Goal: Task Accomplishment & Management: Complete application form

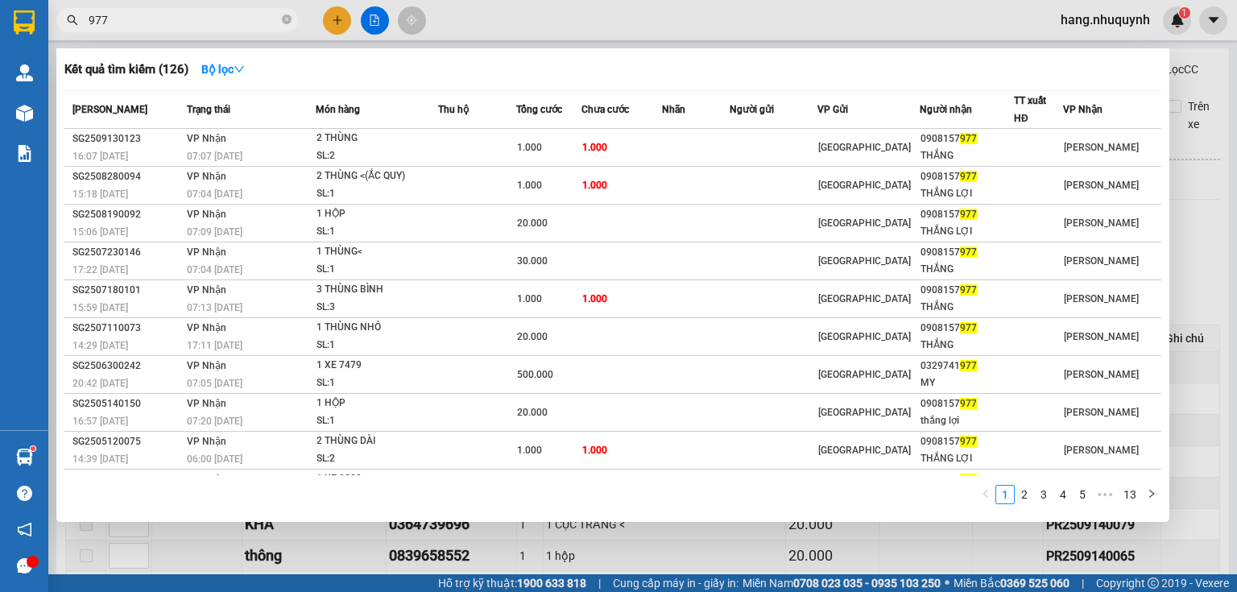
click at [341, 23] on div at bounding box center [618, 296] width 1237 height 592
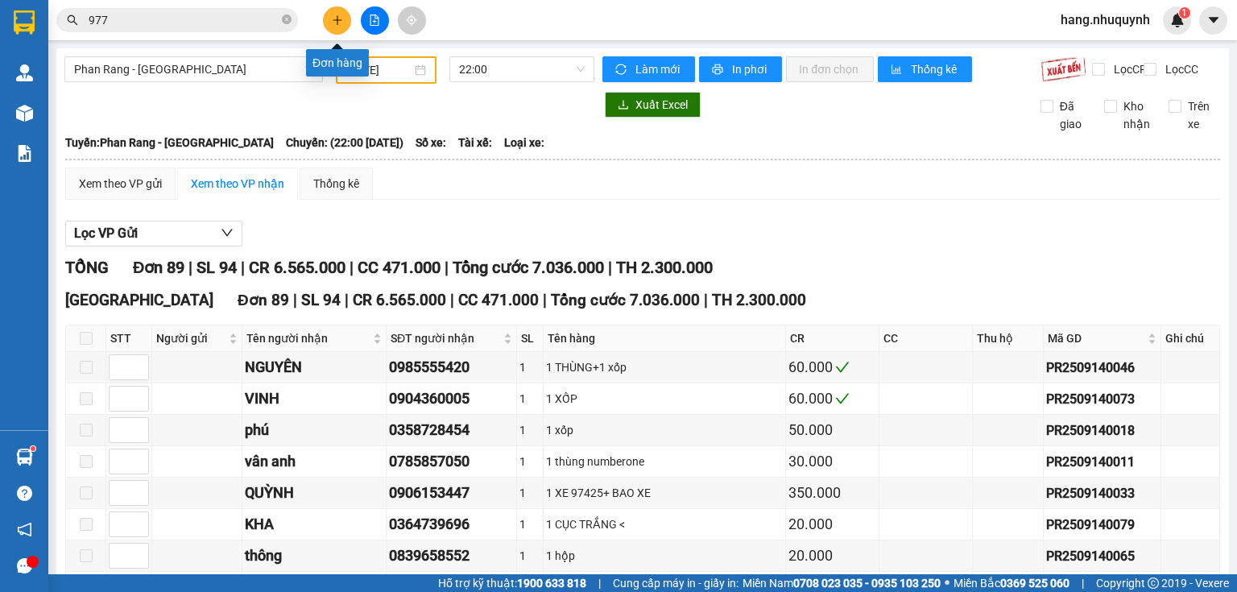
click at [341, 26] on button at bounding box center [337, 20] width 28 height 28
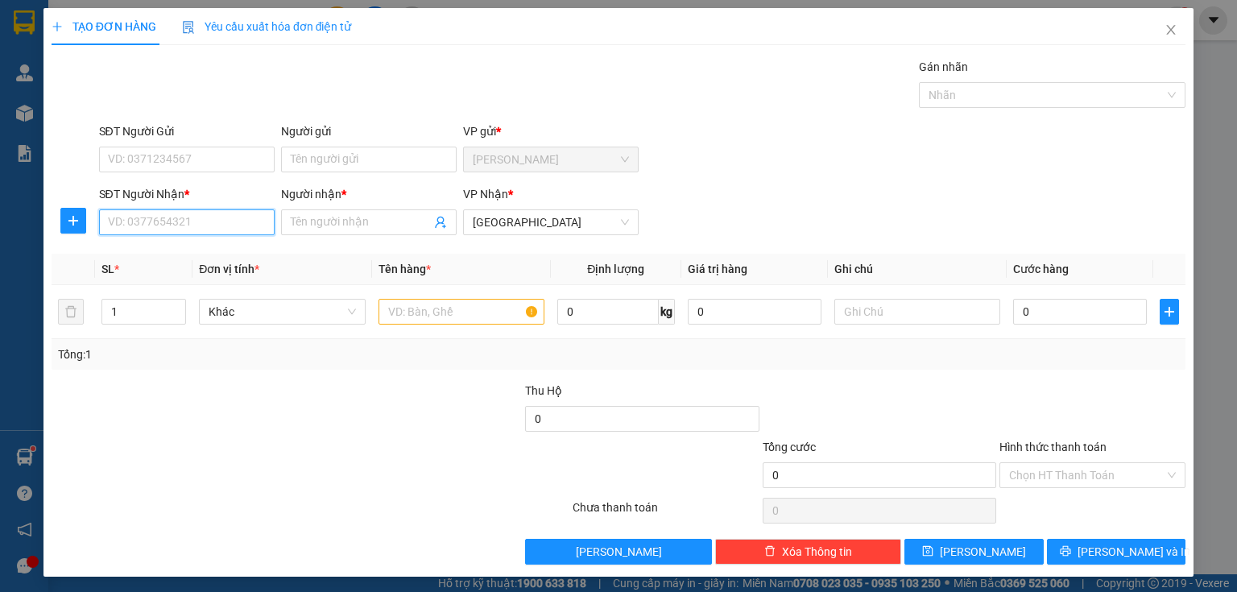
click at [193, 227] on input "SĐT Người Nhận *" at bounding box center [187, 222] width 176 height 26
type input "0359318353"
click at [326, 219] on input "Người nhận *" at bounding box center [361, 222] width 140 height 18
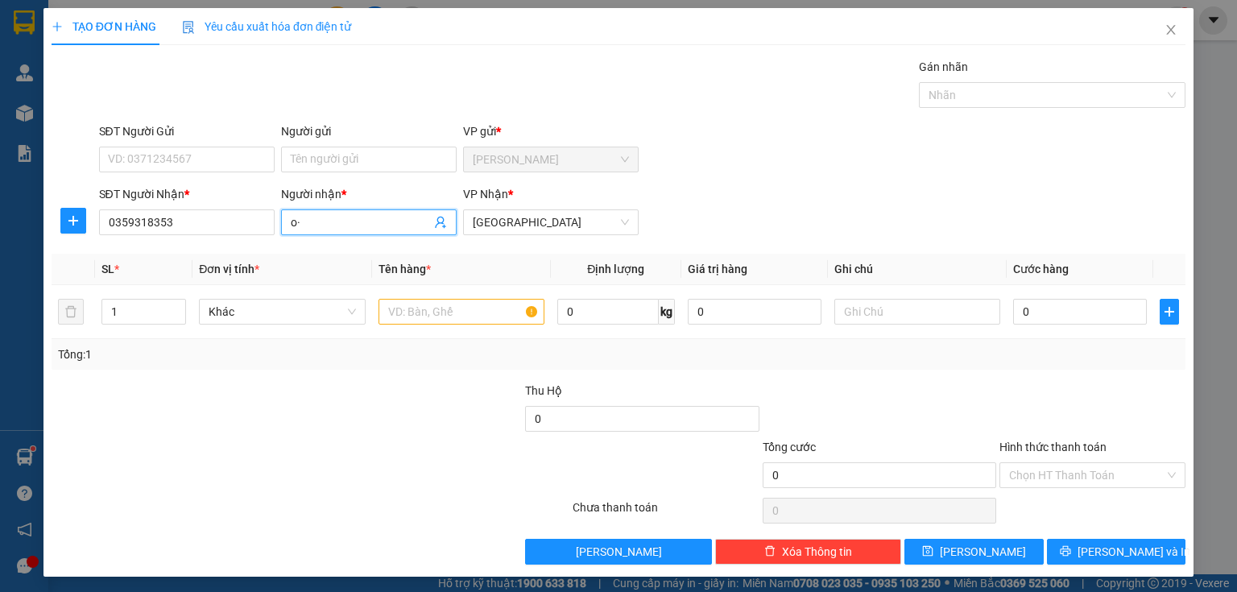
type input "o"
type input "ô"
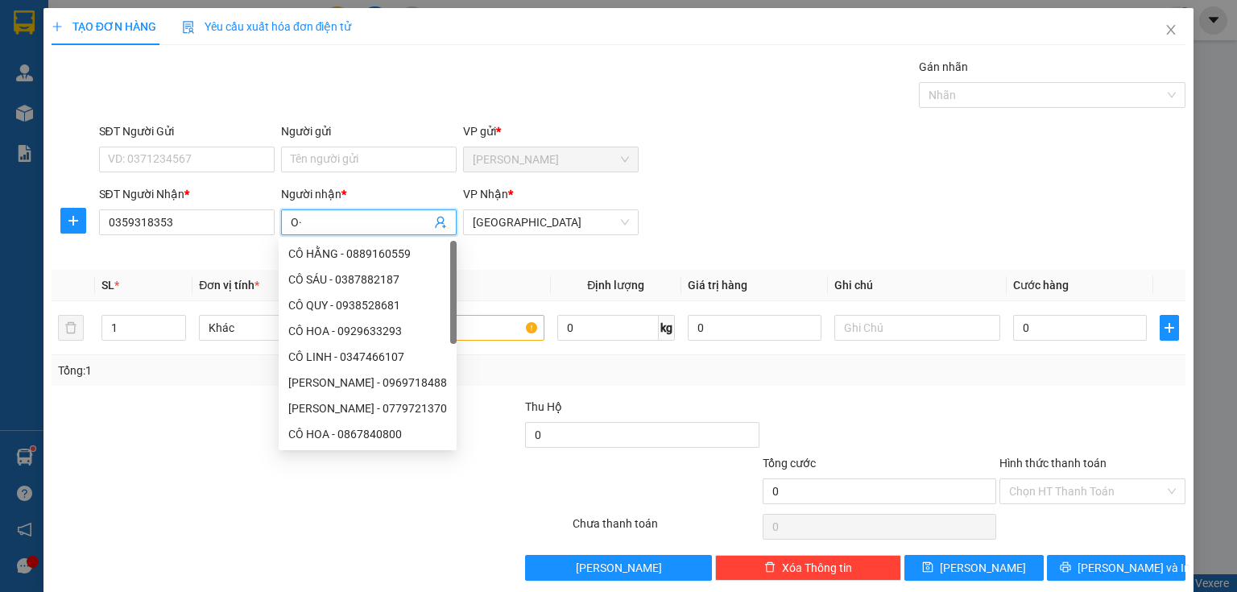
type input "O"
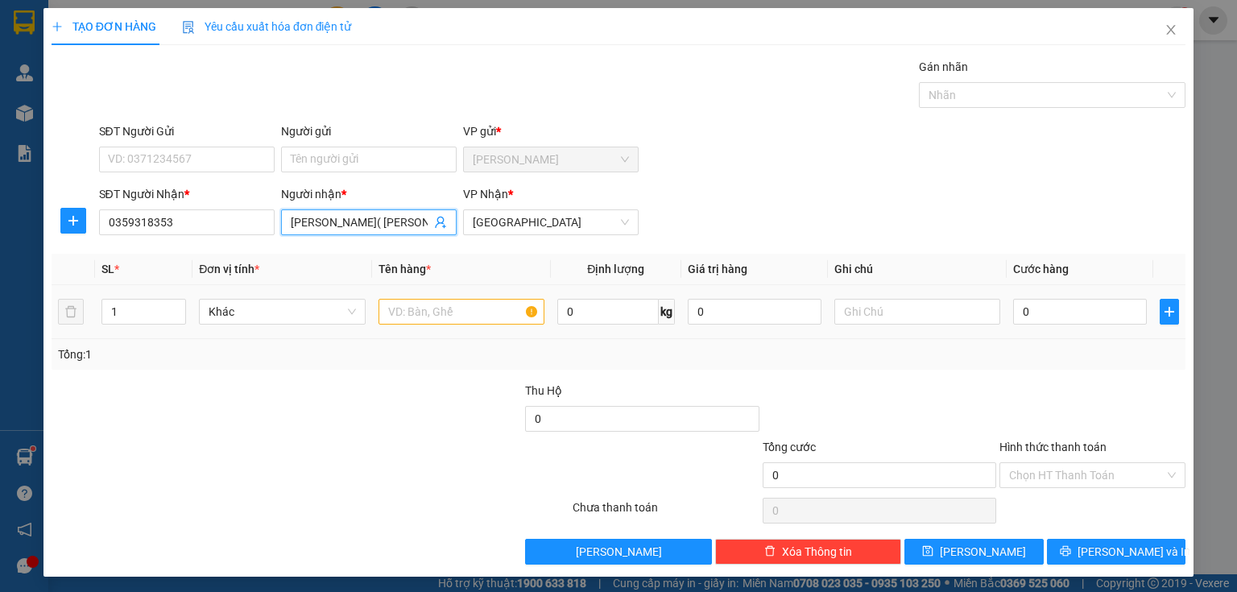
type input "[PERSON_NAME]( [PERSON_NAME])"
click at [409, 312] on input "text" at bounding box center [461, 312] width 166 height 26
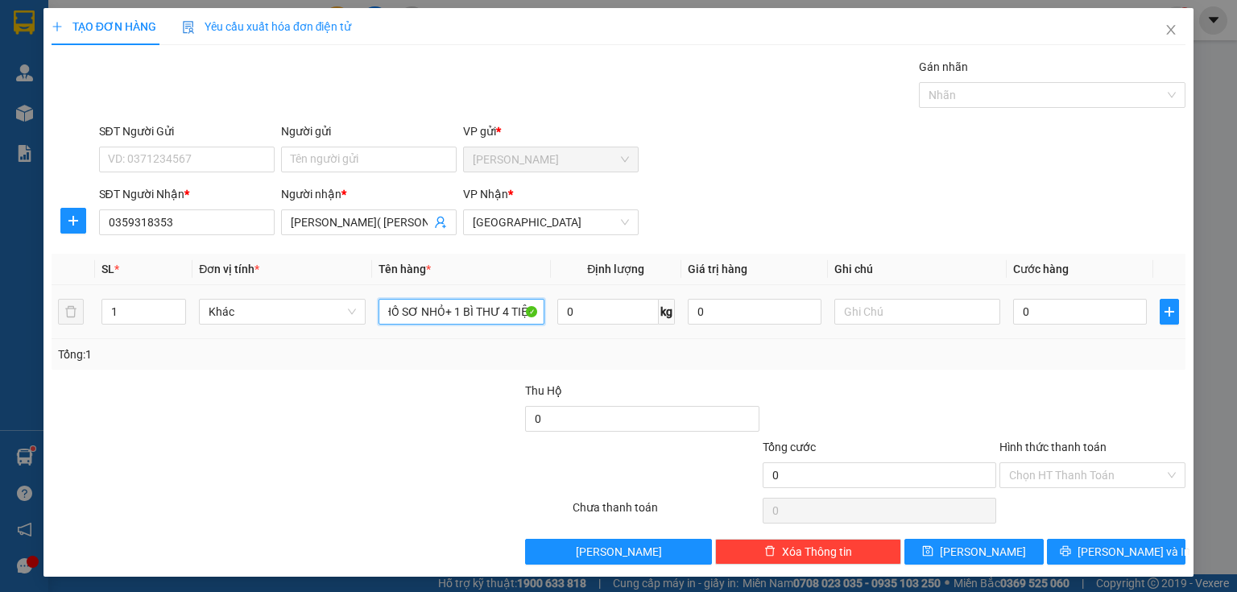
scroll to position [0, 14]
click at [512, 307] on input "1 HỒ SƠ NHỎ+ 1 BÌ THƯ 4 TIỆU" at bounding box center [461, 312] width 166 height 26
type input "1 HỒ SƠ NHỎ+ 1 BÌ THƯ 4 TRIỆU"
click at [1040, 319] on input "0" at bounding box center [1080, 312] width 134 height 26
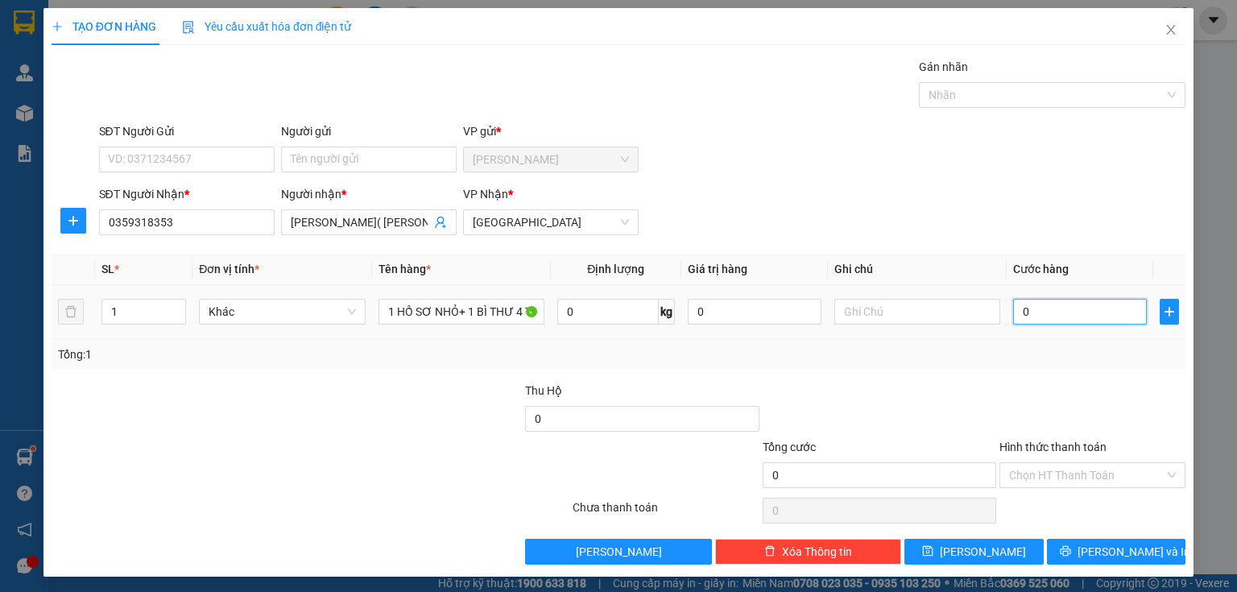
type input "3"
type input "30"
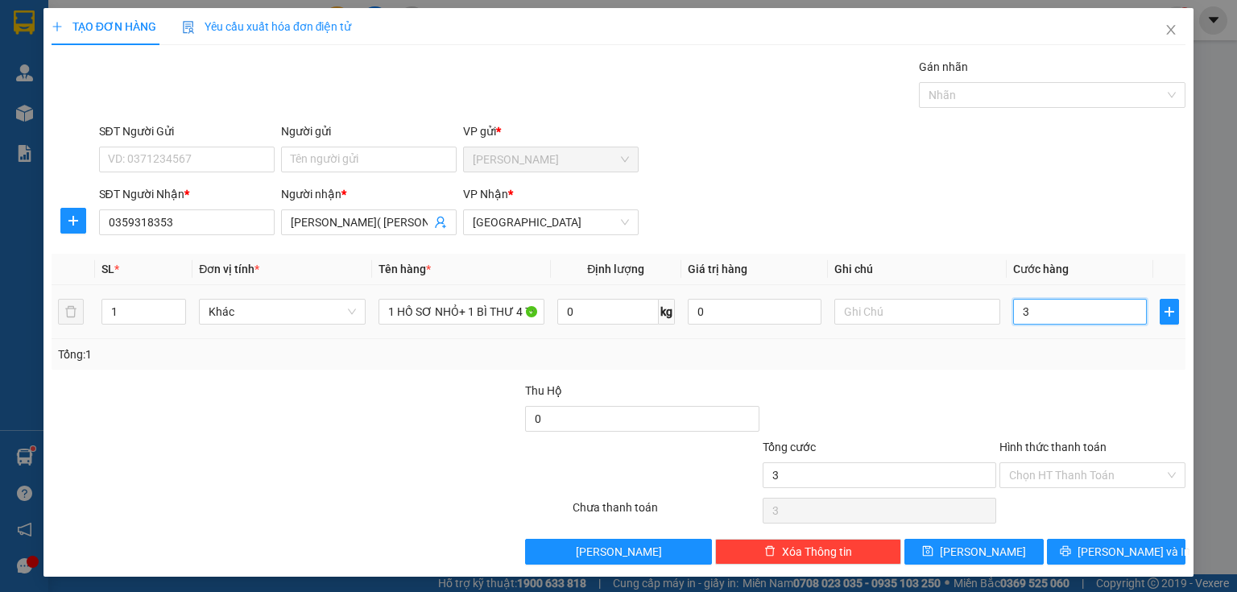
type input "30"
type input "300"
type input "3.000"
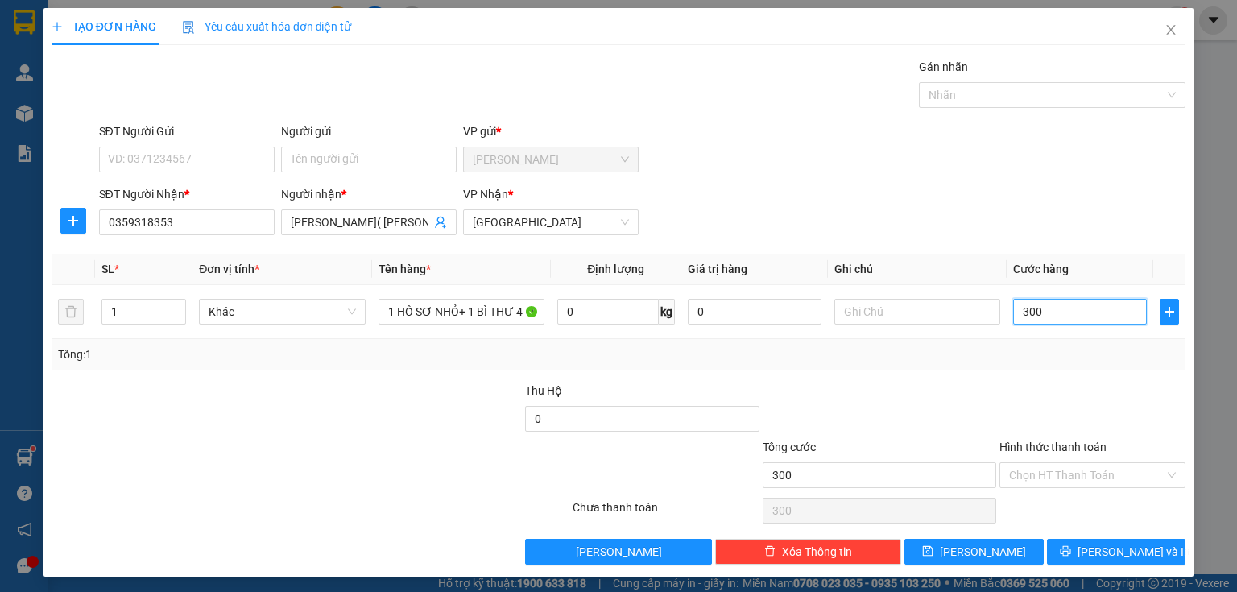
type input "3.000"
type input "30.000"
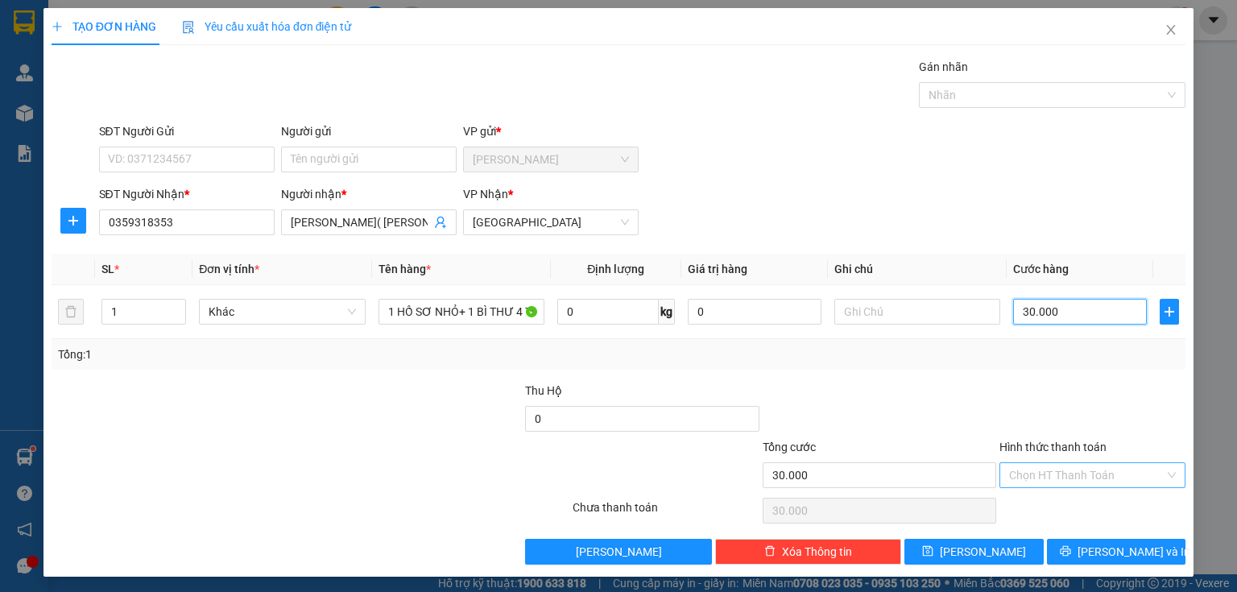
type input "30.000"
click at [1056, 480] on input "Hình thức thanh toán" at bounding box center [1086, 475] width 155 height 24
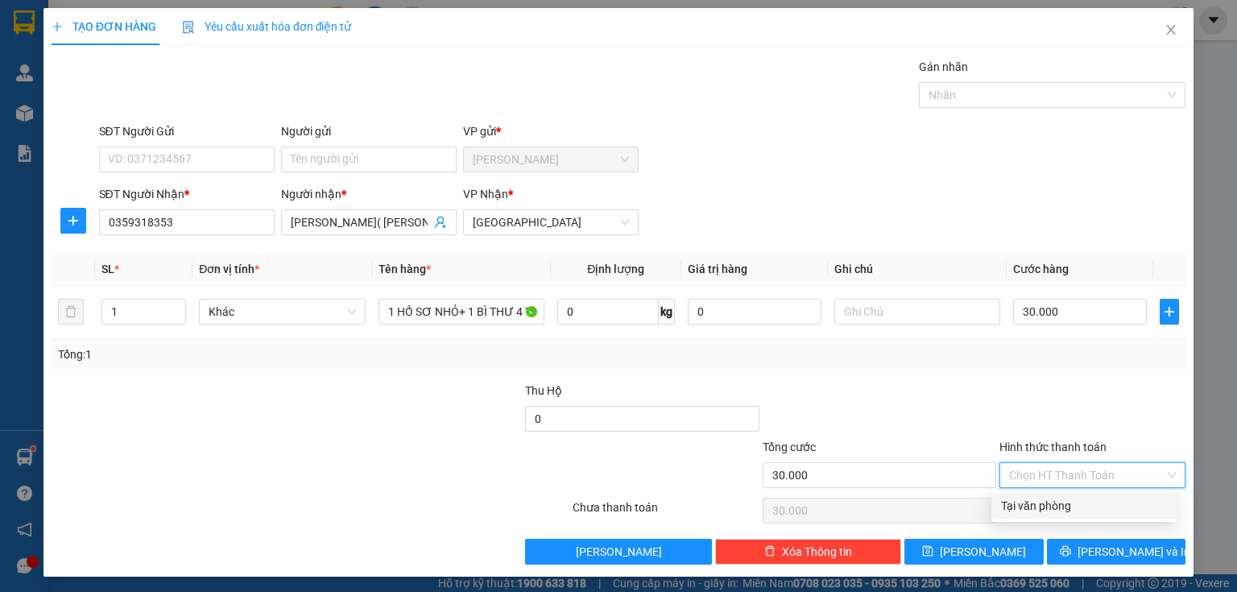
click at [1052, 505] on div "Tại văn phòng" at bounding box center [1084, 506] width 166 height 18
type input "0"
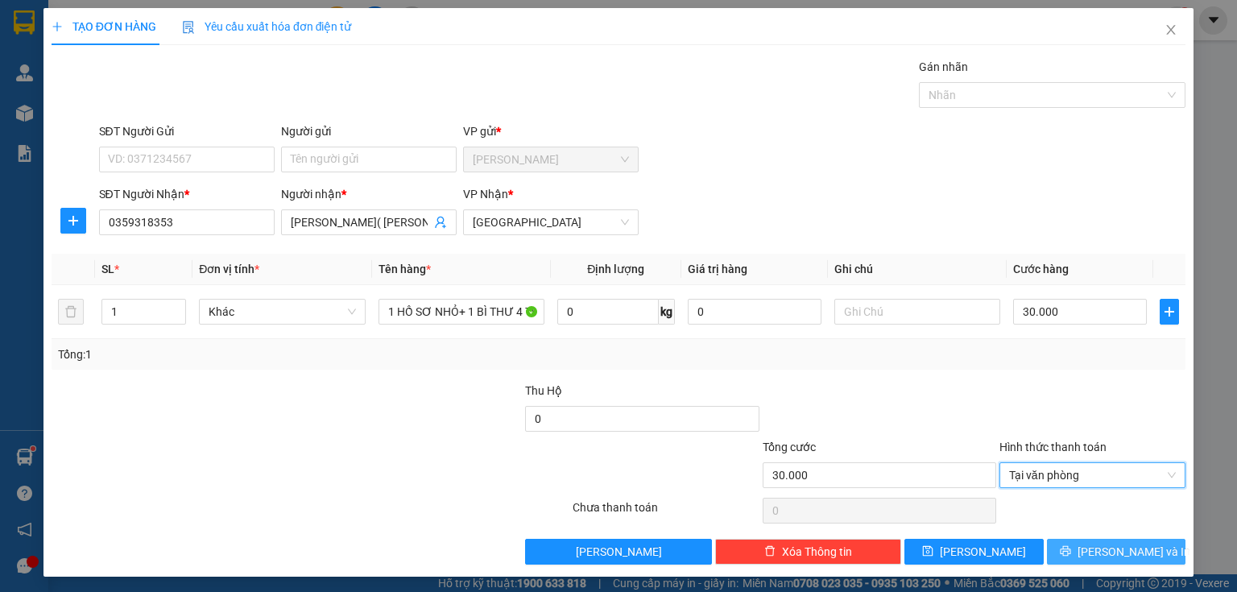
click at [1071, 548] on icon "printer" at bounding box center [1065, 550] width 11 height 11
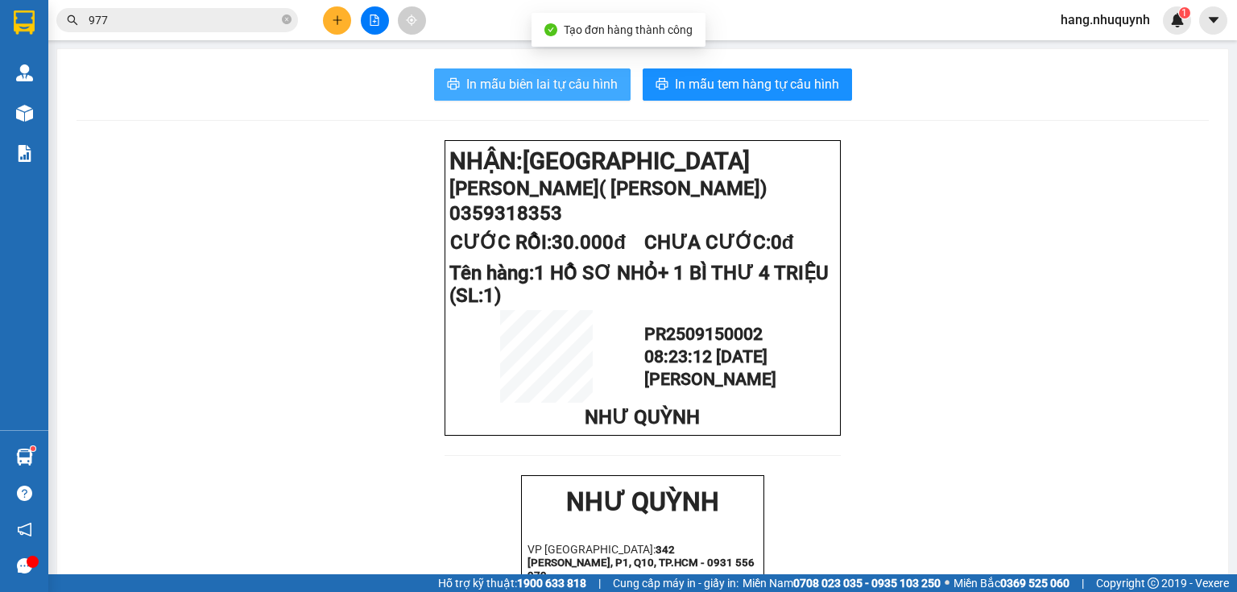
click at [538, 79] on span "In mẫu biên lai tự cấu hình" at bounding box center [541, 84] width 151 height 20
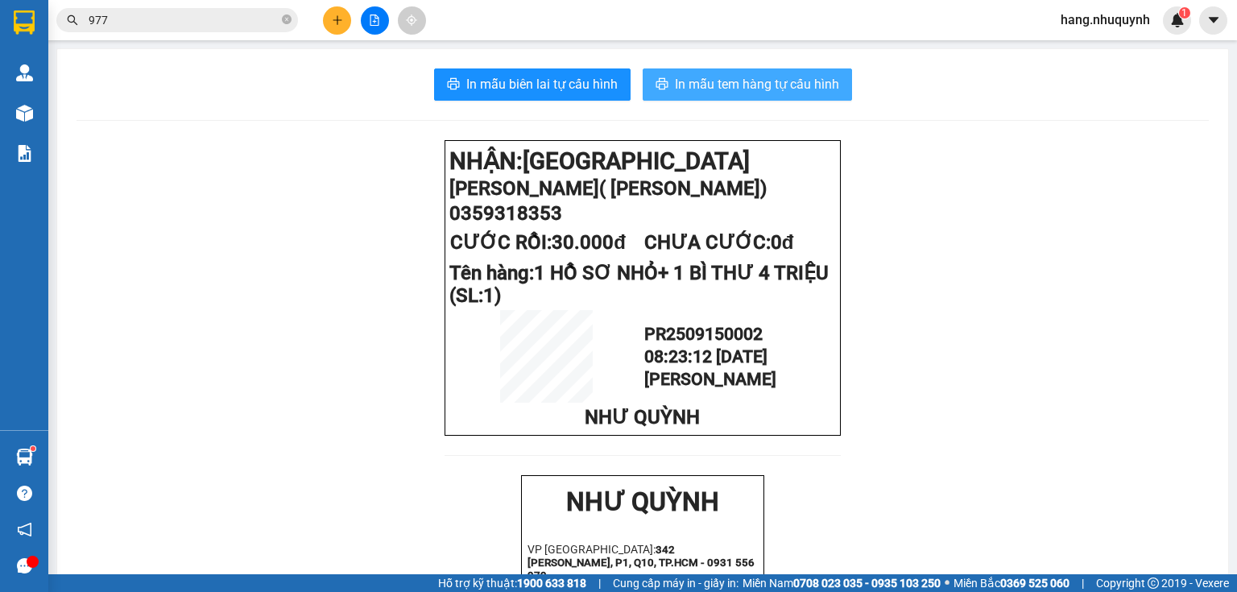
click at [745, 84] on span "In mẫu tem hàng tự cấu hình" at bounding box center [757, 84] width 164 height 20
click at [225, 21] on input "977" at bounding box center [184, 20] width 190 height 18
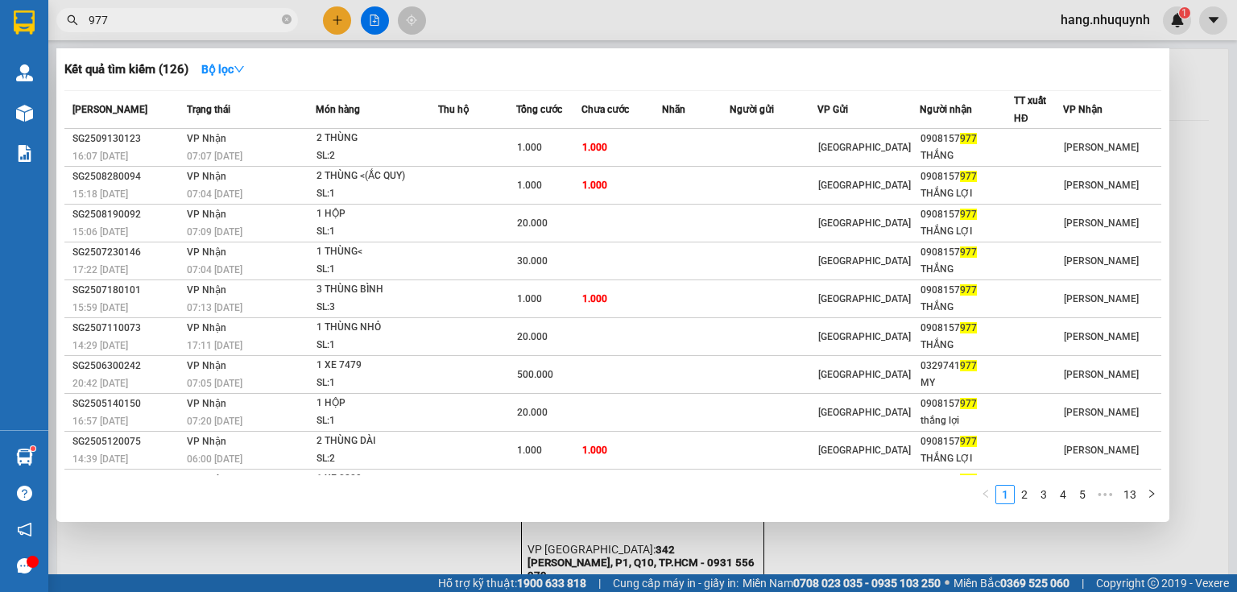
drag, startPoint x: 225, startPoint y: 21, endPoint x: 242, endPoint y: 12, distance: 19.1
click at [234, 15] on input "977" at bounding box center [184, 20] width 190 height 18
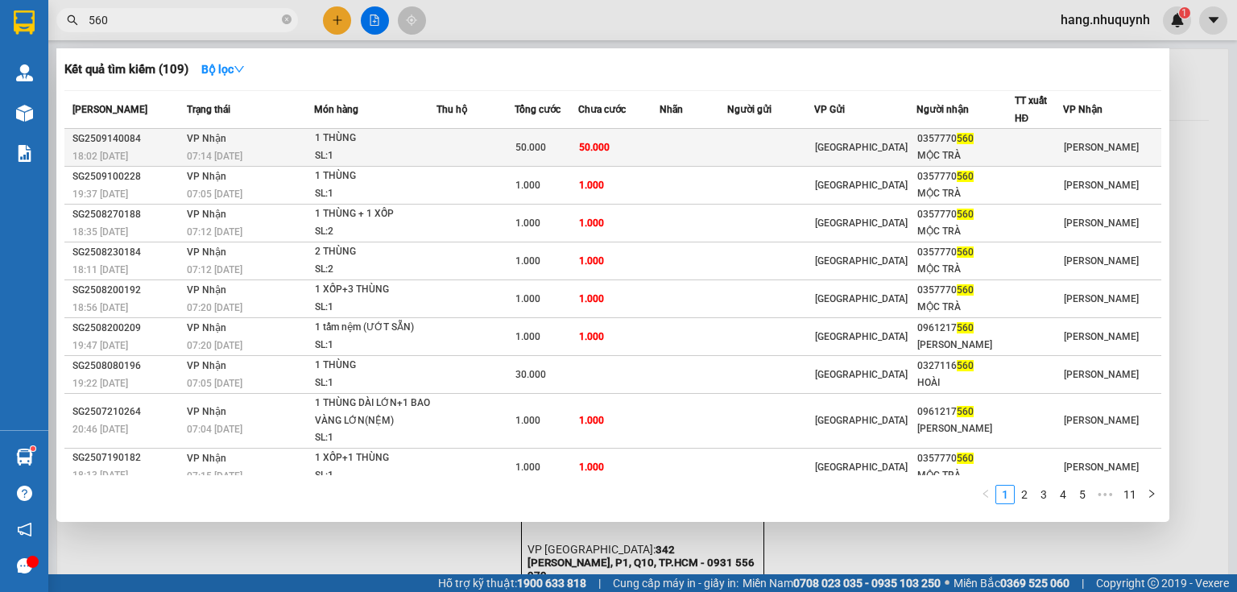
type input "560"
click at [464, 147] on td at bounding box center [475, 148] width 78 height 38
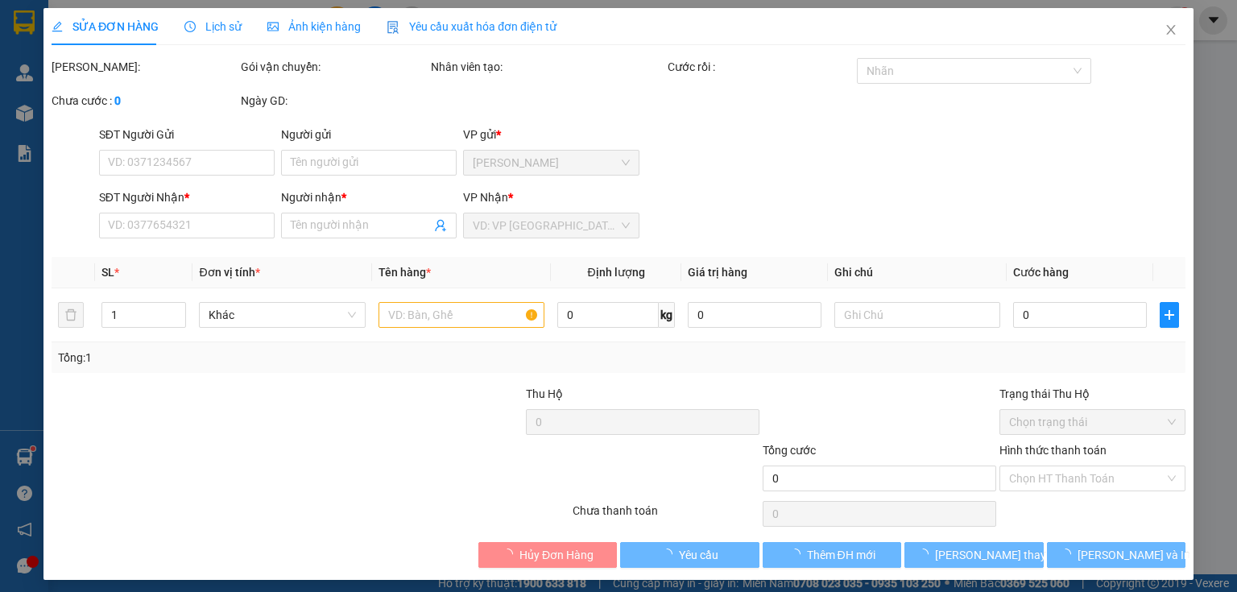
type input "0357770560"
type input "MỘC TRÀ"
type input "50.000"
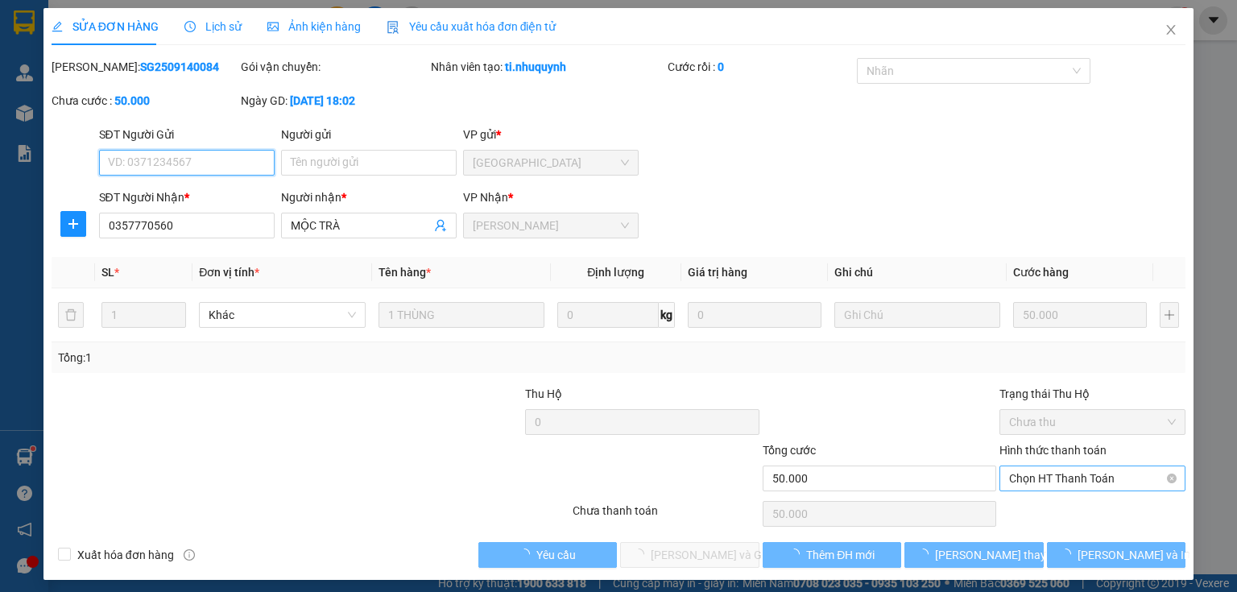
scroll to position [4, 0]
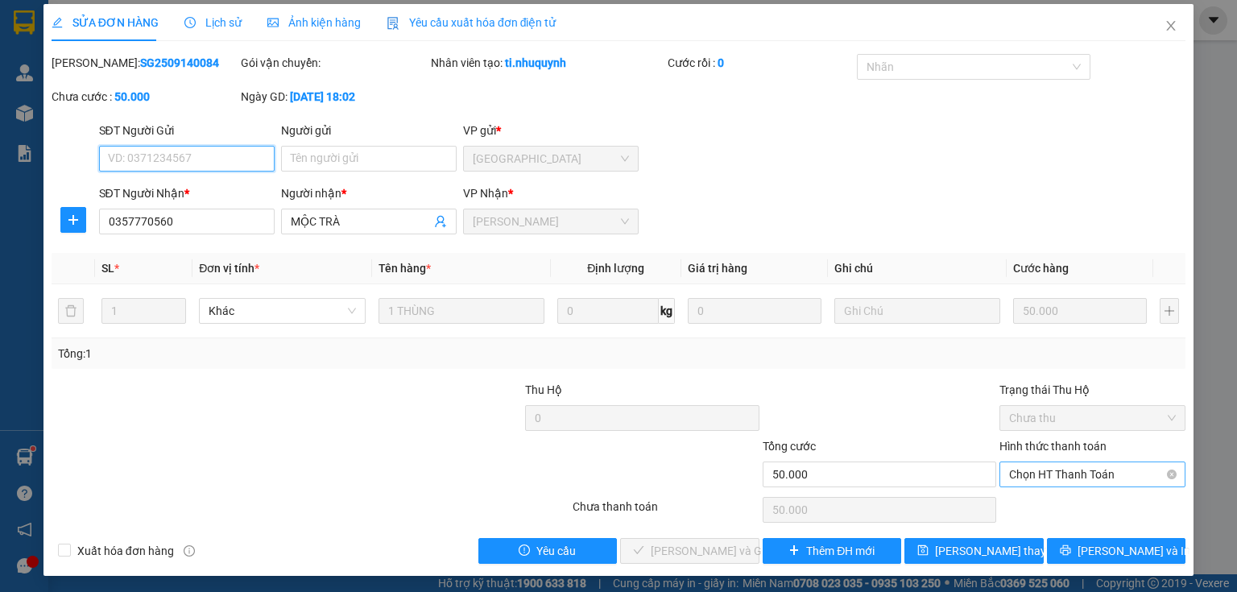
click at [1036, 477] on span "Chọn HT Thanh Toán" at bounding box center [1092, 474] width 167 height 24
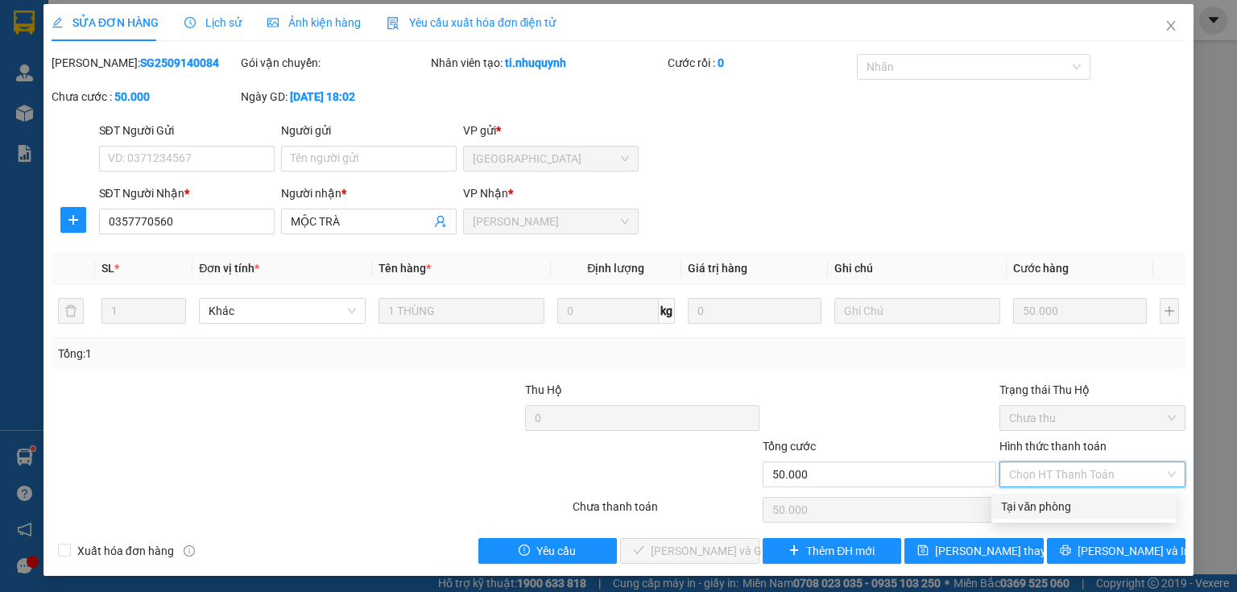
drag, startPoint x: 1037, startPoint y: 489, endPoint x: 830, endPoint y: 557, distance: 217.9
click at [1033, 509] on div "Tại văn phòng" at bounding box center [1084, 507] width 166 height 18
type input "0"
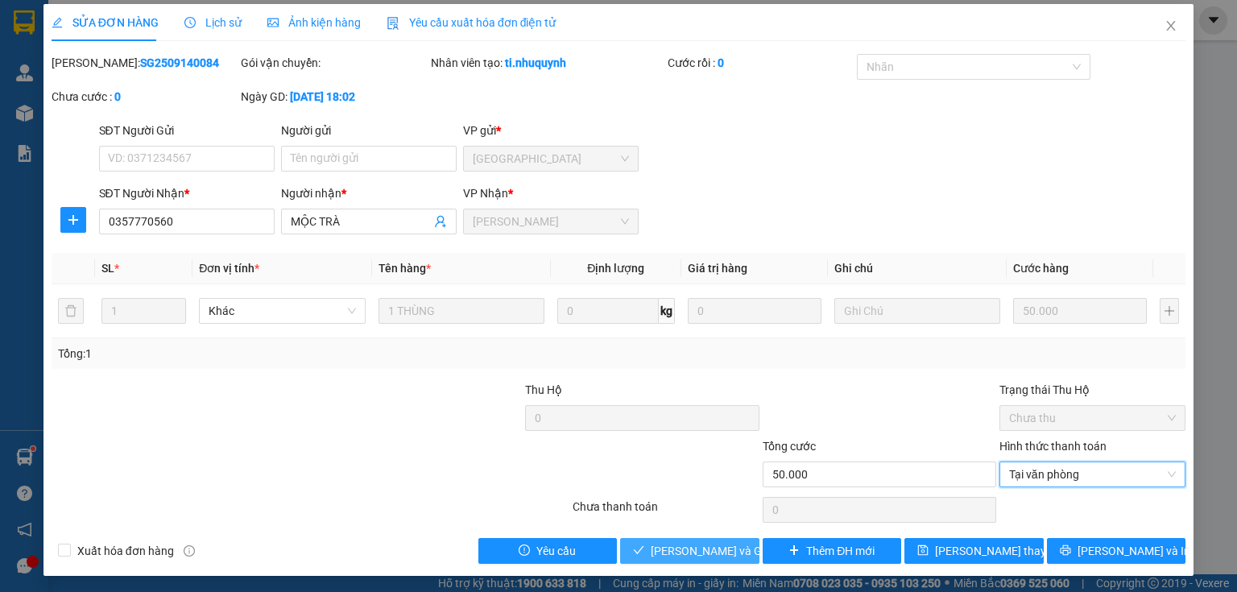
click at [700, 546] on span "[PERSON_NAME] và Giao hàng" at bounding box center [728, 551] width 155 height 18
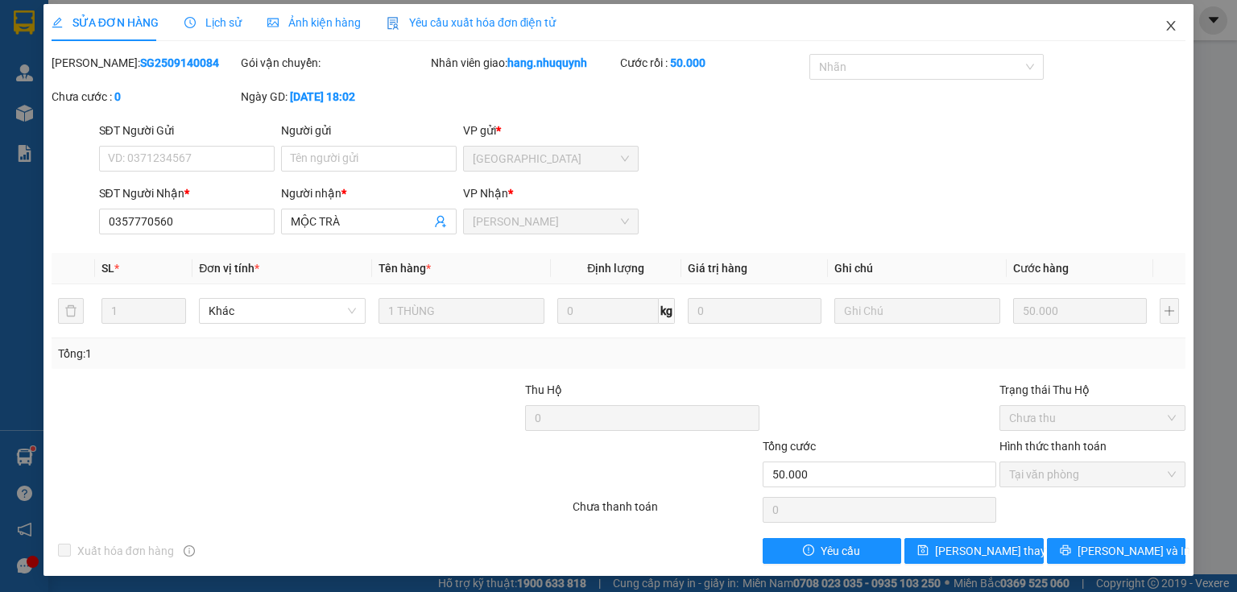
drag, startPoint x: 1156, startPoint y: 27, endPoint x: 886, endPoint y: 1, distance: 271.0
click at [1132, 28] on div "SỬA ĐƠN HÀNG Lịch sử Ảnh kiện hàng Yêu cầu xuất hóa đơn điện tử Total Paid Fee …" at bounding box center [618, 290] width 1150 height 572
drag, startPoint x: 1162, startPoint y: 26, endPoint x: 686, endPoint y: 14, distance: 476.0
click at [1167, 27] on icon "close" at bounding box center [1171, 26] width 9 height 10
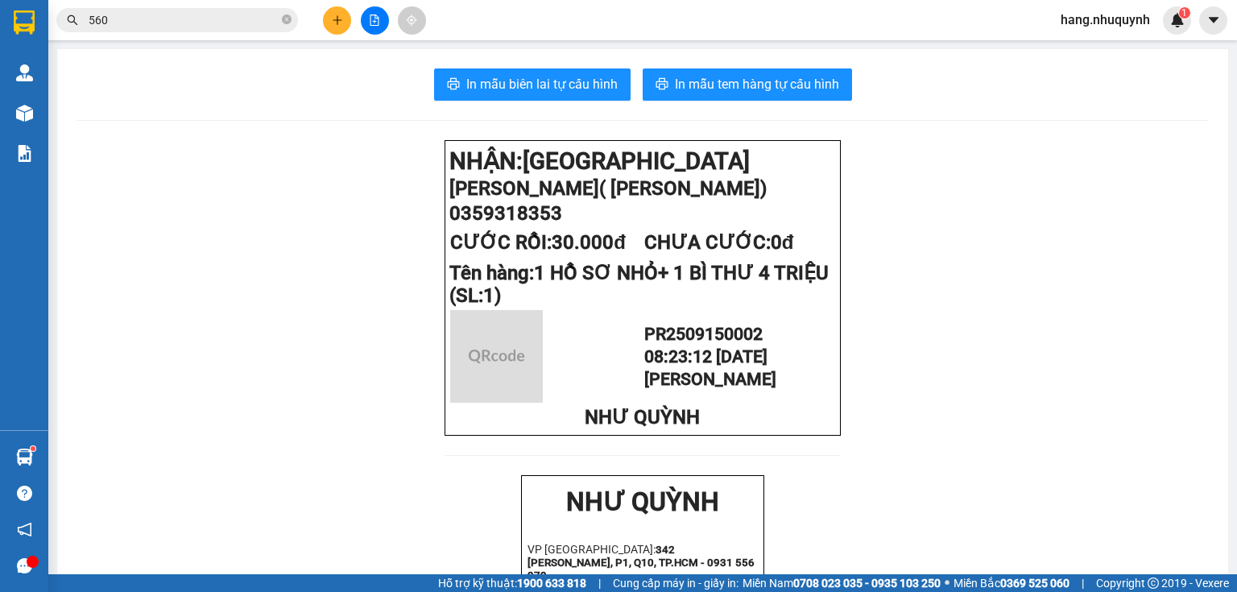
click at [221, 9] on span "560" at bounding box center [177, 20] width 242 height 24
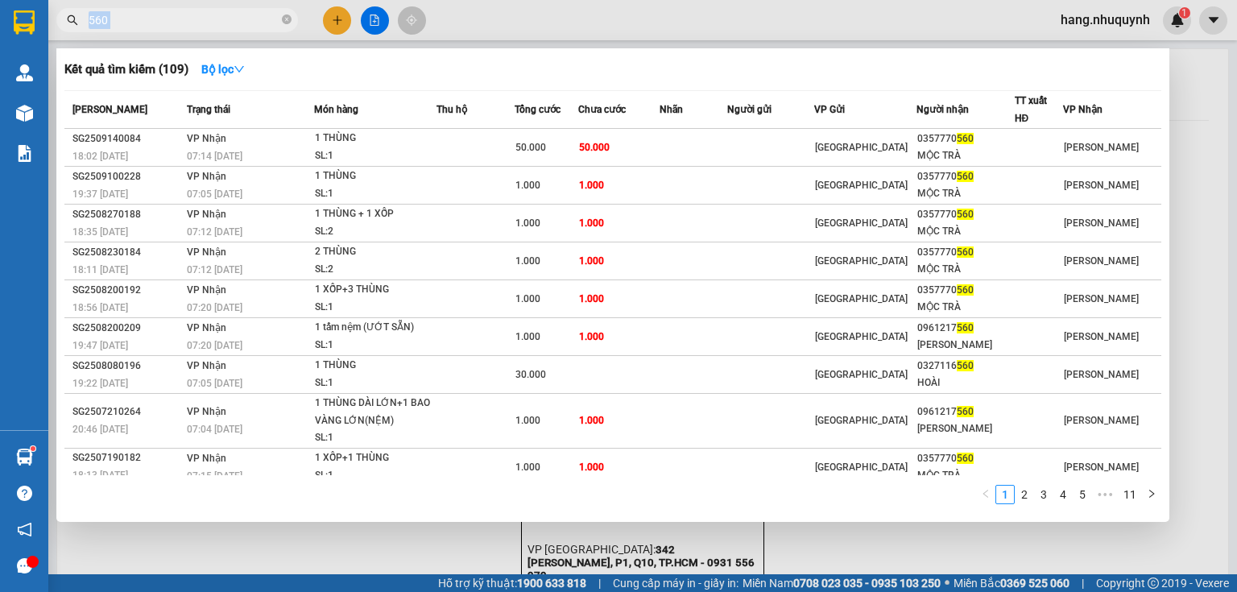
click at [221, 11] on span "560" at bounding box center [177, 20] width 242 height 24
click at [221, 13] on input "560" at bounding box center [184, 20] width 190 height 18
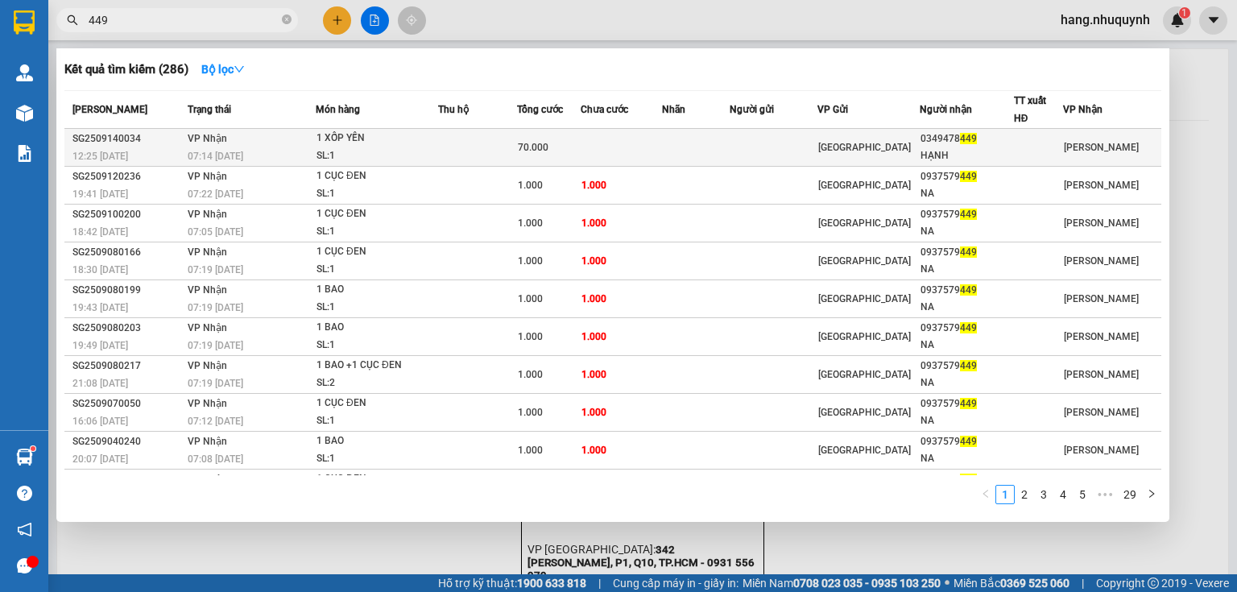
type input "449"
click at [335, 147] on div "SL: 1" at bounding box center [376, 156] width 121 height 18
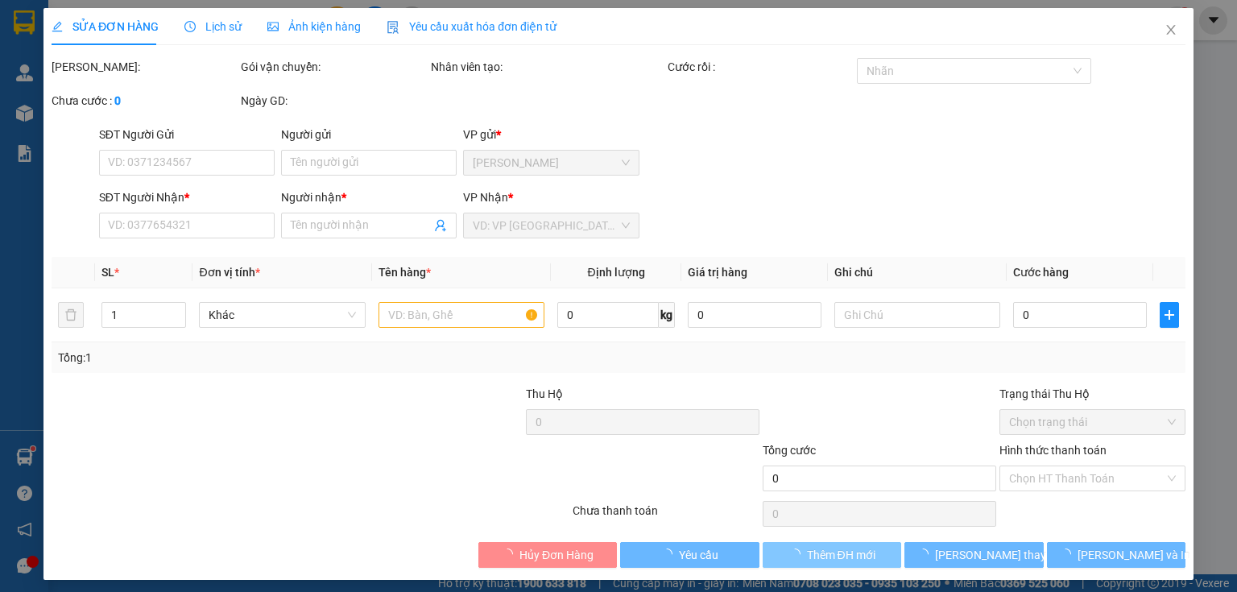
type input "0349478449"
type input "HẠNH"
type input "70.000"
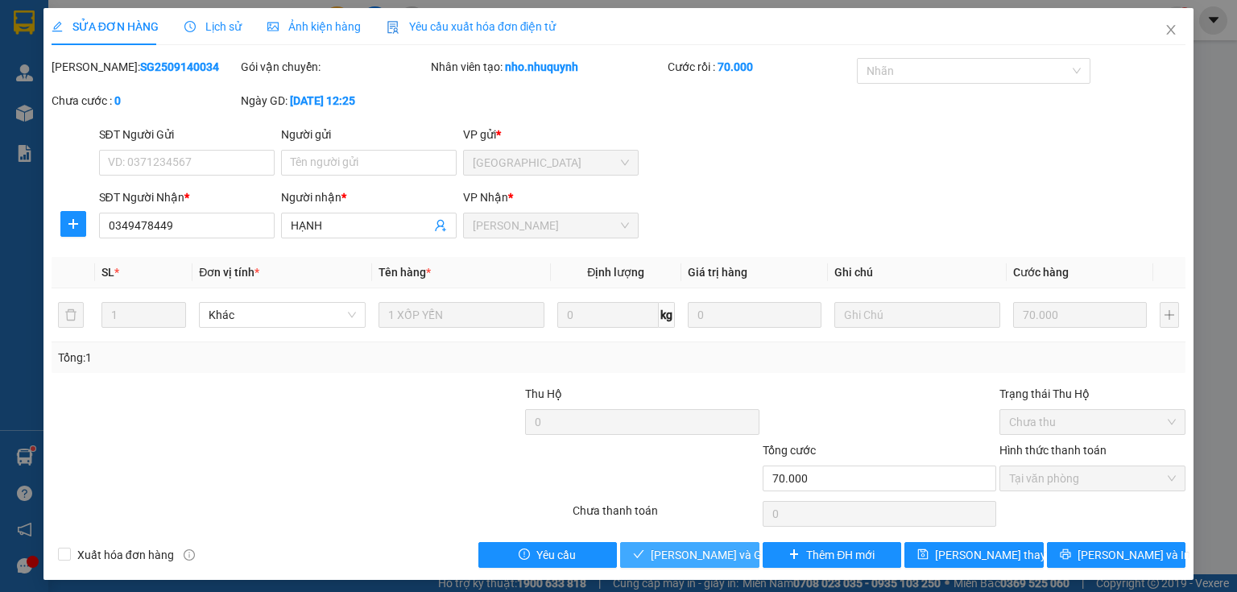
click at [710, 555] on span "[PERSON_NAME] và Giao hàng" at bounding box center [728, 555] width 155 height 18
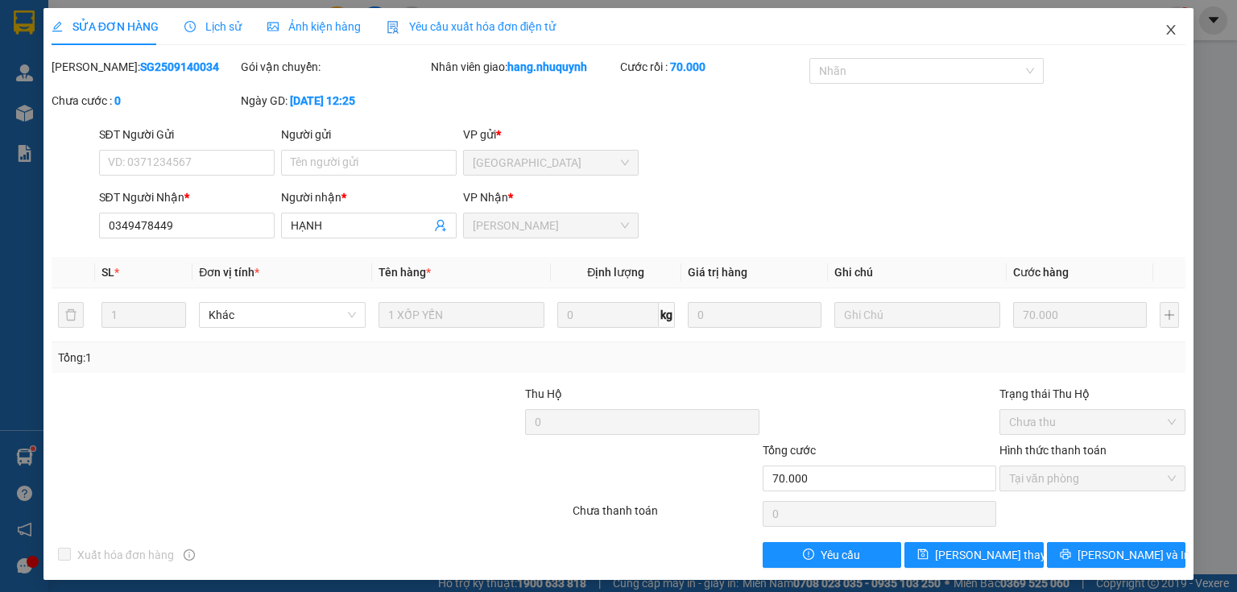
click at [1164, 31] on icon "close" at bounding box center [1170, 29] width 13 height 13
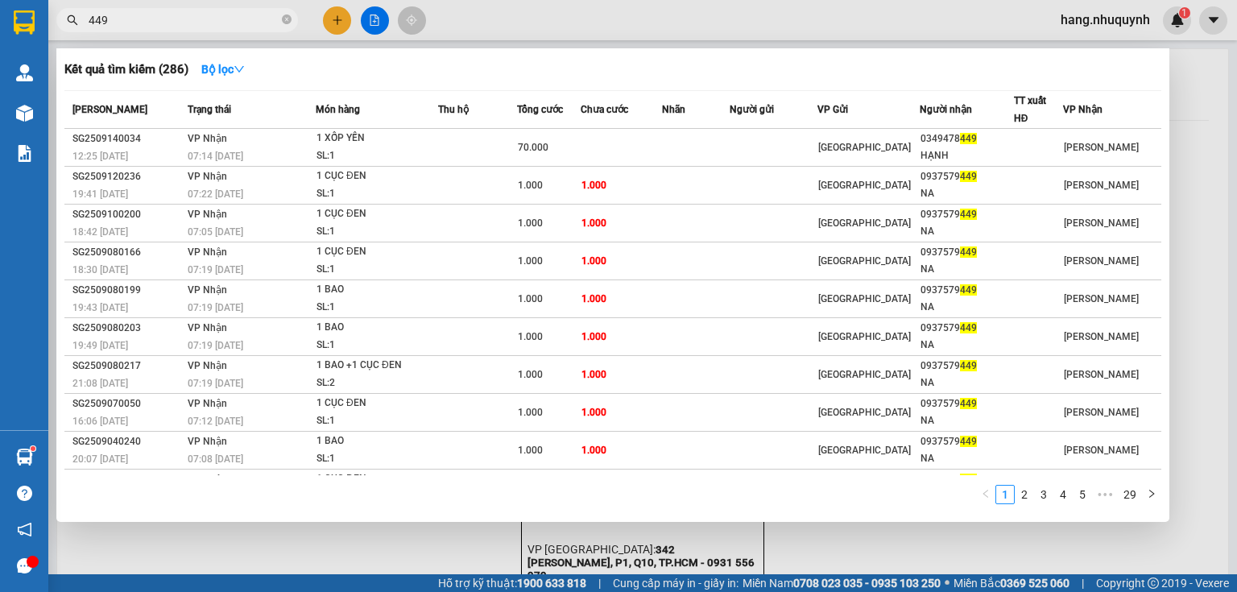
click at [177, 19] on input "449" at bounding box center [184, 20] width 190 height 18
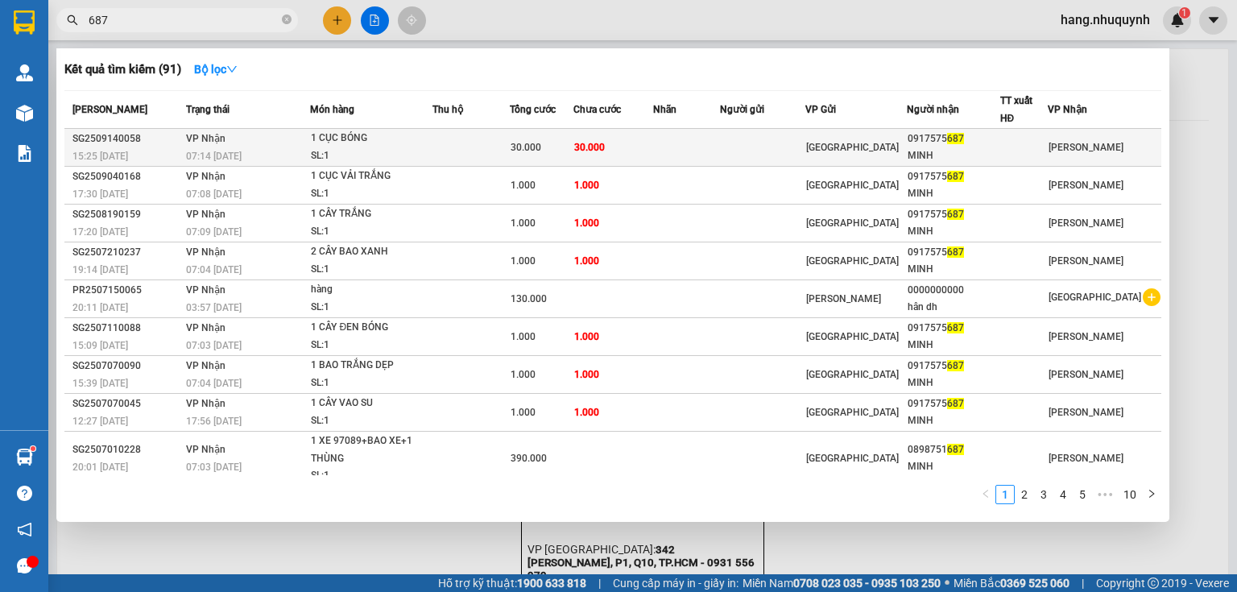
type input "687"
click at [441, 154] on td at bounding box center [470, 148] width 76 height 38
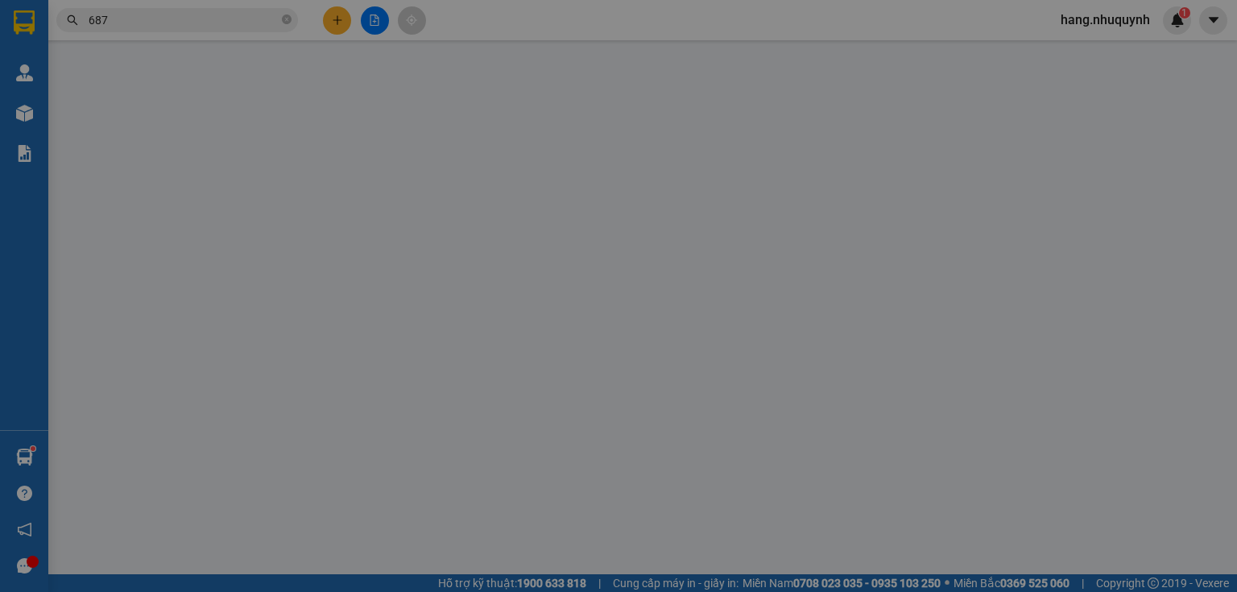
type input "0917575687"
type input "MINH"
type input "30.000"
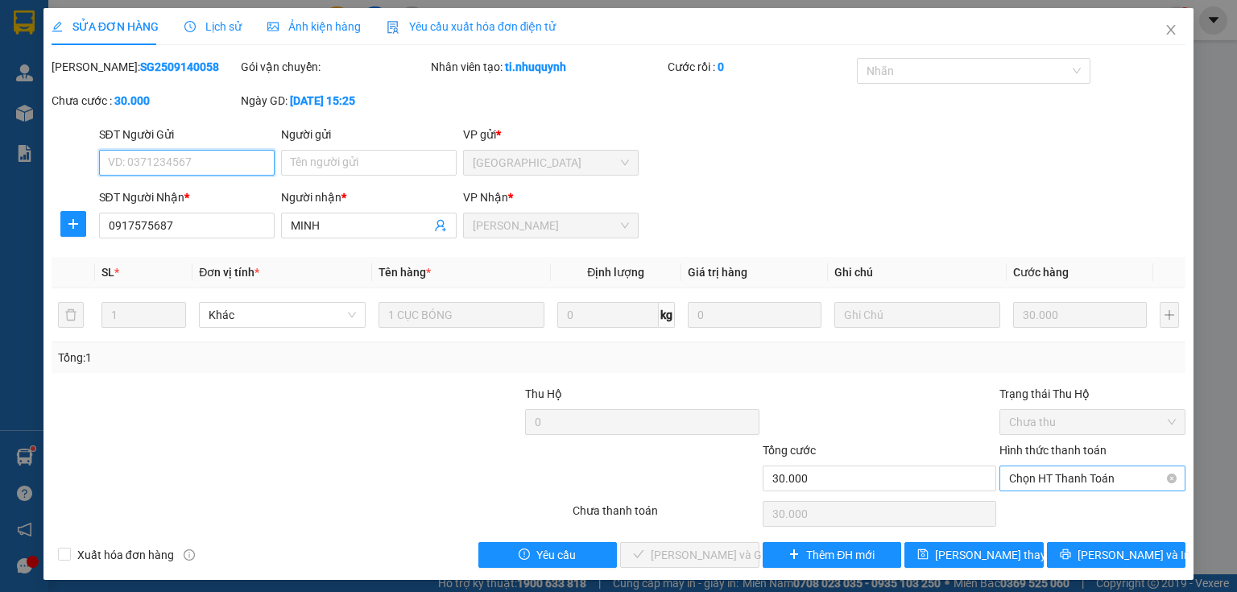
drag, startPoint x: 1049, startPoint y: 480, endPoint x: 1049, endPoint y: 489, distance: 8.9
click at [1049, 486] on span "Chọn HT Thanh Toán" at bounding box center [1092, 478] width 167 height 24
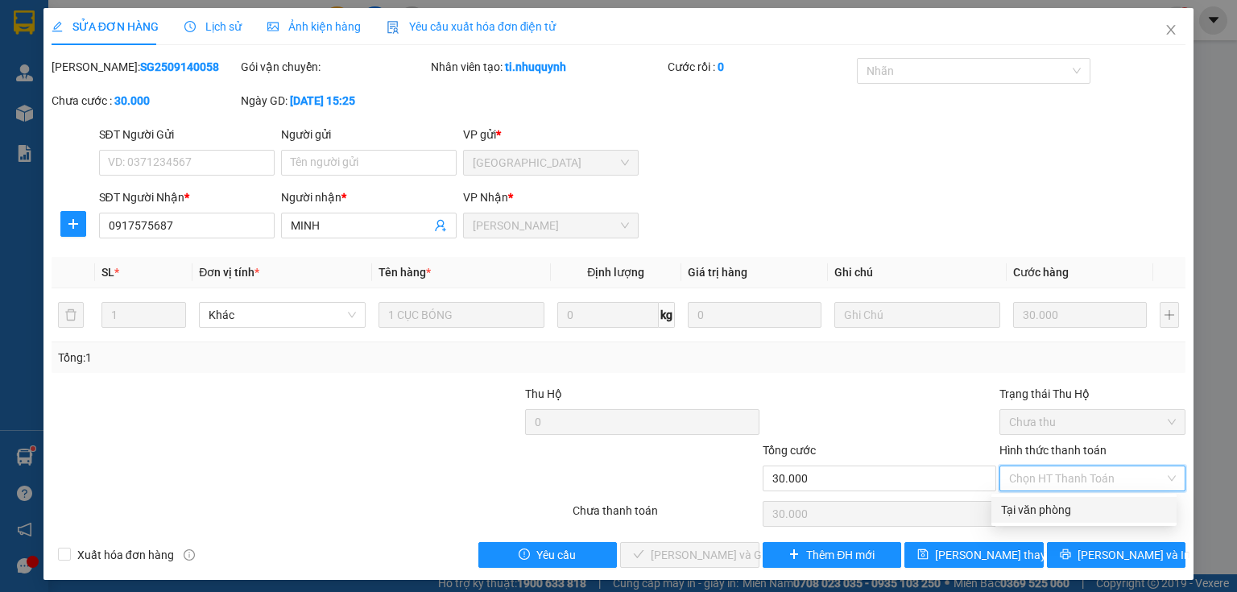
click at [1045, 509] on div "Tại văn phòng" at bounding box center [1084, 510] width 166 height 18
type input "0"
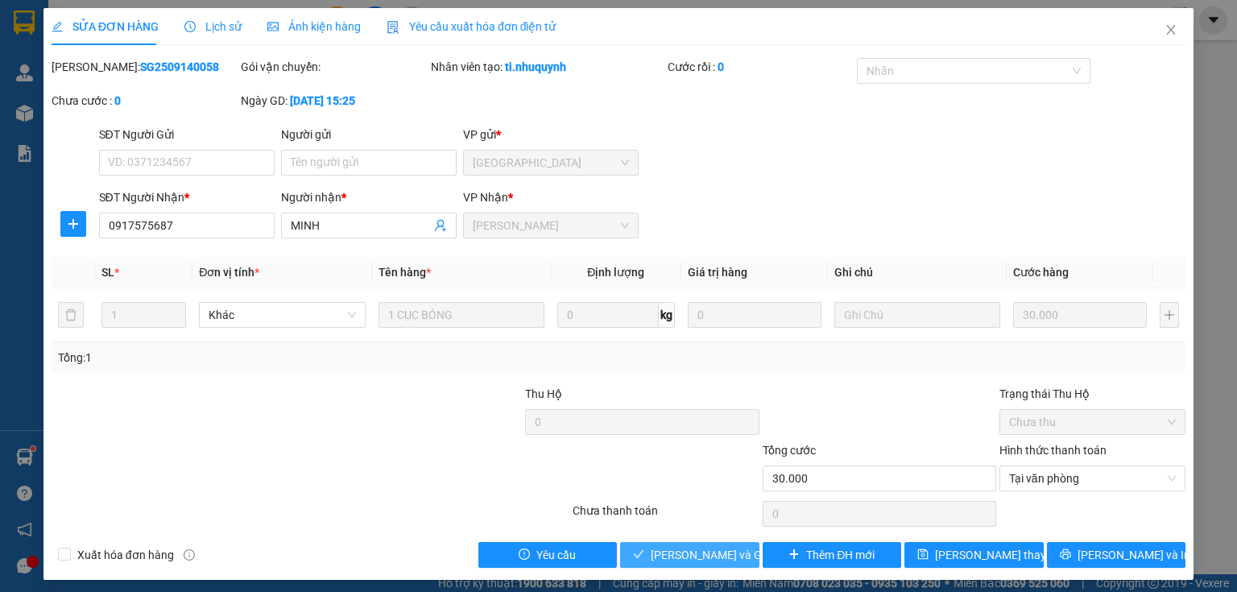
click at [678, 559] on span "[PERSON_NAME] và Giao hàng" at bounding box center [728, 555] width 155 height 18
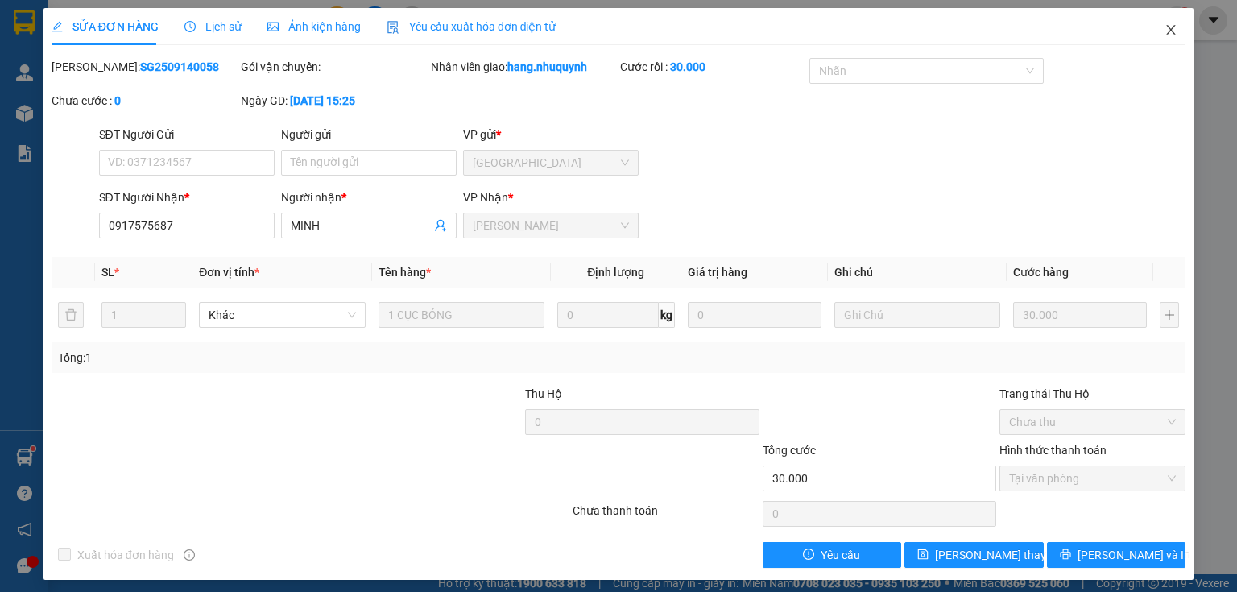
drag, startPoint x: 1163, startPoint y: 30, endPoint x: 492, endPoint y: 16, distance: 671.6
click at [1164, 32] on icon "close" at bounding box center [1170, 29] width 13 height 13
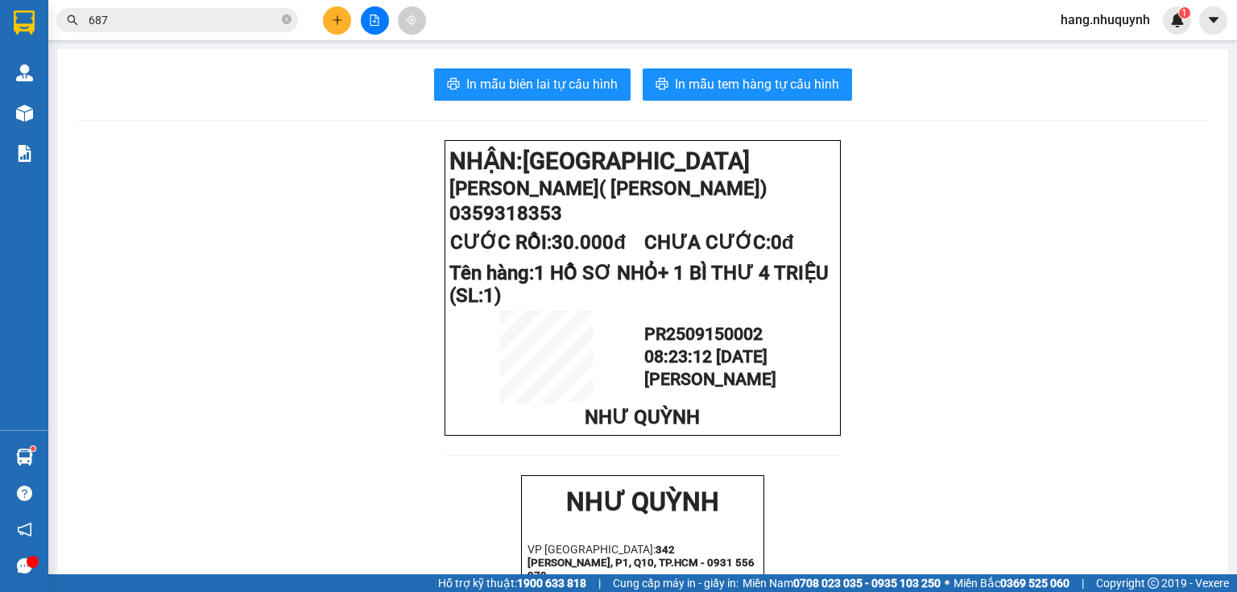
click at [262, 24] on input "687" at bounding box center [184, 20] width 190 height 18
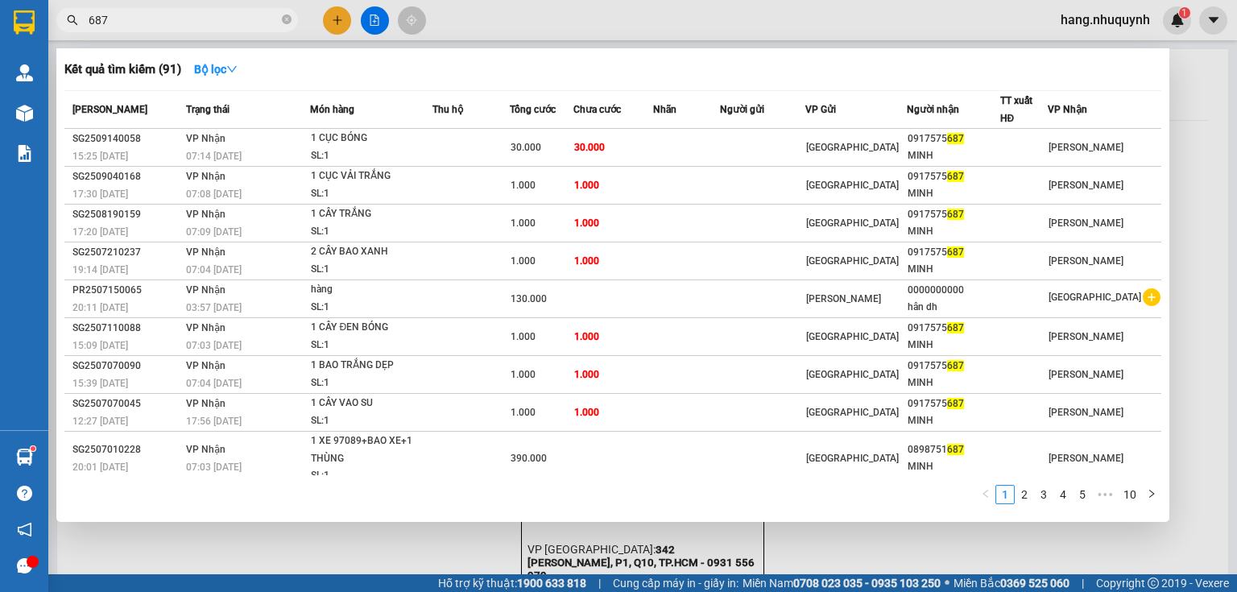
click at [262, 24] on input "687" at bounding box center [184, 20] width 190 height 18
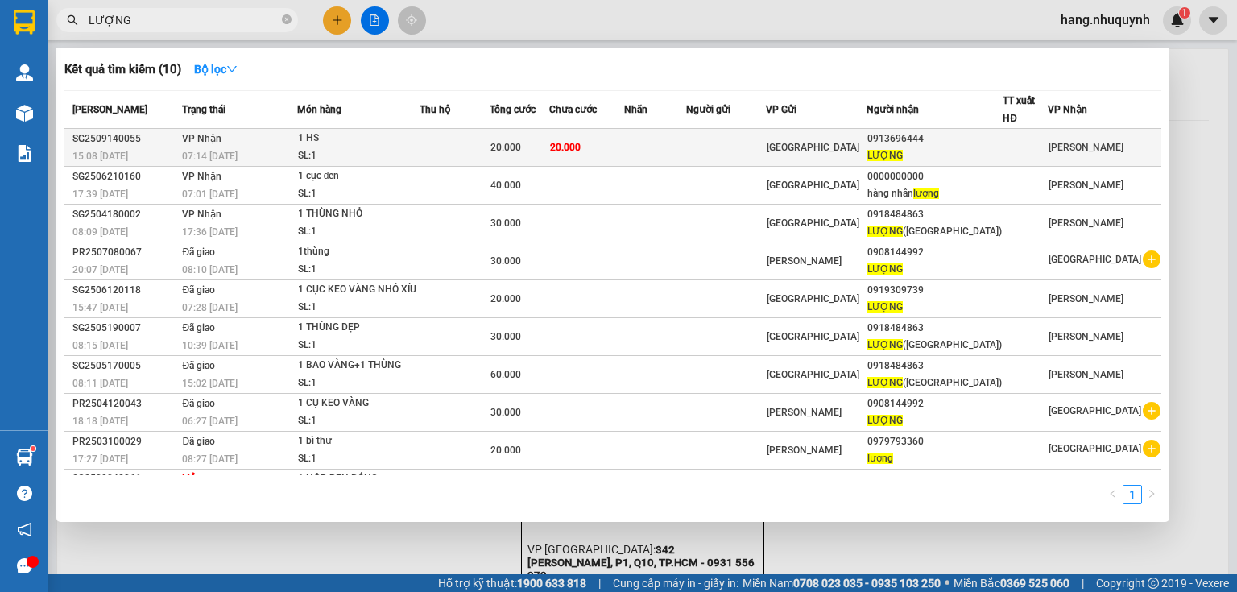
type input "LƯỢNG"
click at [624, 157] on td "20.000" at bounding box center [586, 148] width 75 height 38
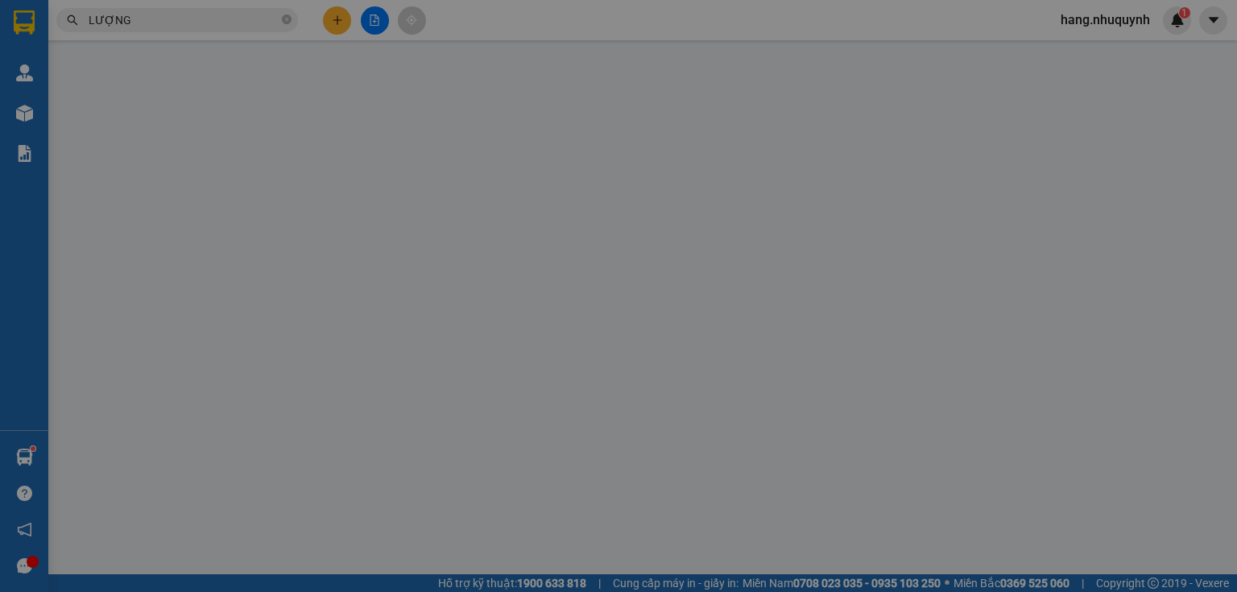
type input "0913696444"
type input "LƯỢNG"
type input "20.000"
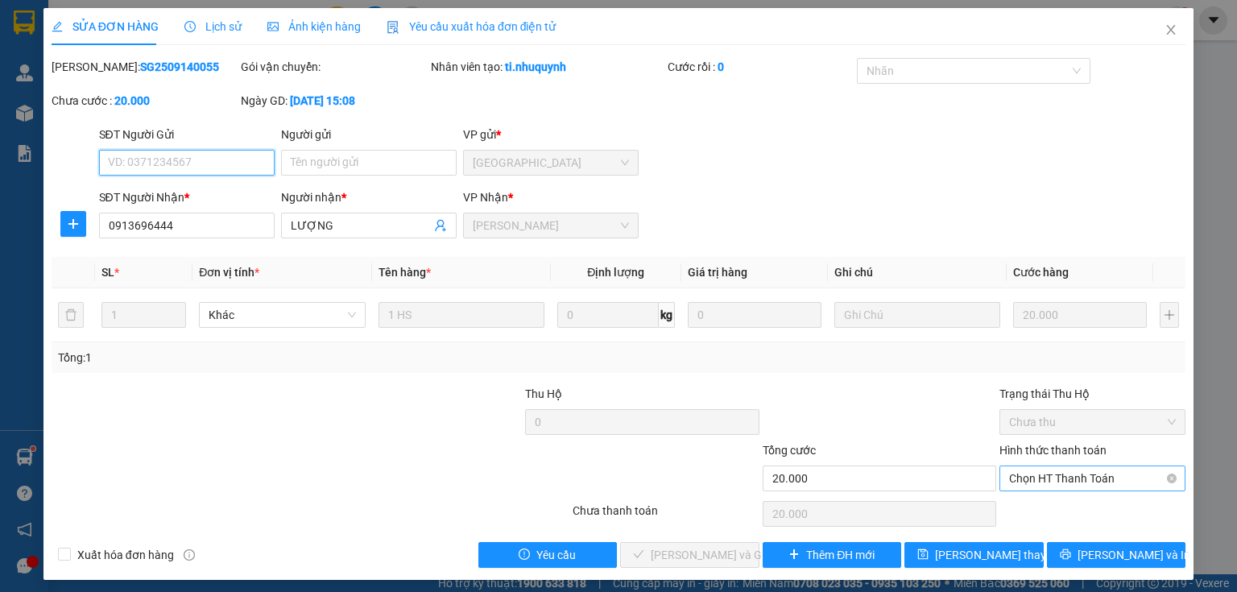
drag, startPoint x: 1085, startPoint y: 474, endPoint x: 1081, endPoint y: 486, distance: 13.0
click at [1085, 475] on span "Chọn HT Thanh Toán" at bounding box center [1092, 478] width 167 height 24
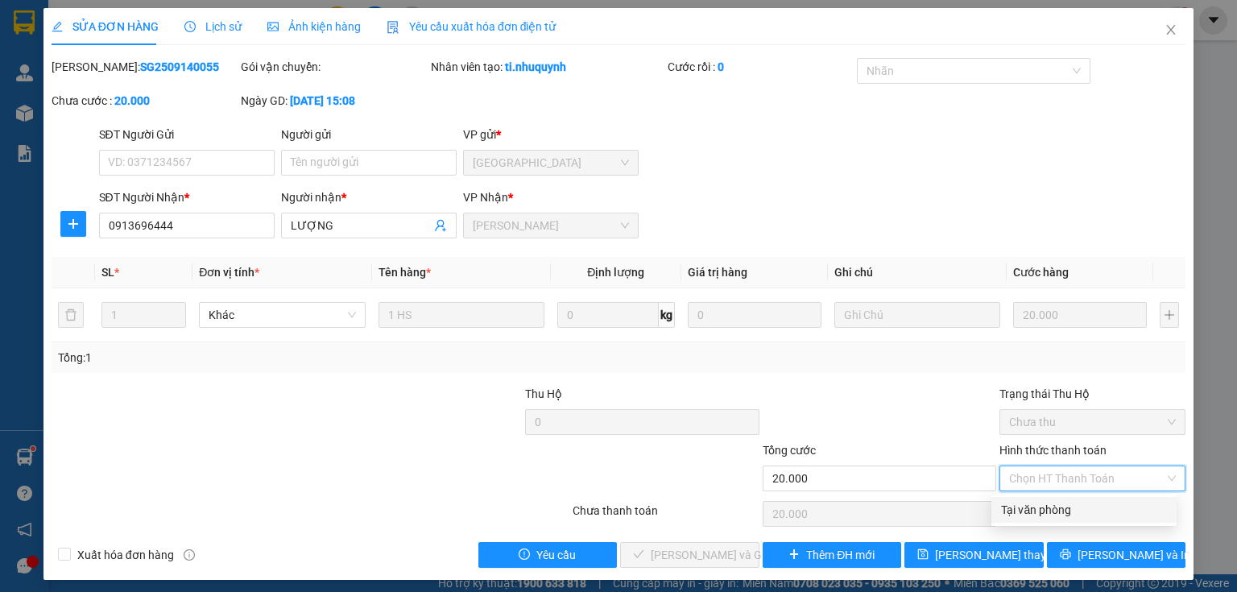
drag, startPoint x: 1066, startPoint y: 510, endPoint x: 795, endPoint y: 557, distance: 274.7
click at [1066, 510] on div "Tại văn phòng" at bounding box center [1084, 510] width 166 height 18
type input "0"
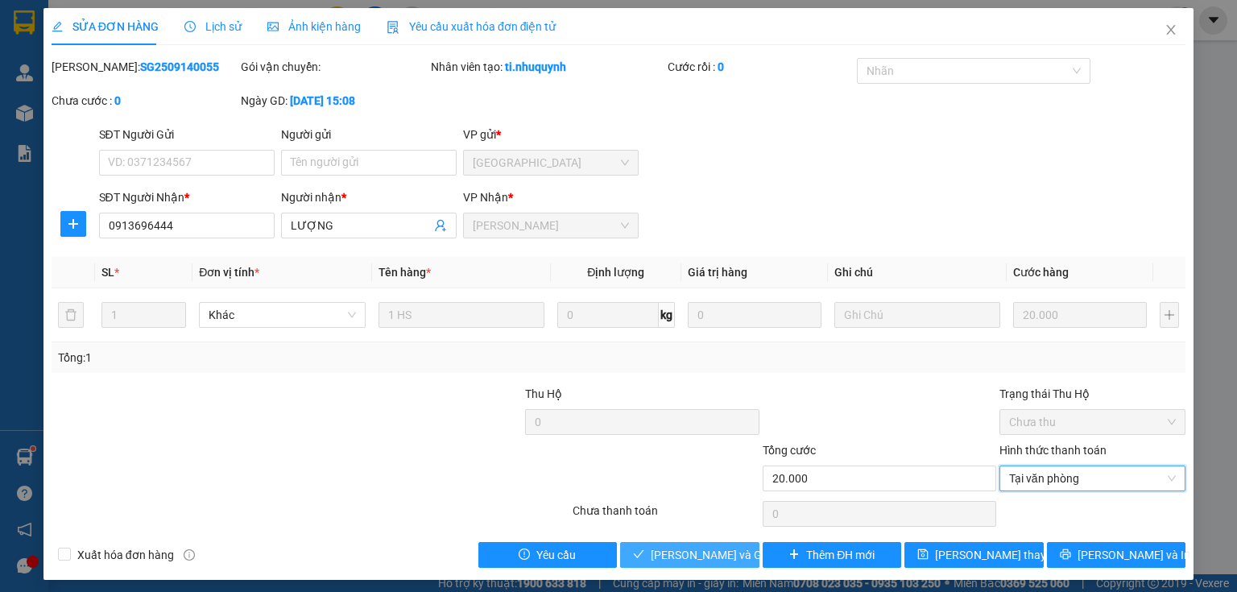
click at [722, 546] on span "[PERSON_NAME] và Giao hàng" at bounding box center [728, 555] width 155 height 18
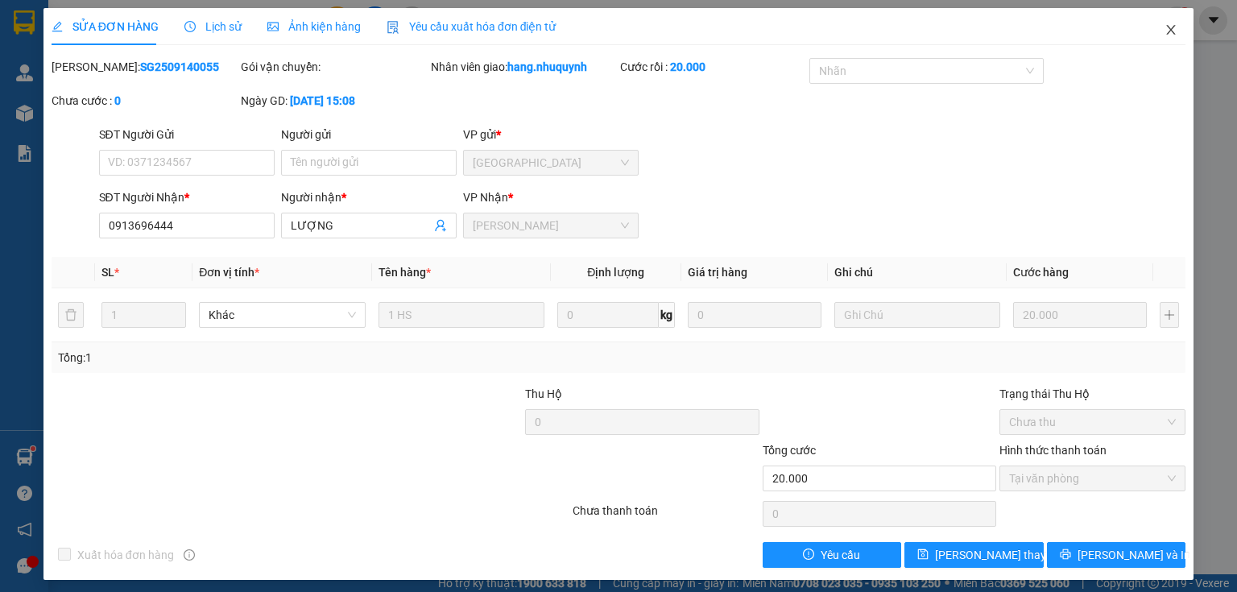
drag, startPoint x: 1160, startPoint y: 31, endPoint x: 960, endPoint y: 16, distance: 201.0
click at [1164, 32] on icon "close" at bounding box center [1170, 29] width 13 height 13
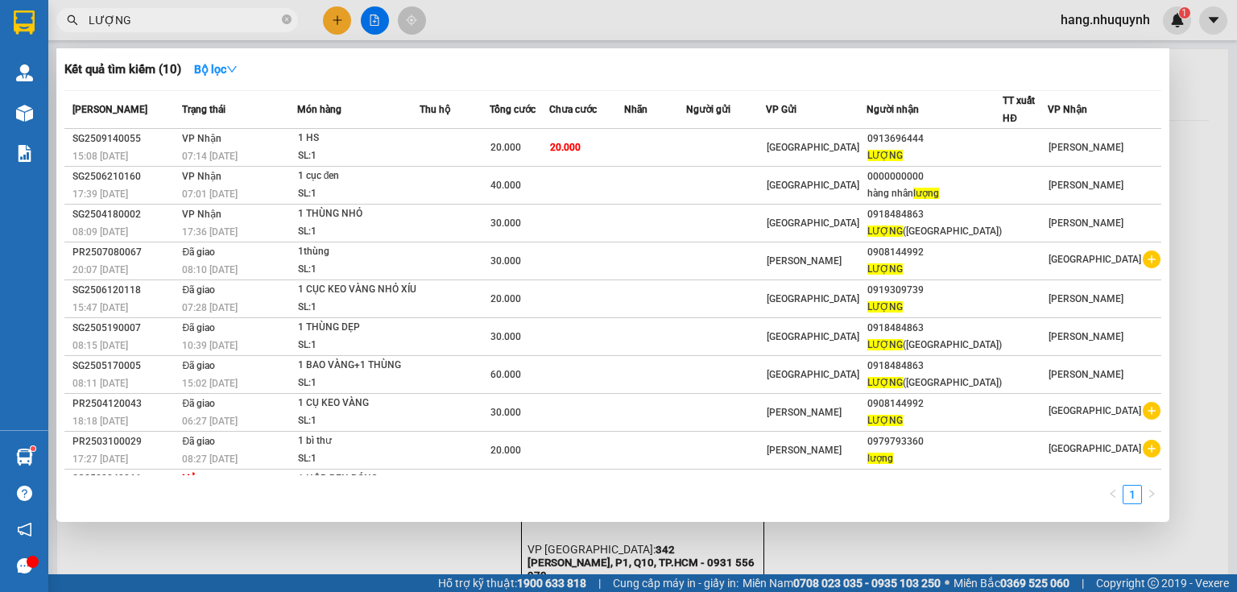
click at [250, 11] on input "LƯỢNG" at bounding box center [184, 20] width 190 height 18
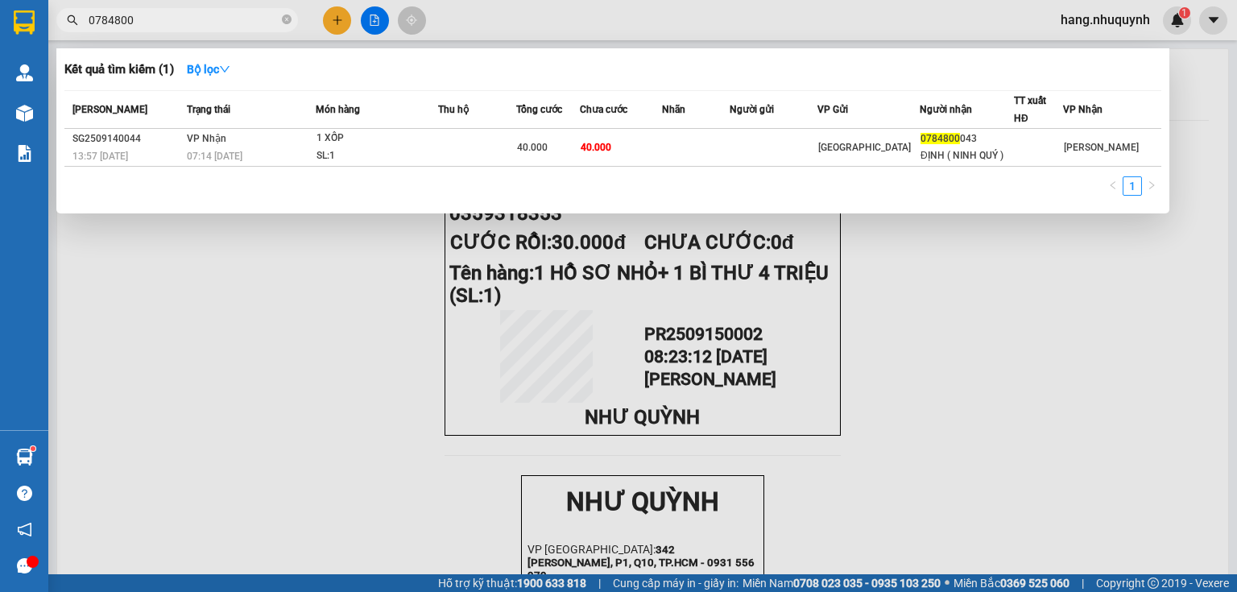
click at [178, 15] on input "0784800" at bounding box center [184, 20] width 190 height 18
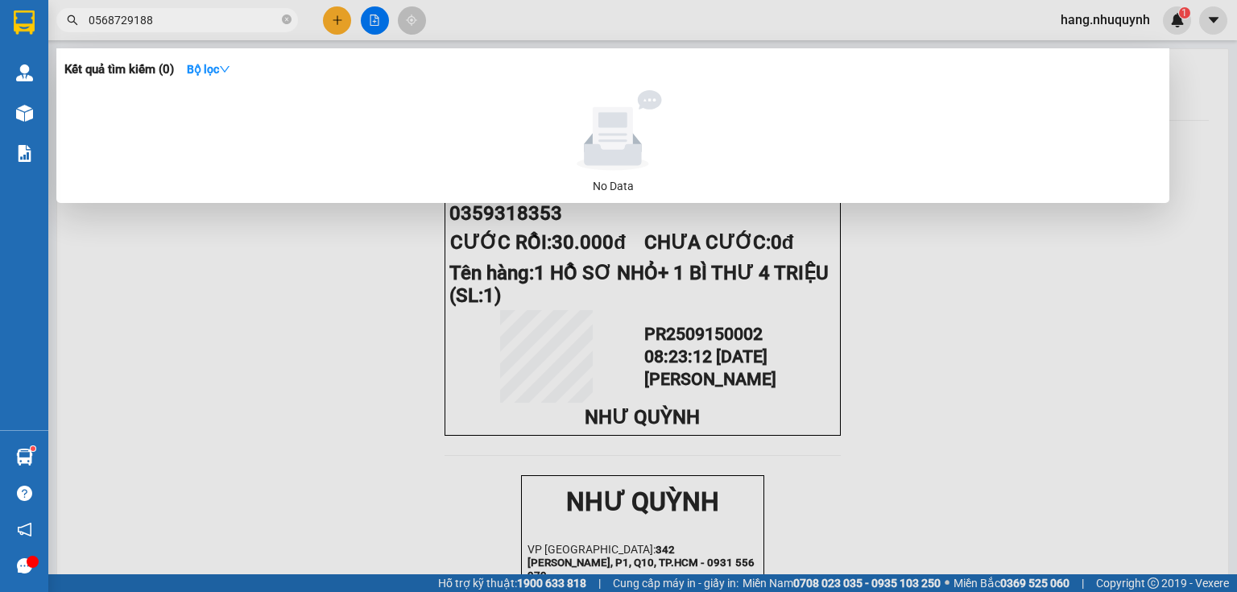
click at [122, 16] on input "0568729188" at bounding box center [184, 20] width 190 height 18
click at [177, 23] on input "0568729188" at bounding box center [184, 20] width 190 height 18
drag, startPoint x: 128, startPoint y: 23, endPoint x: 37, endPoint y: 15, distance: 91.3
click at [37, 15] on section "Kết quả tìm kiếm ( 0 ) Bộ lọc No Data 0568729188 hang.nhuquynh 1 Quản [PERSON_N…" at bounding box center [618, 296] width 1237 height 592
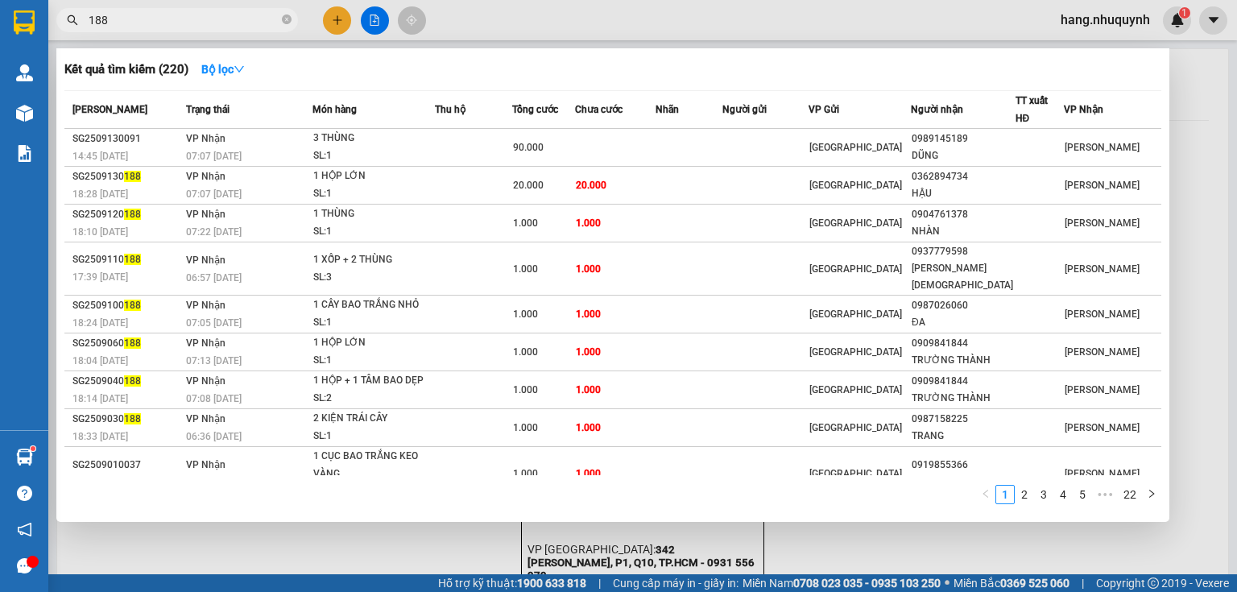
type input "188"
click at [373, 23] on div at bounding box center [618, 296] width 1237 height 592
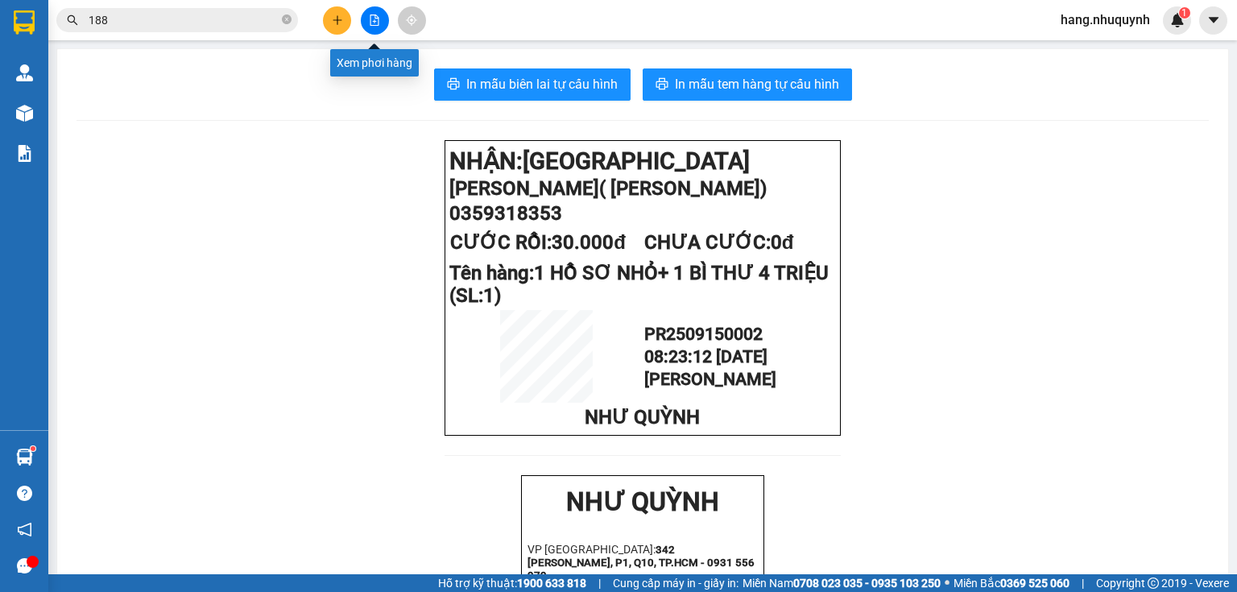
click at [383, 23] on button at bounding box center [375, 20] width 28 height 28
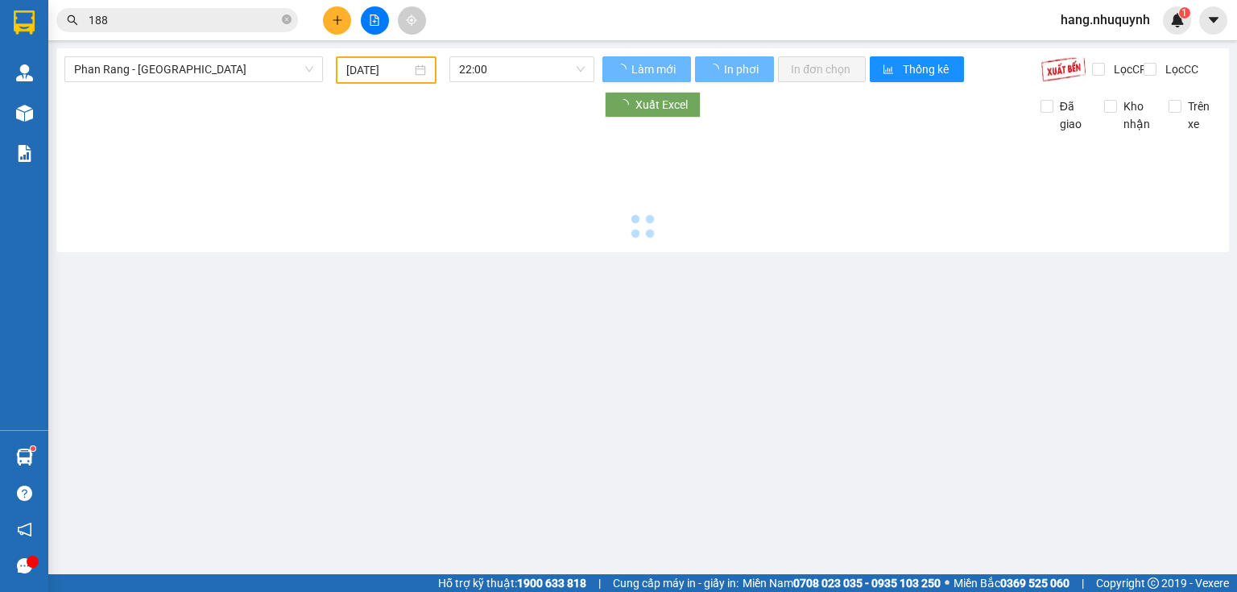
type input "[DATE]"
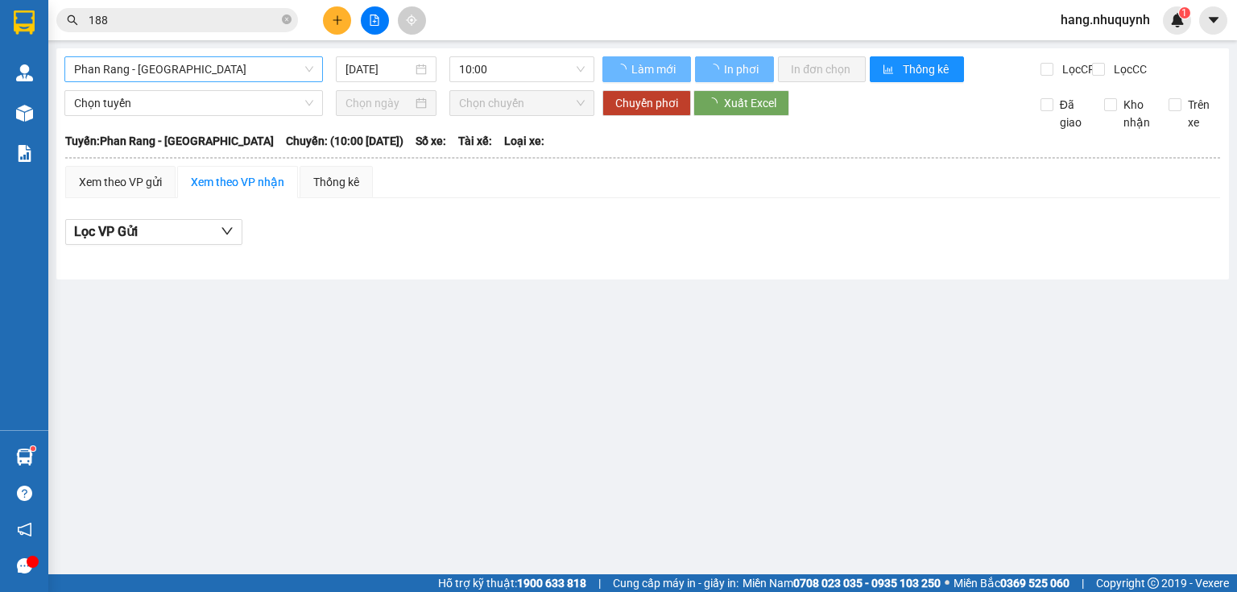
click at [205, 76] on span "Phan Rang - [GEOGRAPHIC_DATA]" at bounding box center [193, 69] width 239 height 24
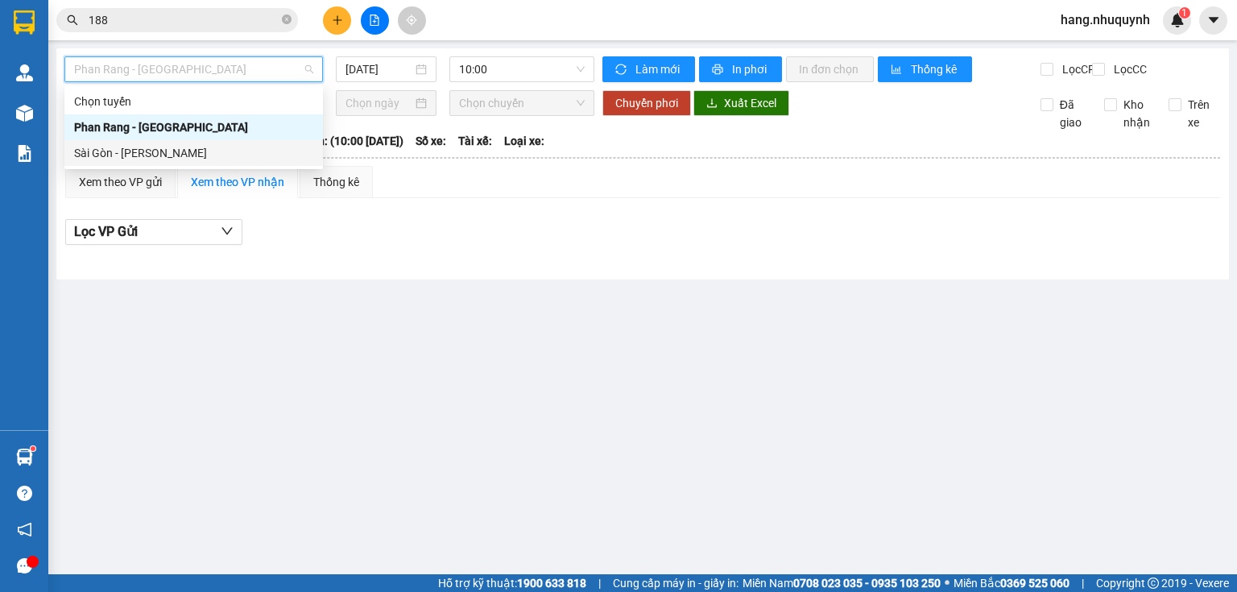
click at [155, 161] on div "Sài Gòn - [PERSON_NAME]" at bounding box center [193, 153] width 239 height 18
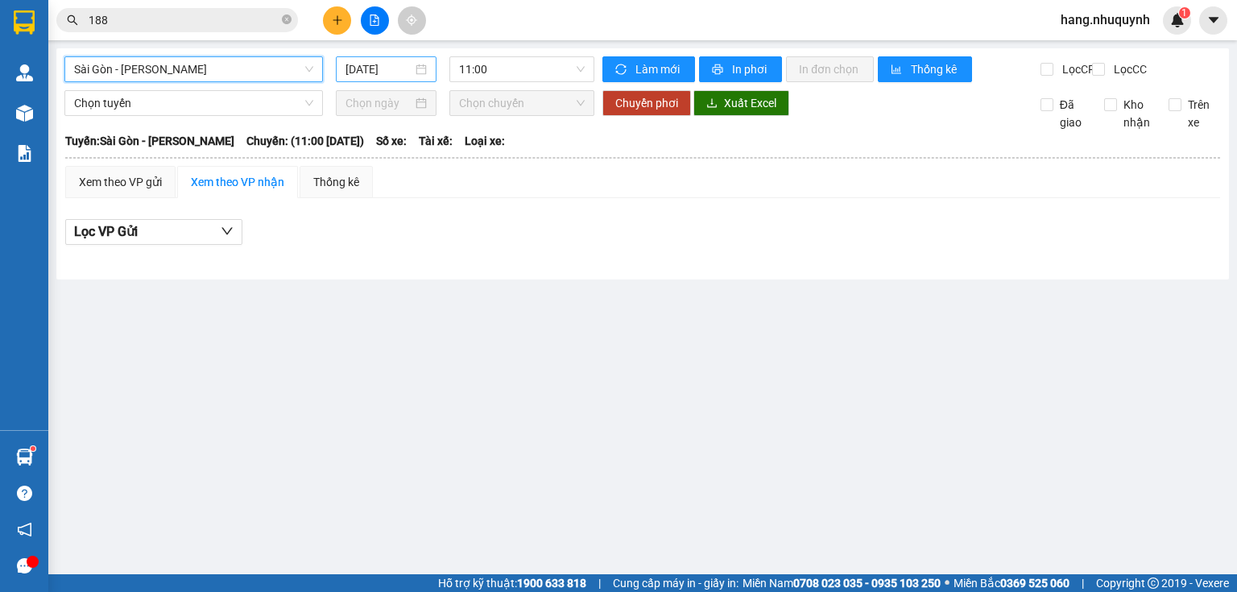
click at [376, 69] on input "[DATE]" at bounding box center [378, 69] width 66 height 18
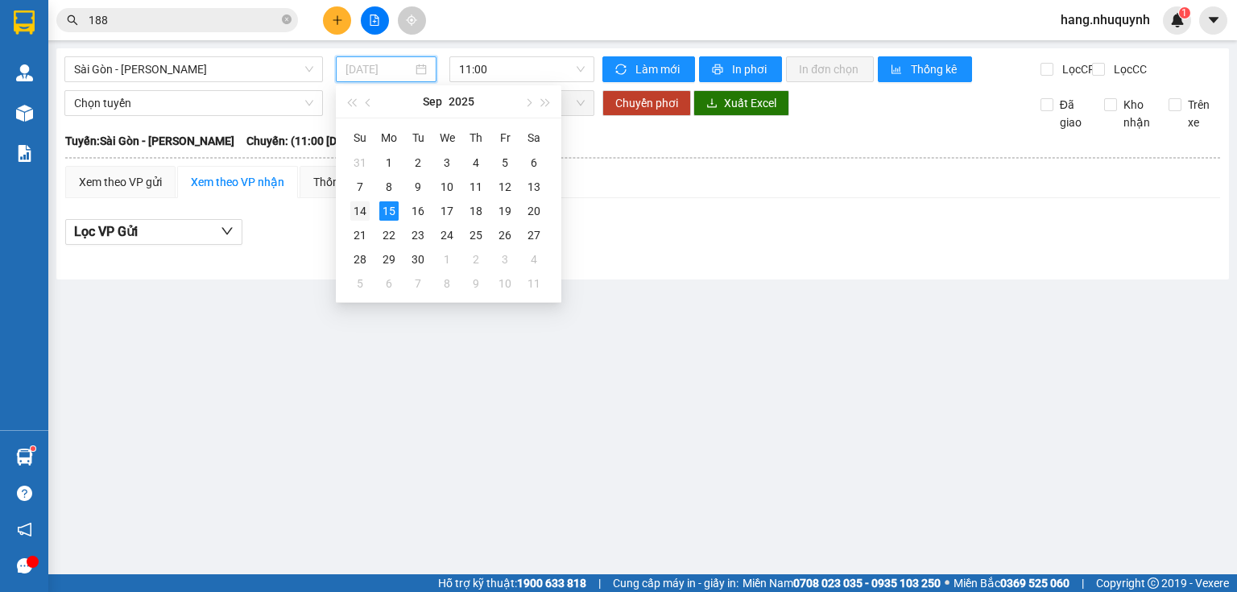
click at [361, 210] on div "14" at bounding box center [359, 210] width 19 height 19
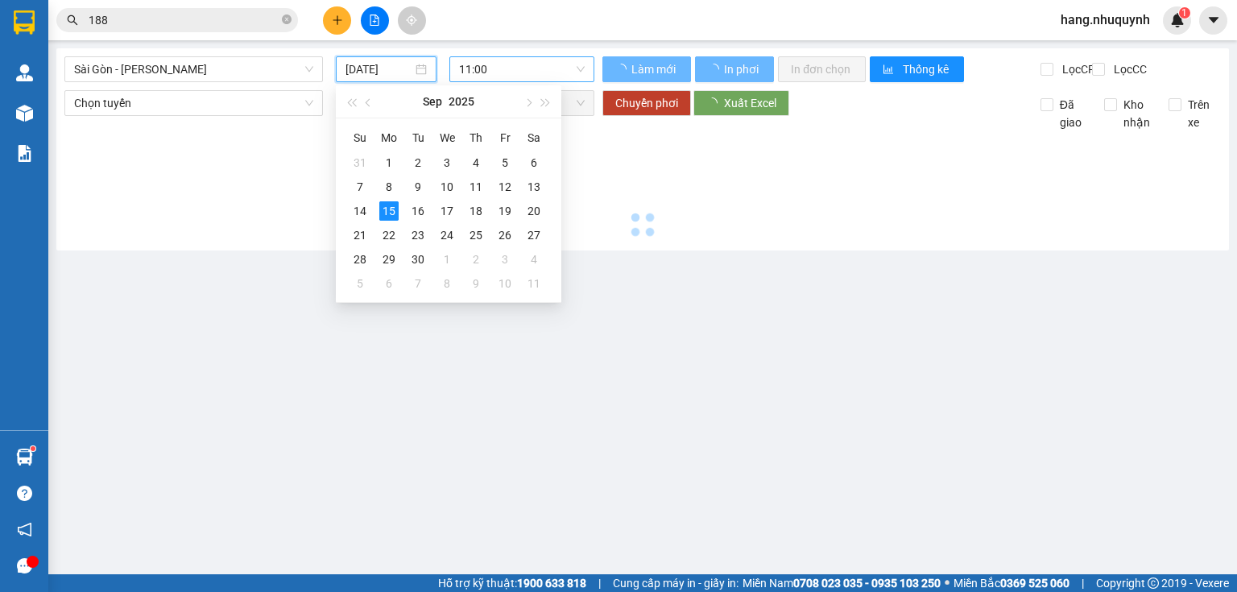
type input "[DATE]"
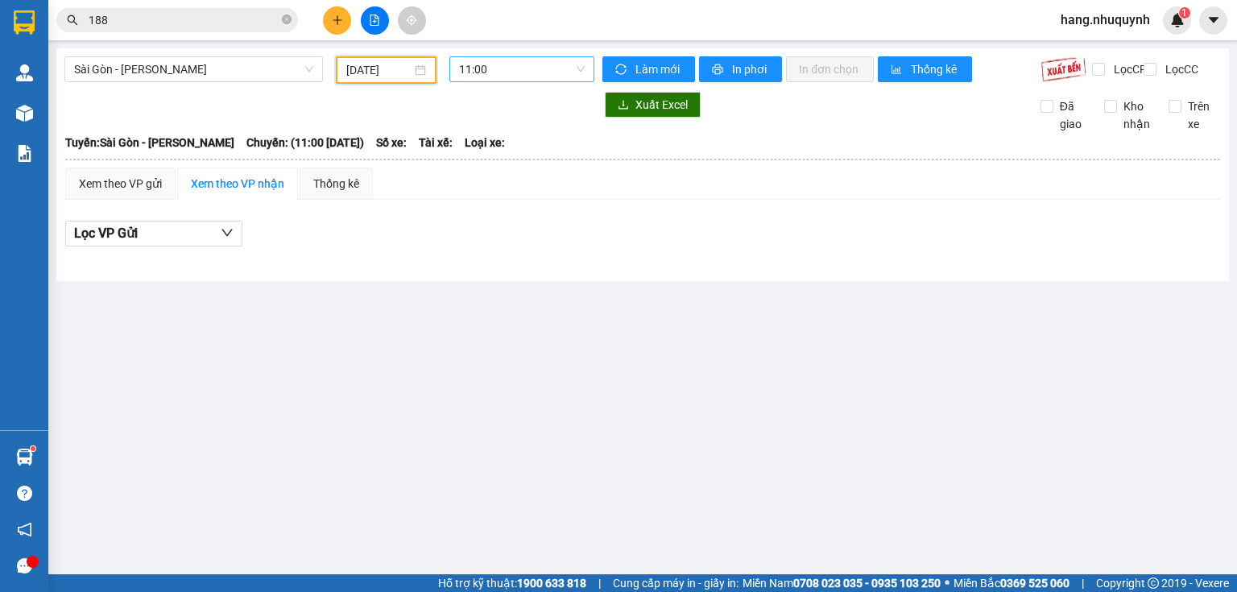
click at [506, 71] on span "11:00" at bounding box center [522, 69] width 126 height 24
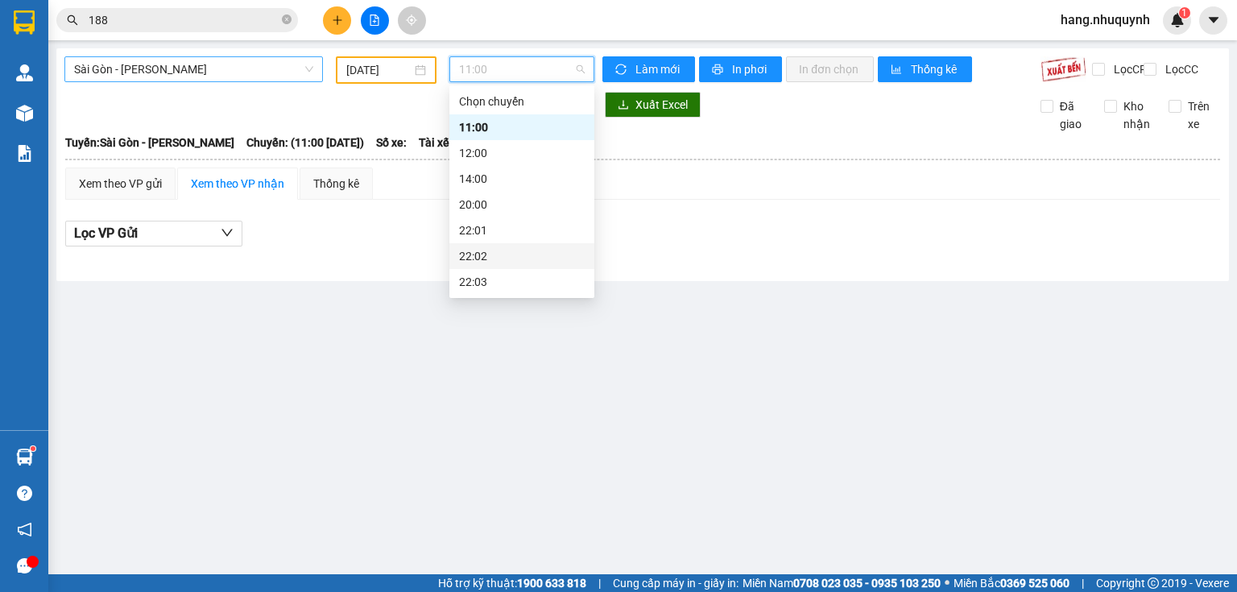
click at [245, 74] on span "Sài Gòn - [PERSON_NAME]" at bounding box center [193, 69] width 239 height 24
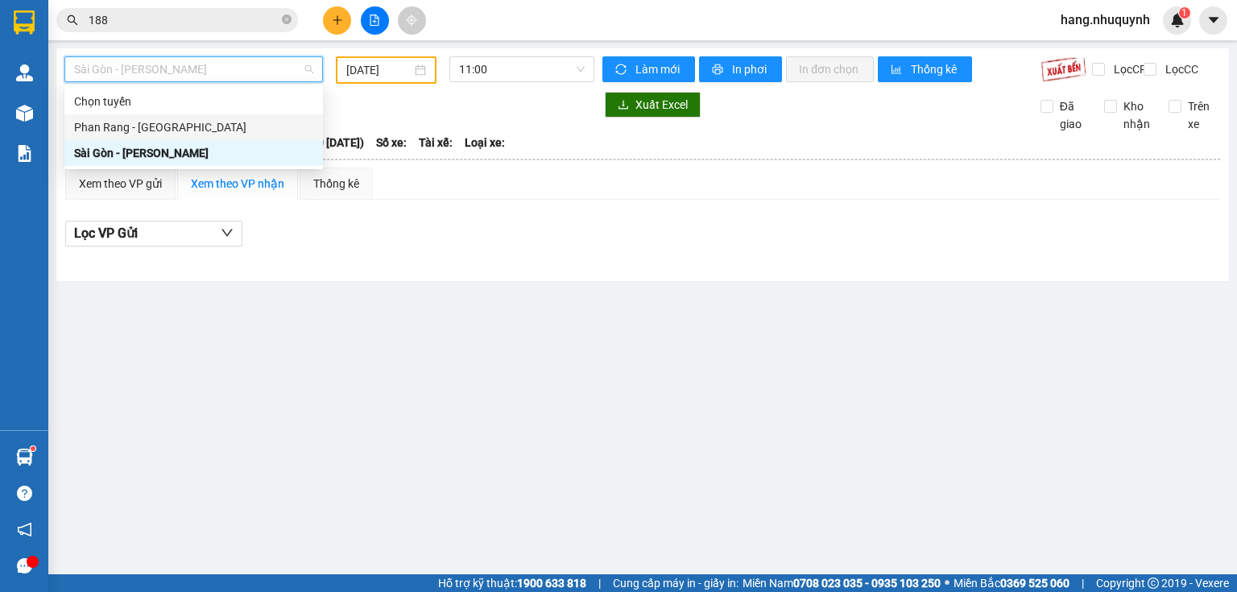
click at [163, 130] on div "Phan Rang - [GEOGRAPHIC_DATA]" at bounding box center [193, 127] width 239 height 18
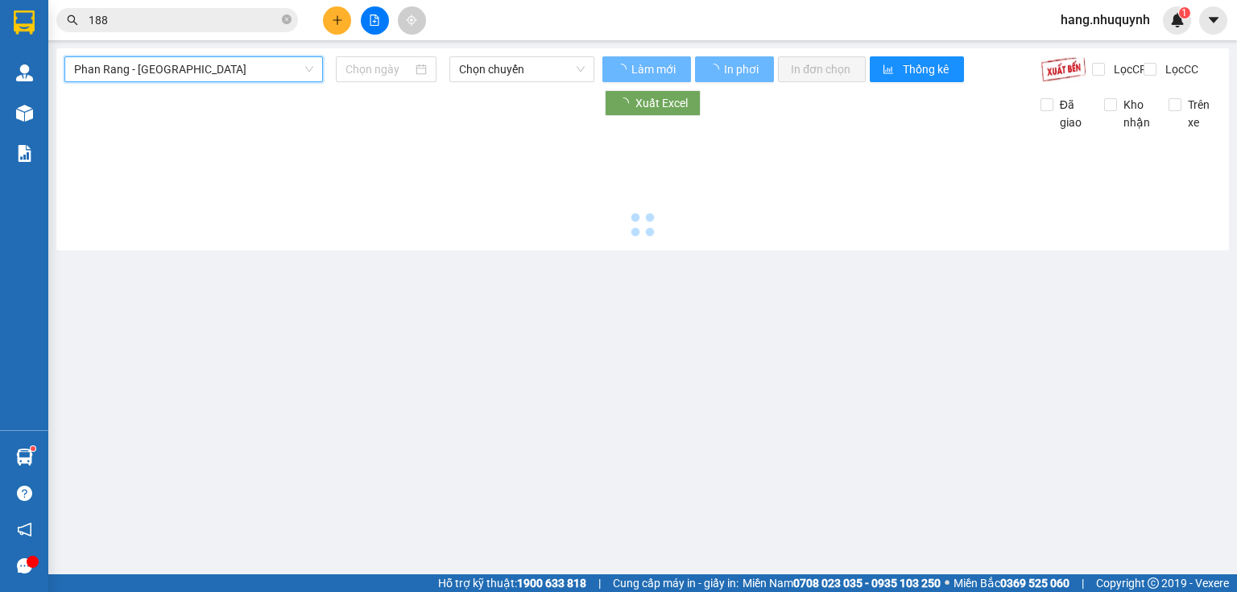
type input "[DATE]"
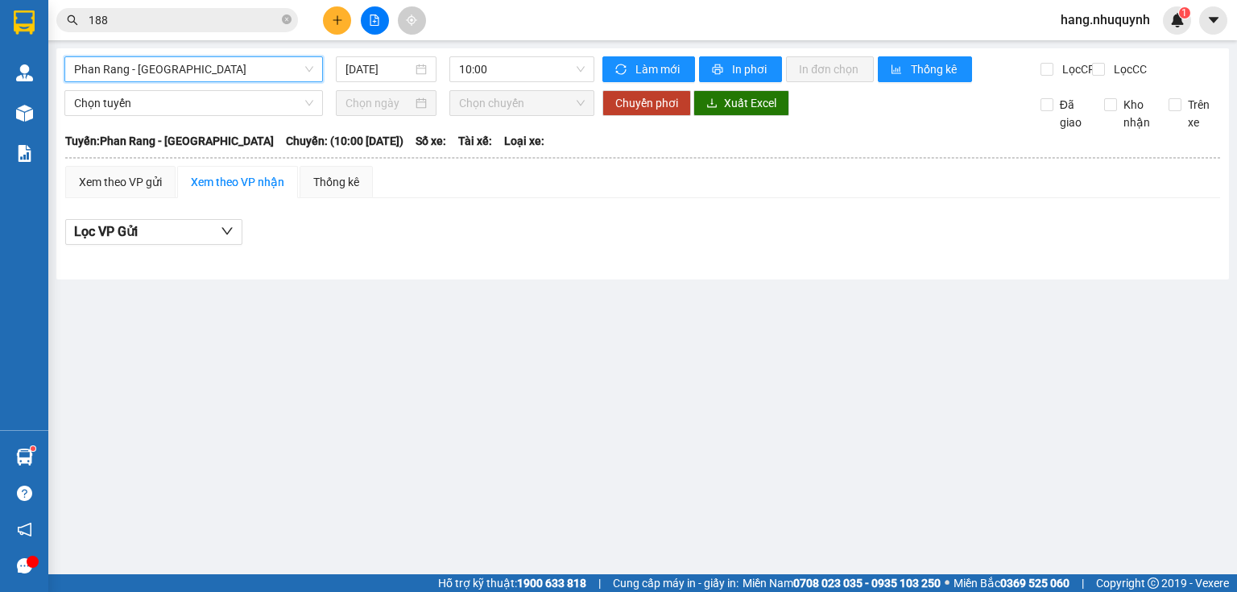
click at [202, 19] on input "188" at bounding box center [184, 20] width 190 height 18
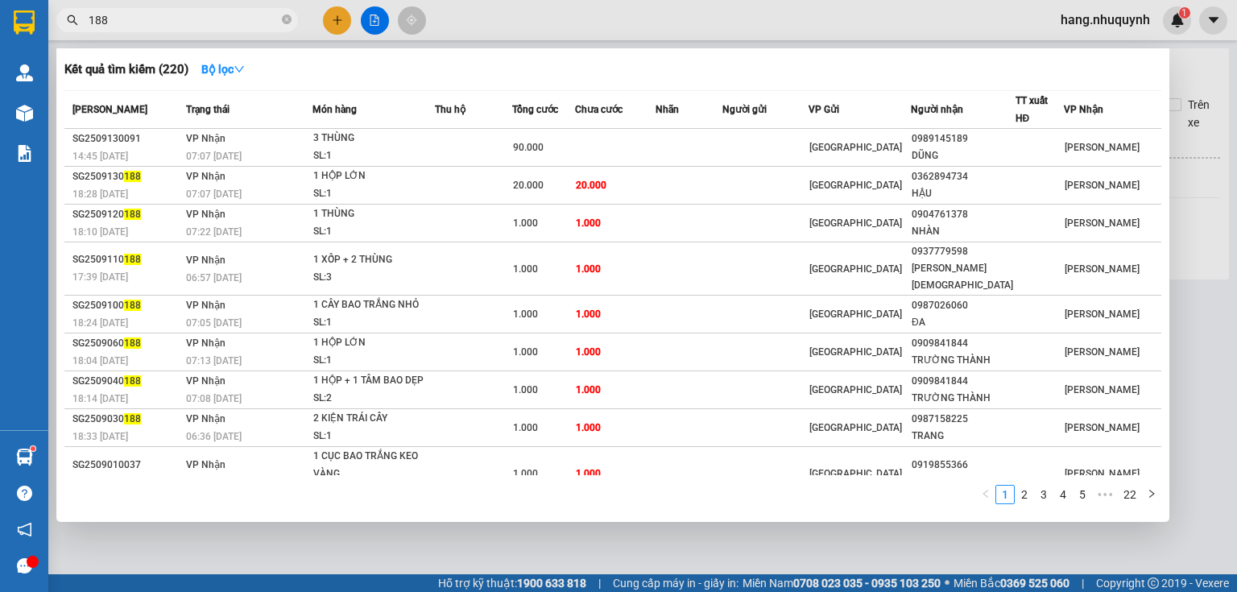
click at [202, 19] on input "188" at bounding box center [184, 20] width 190 height 18
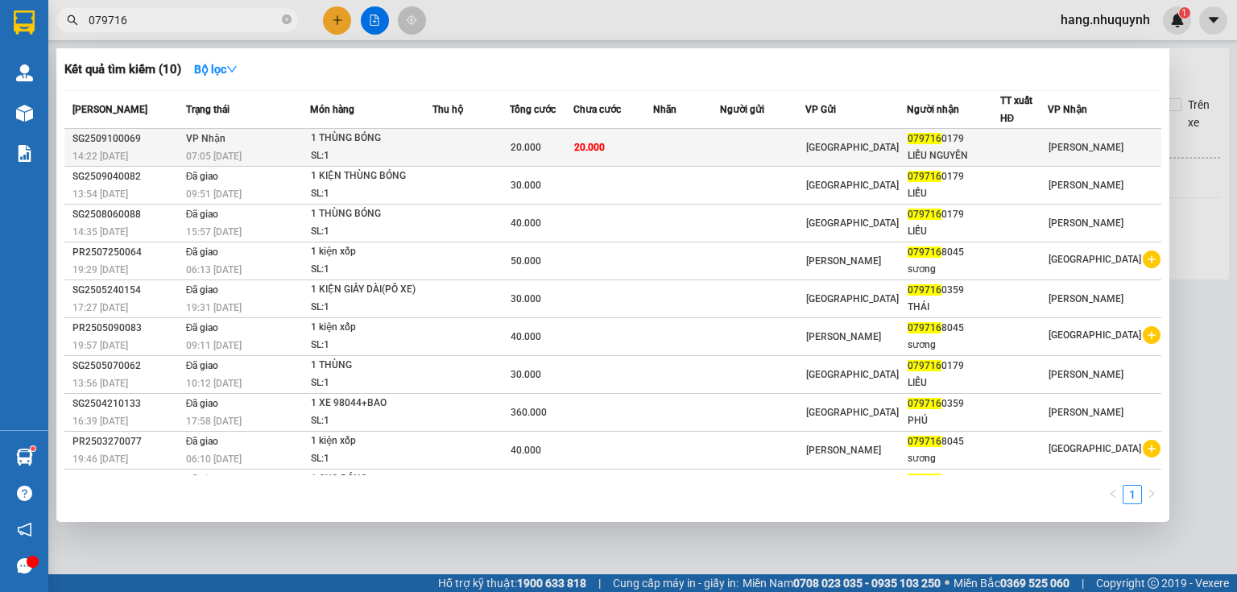
type input "079716"
click at [338, 151] on div "SL: 1" at bounding box center [371, 156] width 121 height 18
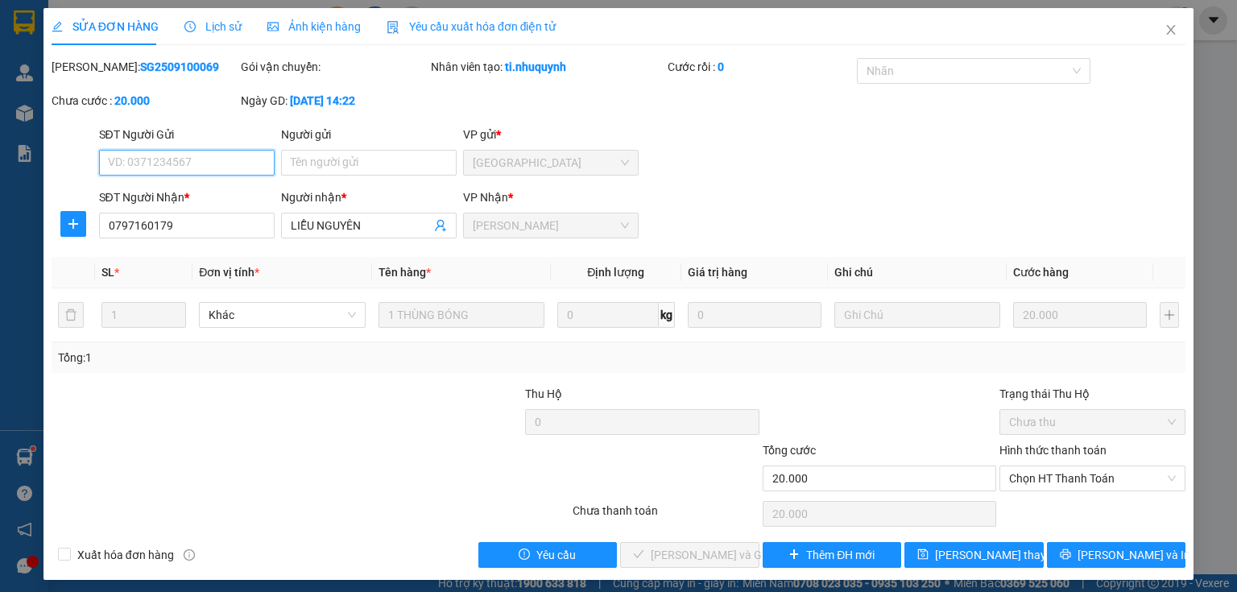
type input "0797160179"
type input "LIỄU NGUYÊN"
type input "20.000"
click at [1068, 483] on span "Chọn HT Thanh Toán" at bounding box center [1092, 478] width 167 height 24
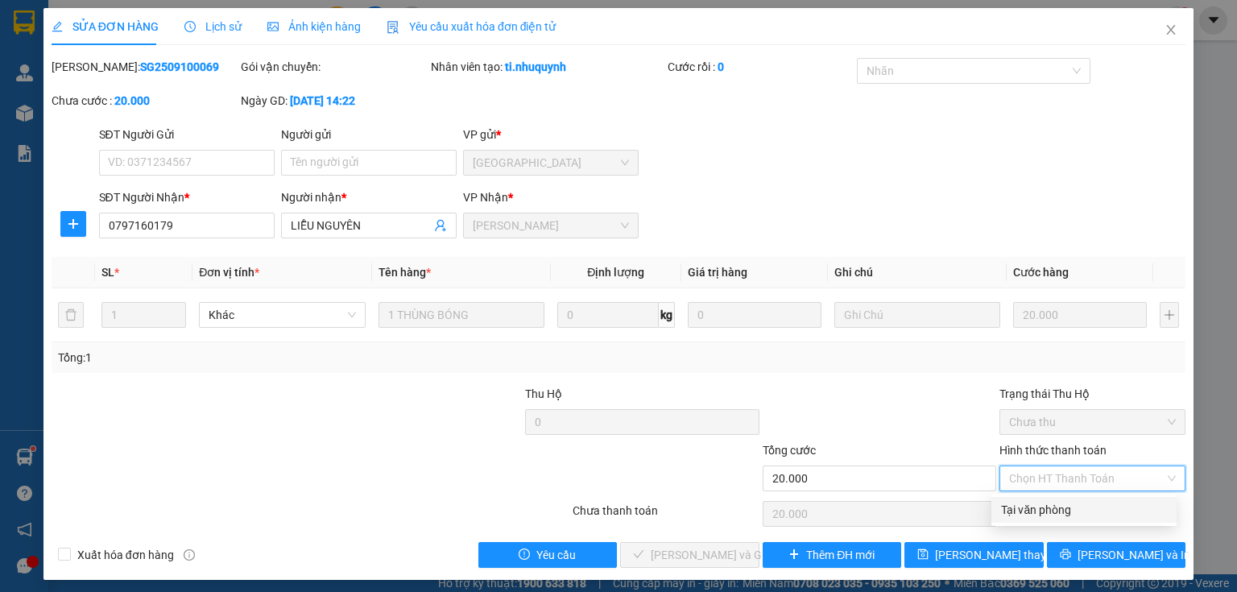
drag, startPoint x: 1050, startPoint y: 514, endPoint x: 686, endPoint y: 567, distance: 367.7
click at [1050, 515] on div "Tại văn phòng" at bounding box center [1084, 510] width 166 height 18
type input "0"
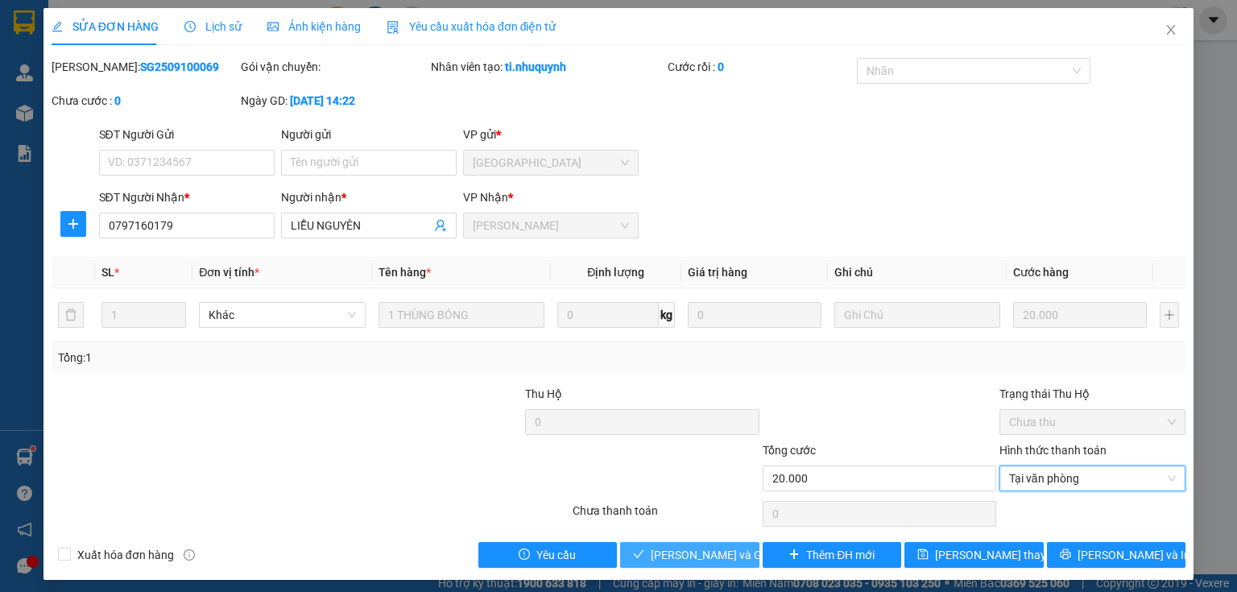
click at [700, 553] on span "[PERSON_NAME] và Giao hàng" at bounding box center [728, 555] width 155 height 18
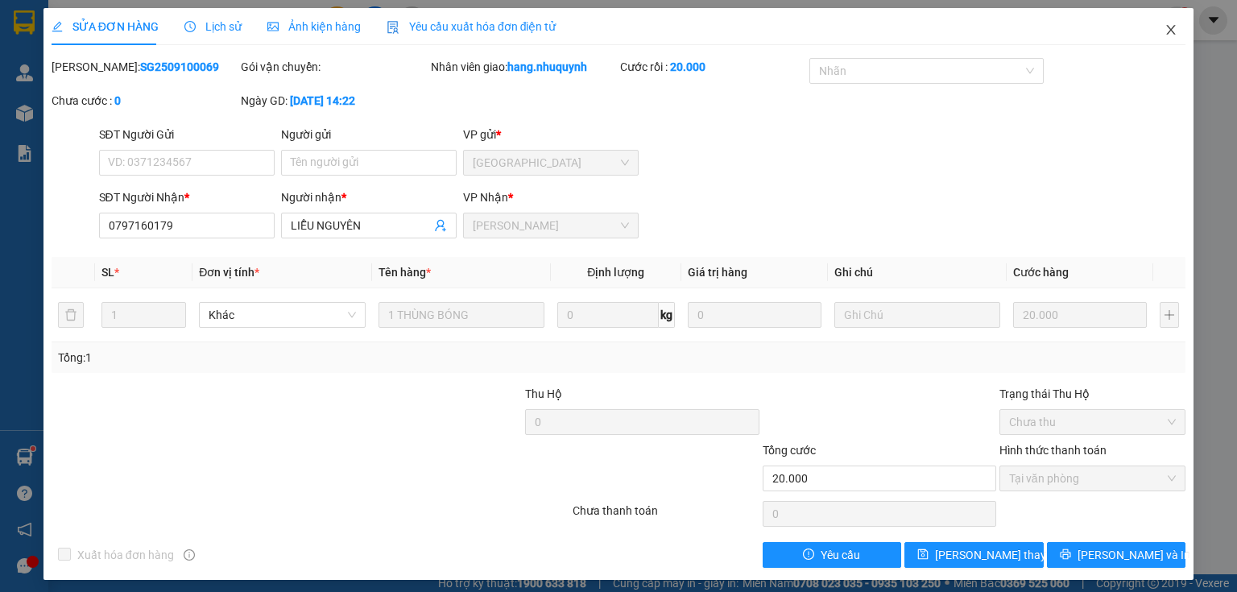
drag, startPoint x: 1164, startPoint y: 31, endPoint x: 495, endPoint y: 32, distance: 669.1
click at [1164, 31] on icon "close" at bounding box center [1170, 29] width 13 height 13
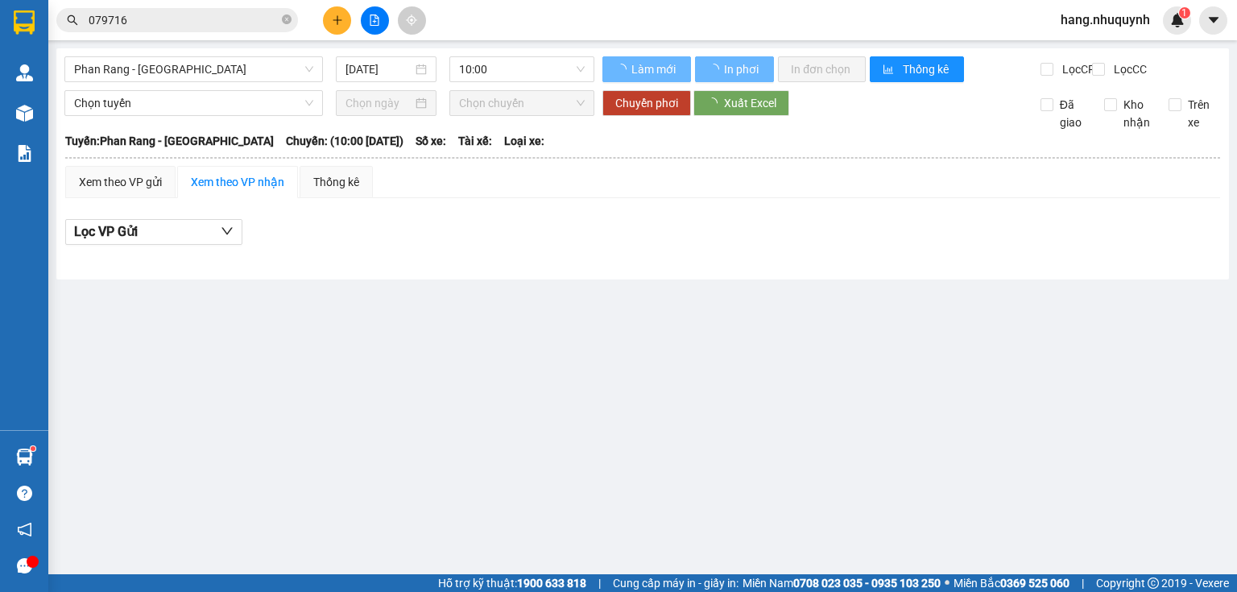
click at [171, 22] on input "079716" at bounding box center [184, 20] width 190 height 18
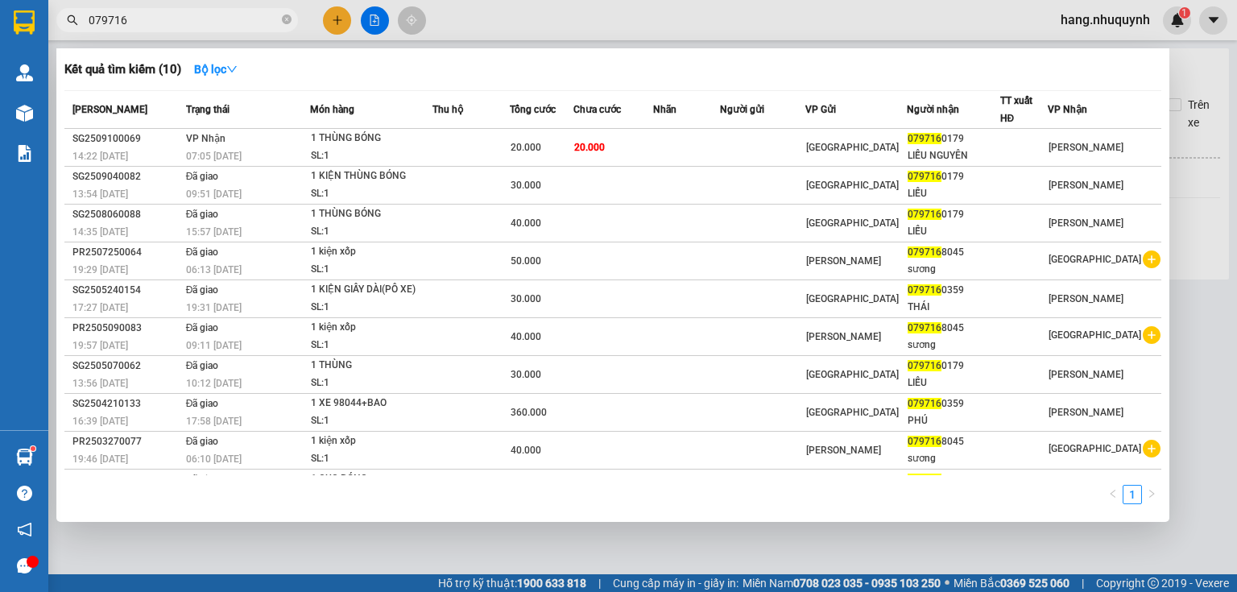
click at [171, 22] on input "079716" at bounding box center [184, 20] width 190 height 18
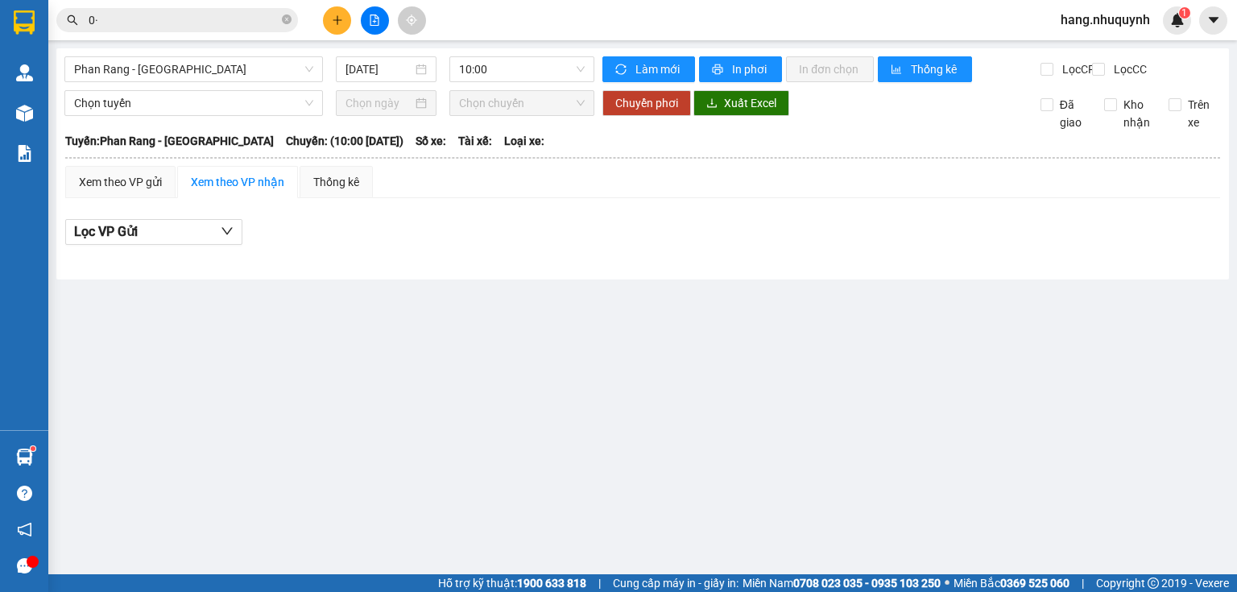
type input "0"
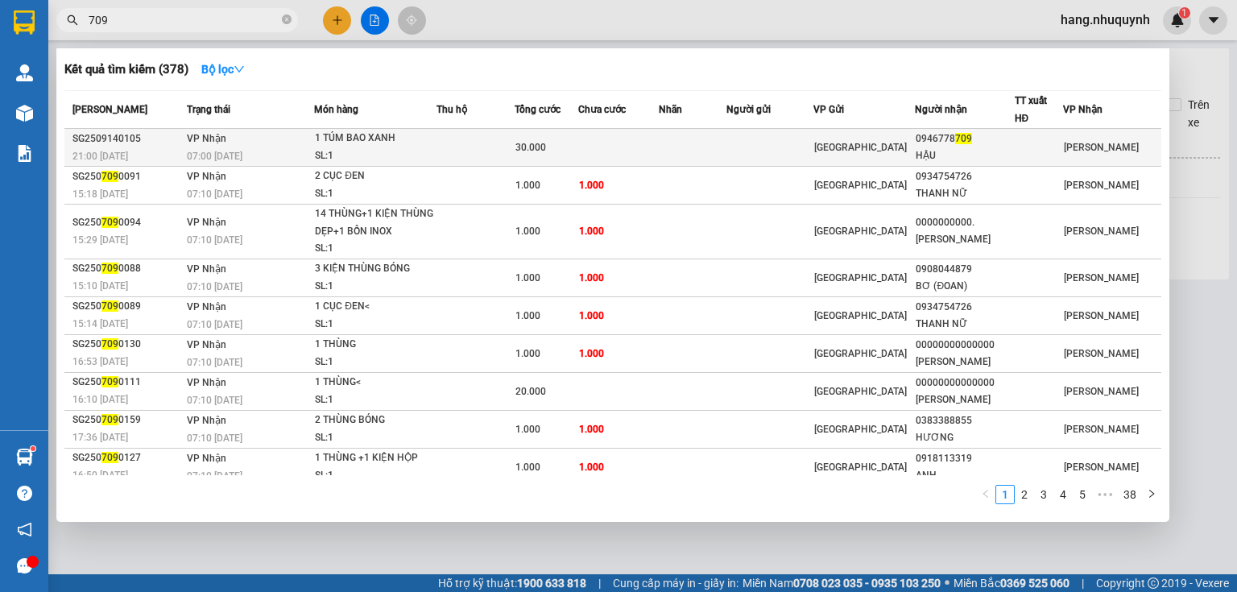
type input "709"
click at [408, 147] on div "SL: 1" at bounding box center [375, 156] width 121 height 18
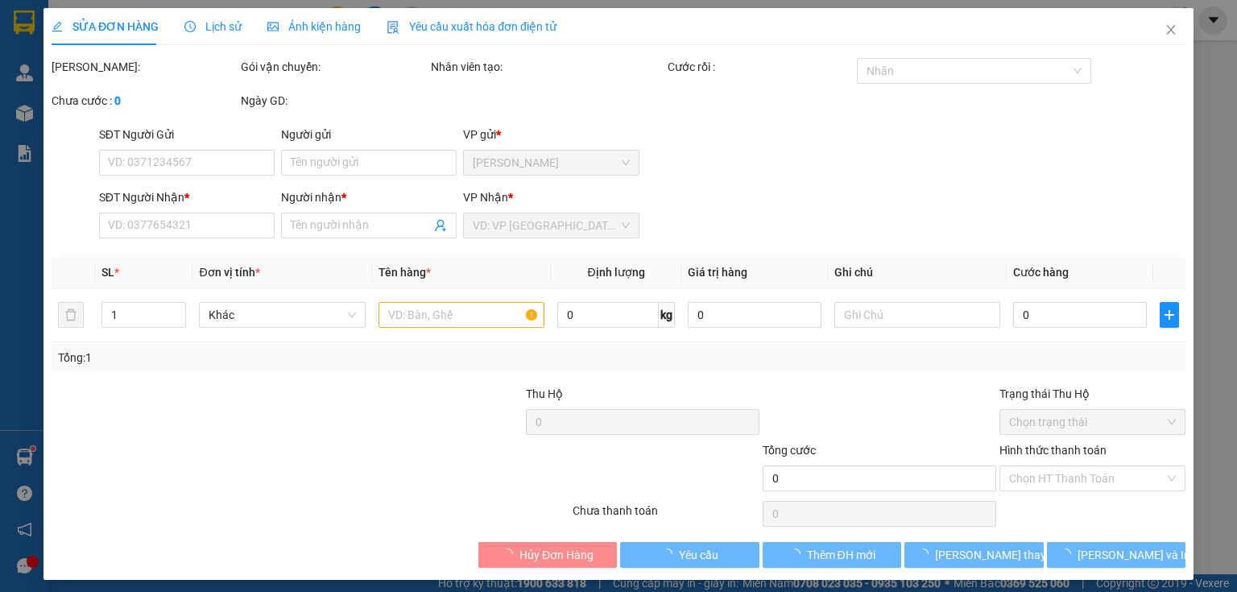
type input "0946778709"
type input "HẬU"
type input "30.000"
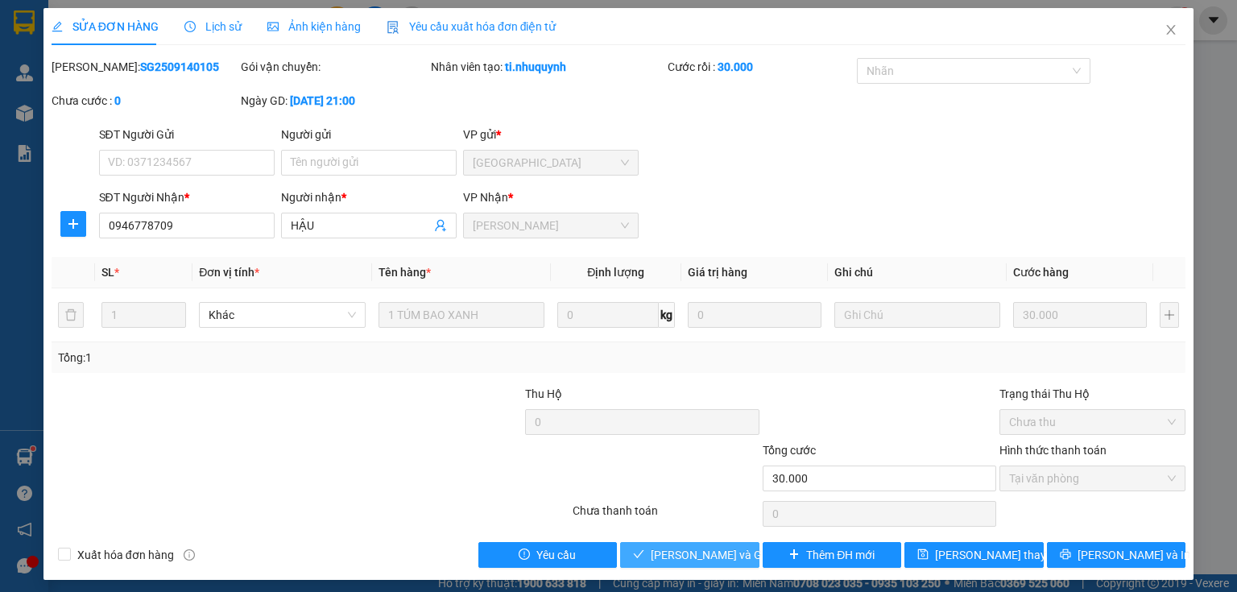
click at [696, 557] on span "[PERSON_NAME] và Giao hàng" at bounding box center [728, 555] width 155 height 18
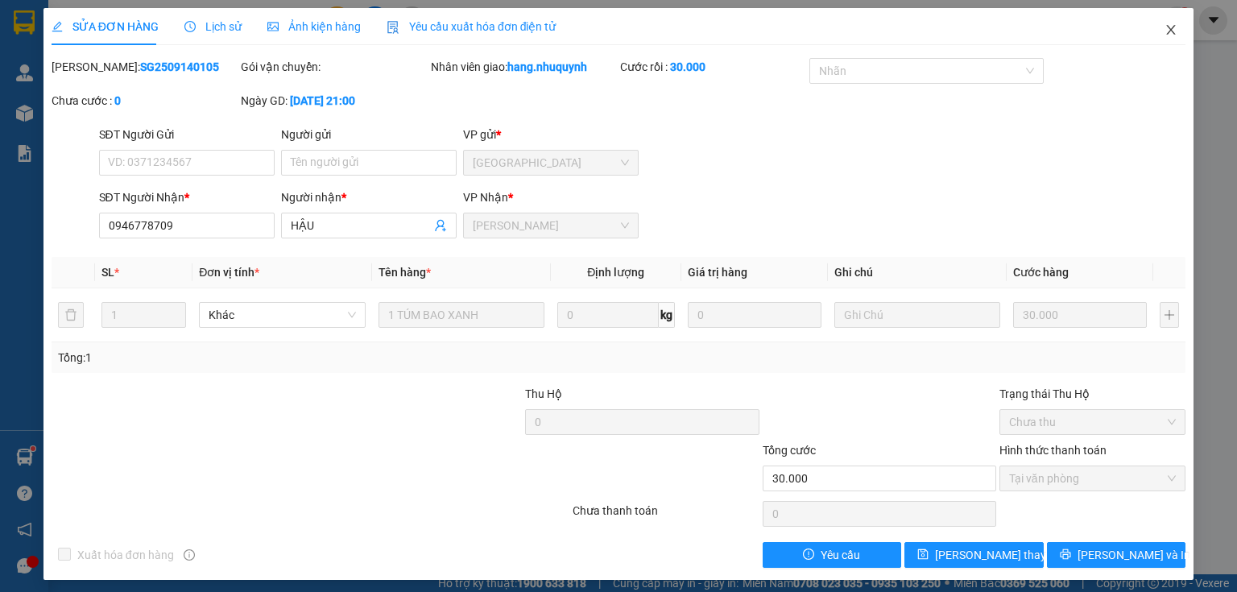
drag, startPoint x: 1163, startPoint y: 29, endPoint x: 519, endPoint y: 42, distance: 644.3
click at [1164, 29] on icon "close" at bounding box center [1170, 29] width 13 height 13
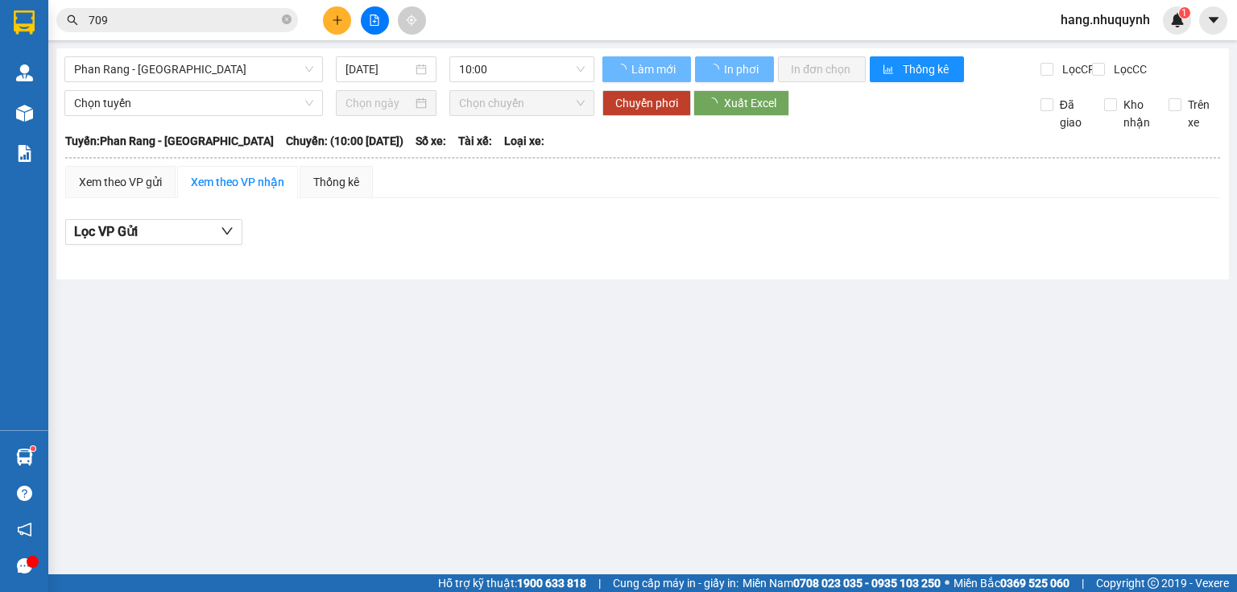
click at [179, 28] on input "709" at bounding box center [184, 20] width 190 height 18
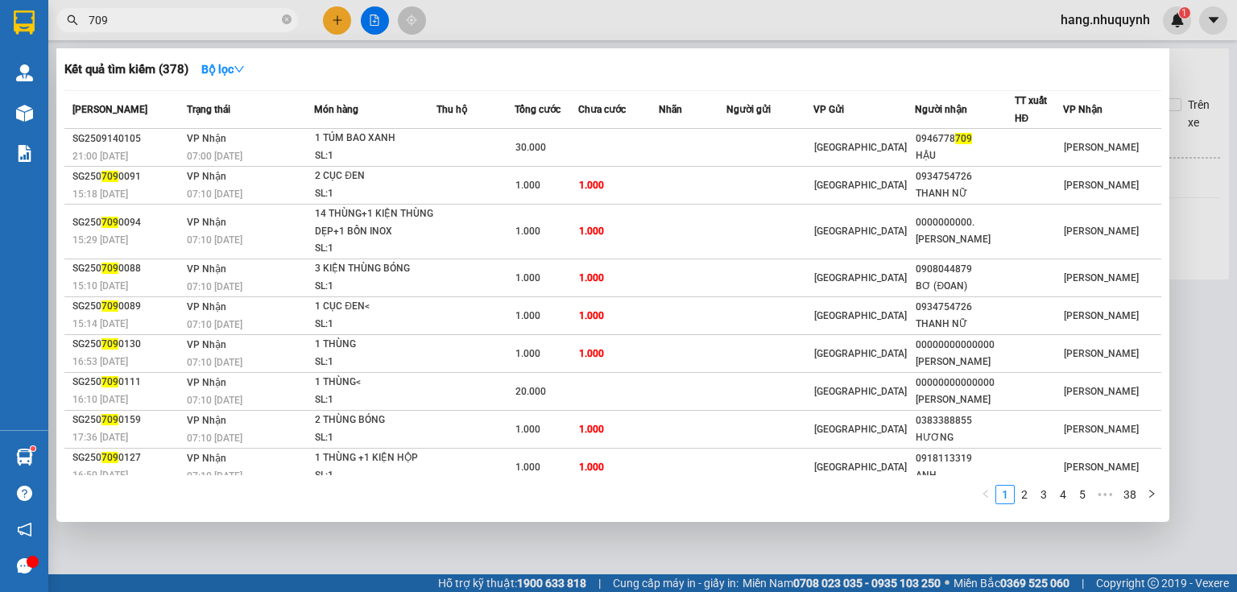
click at [180, 28] on input "709" at bounding box center [184, 20] width 190 height 18
click at [180, 27] on input "709" at bounding box center [184, 20] width 190 height 18
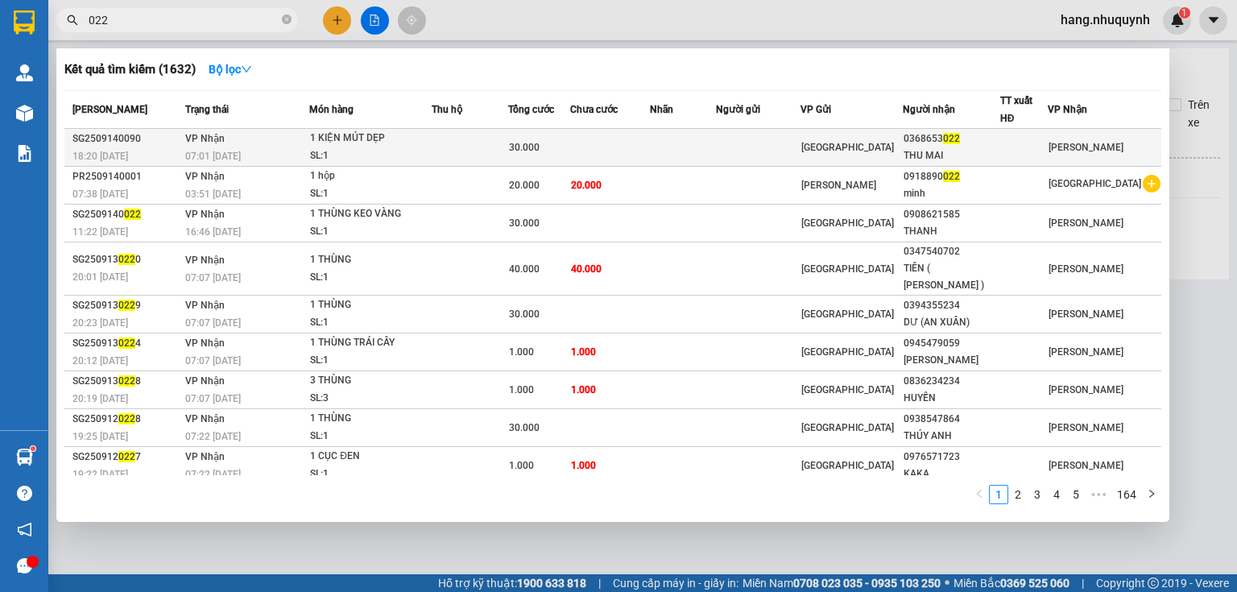
click at [326, 144] on div "1 KIỆN MÚT DẸP" at bounding box center [370, 139] width 121 height 18
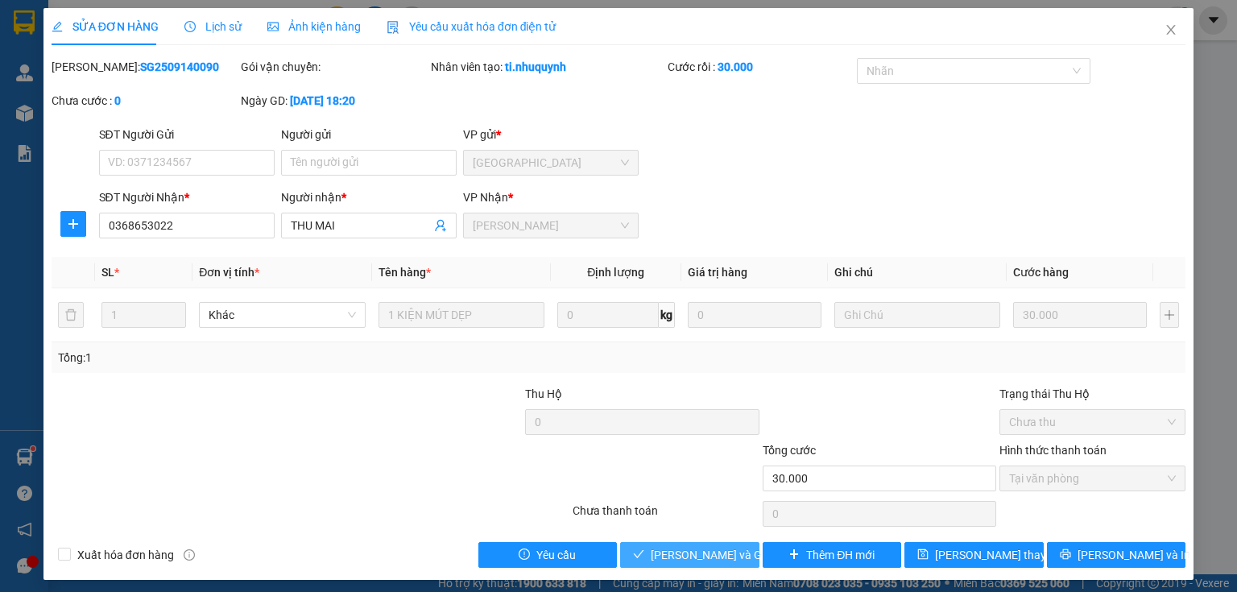
click at [692, 552] on span "[PERSON_NAME] và Giao hàng" at bounding box center [728, 555] width 155 height 18
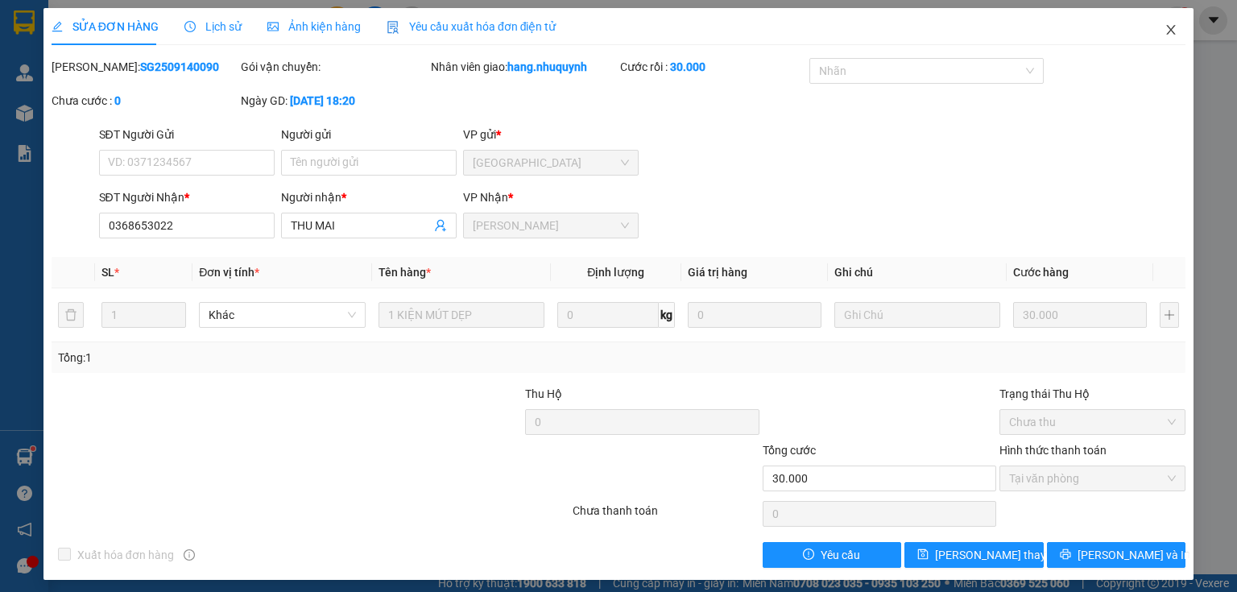
drag, startPoint x: 1160, startPoint y: 32, endPoint x: 224, endPoint y: 60, distance: 936.8
click at [1137, 32] on div "SỬA ĐƠN HÀNG Lịch sử Ảnh kiện hàng Yêu cầu xuất hóa đơn điện tử Total Paid Fee …" at bounding box center [618, 294] width 1150 height 572
click at [1167, 33] on icon "close" at bounding box center [1171, 30] width 9 height 10
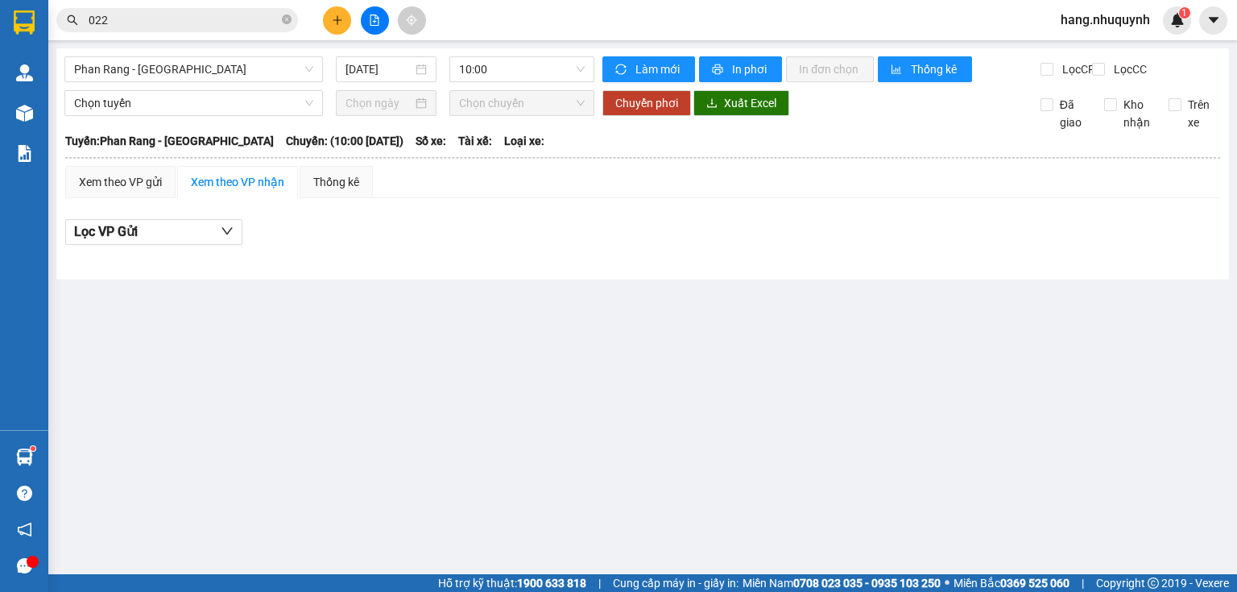
click at [189, 19] on input "022" at bounding box center [184, 20] width 190 height 18
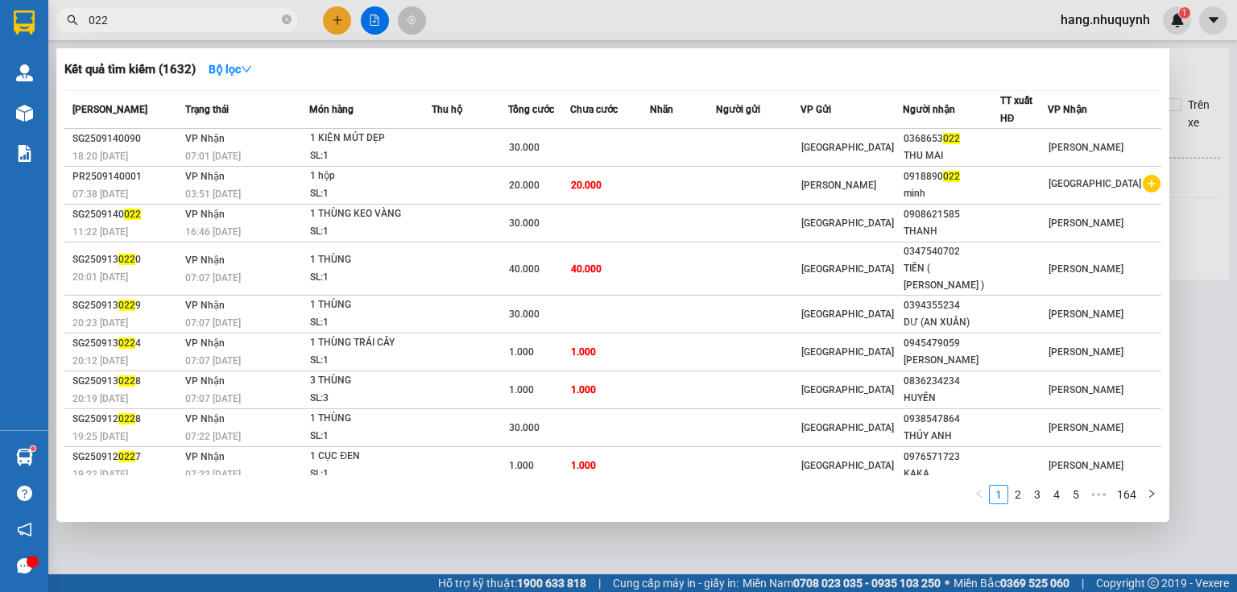
click at [189, 19] on input "022" at bounding box center [184, 20] width 190 height 18
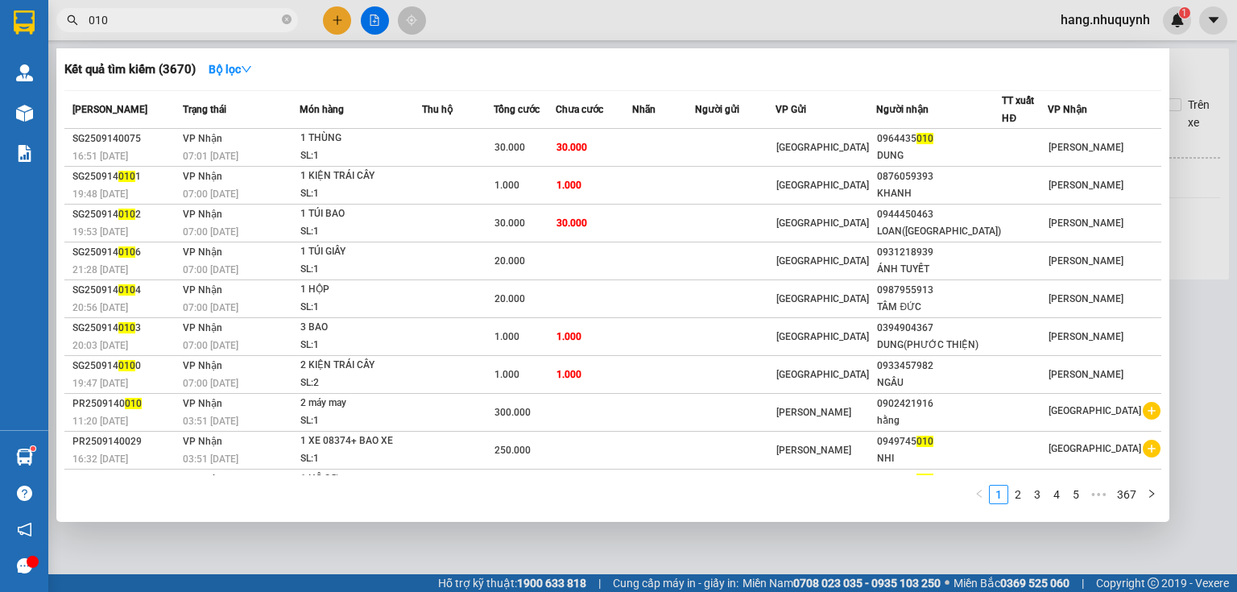
click at [170, 20] on input "010" at bounding box center [184, 20] width 190 height 18
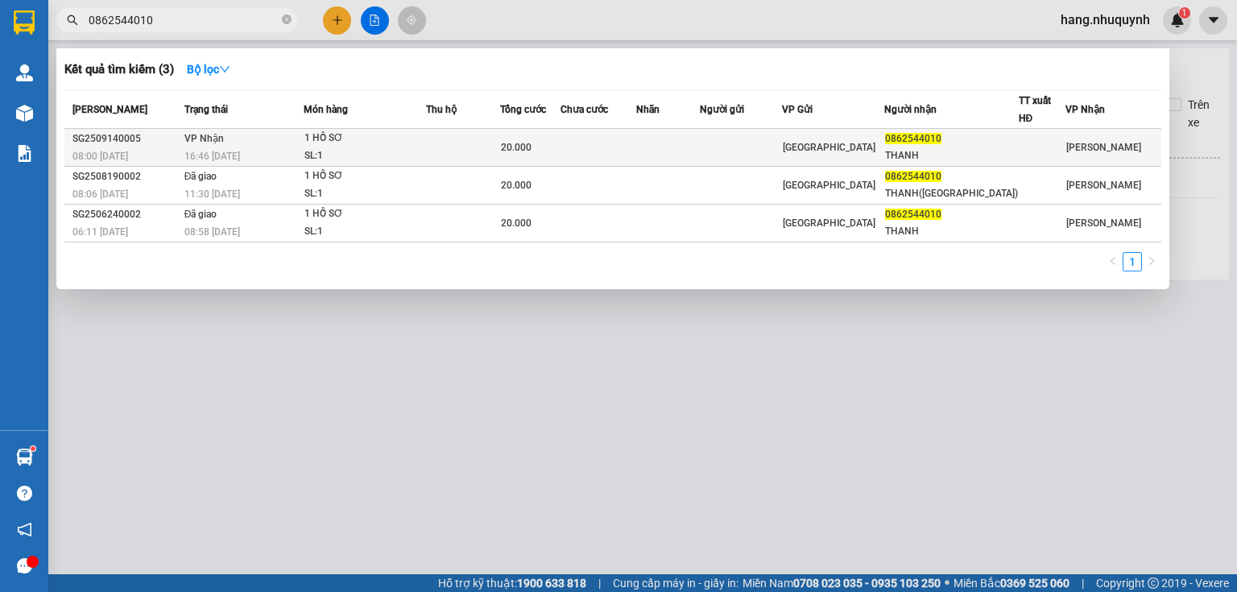
type input "0862544010"
click at [382, 148] on div "SL: 1" at bounding box center [364, 156] width 121 height 18
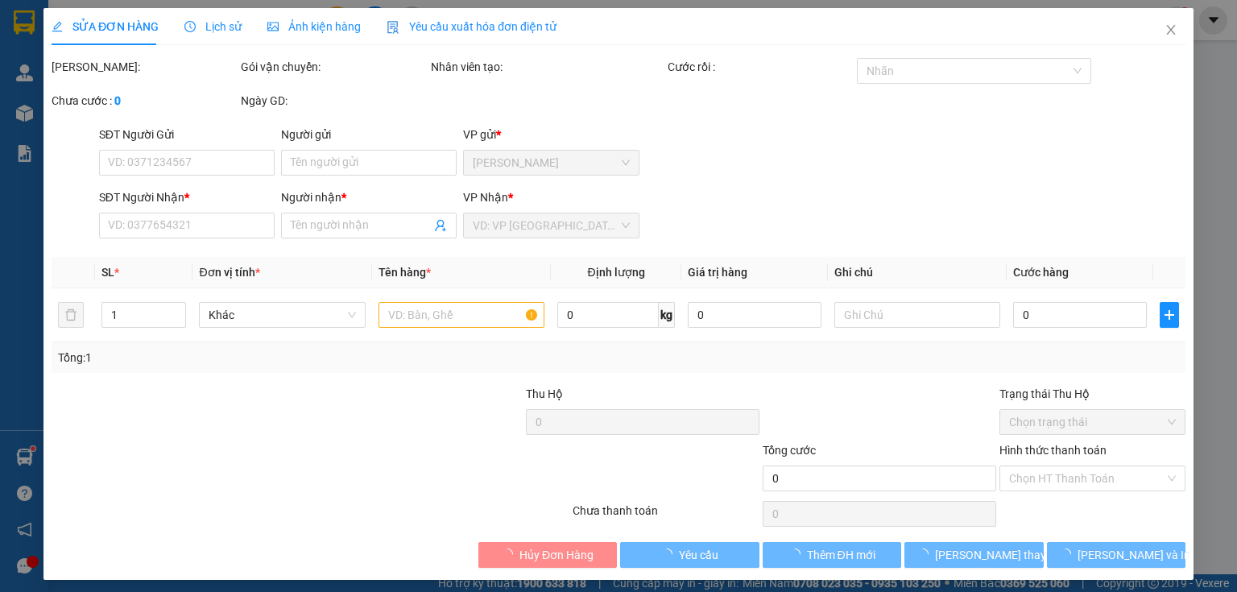
type input "0862544010"
type input "THANH"
type input "20.000"
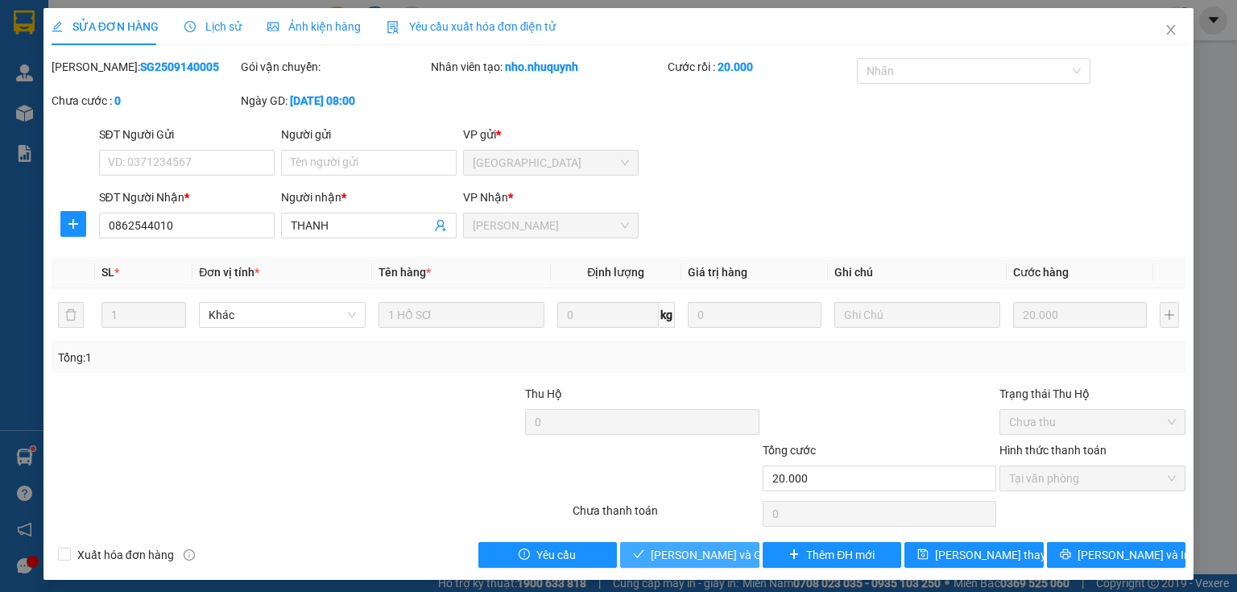
click at [693, 555] on span "[PERSON_NAME] và Giao hàng" at bounding box center [728, 555] width 155 height 18
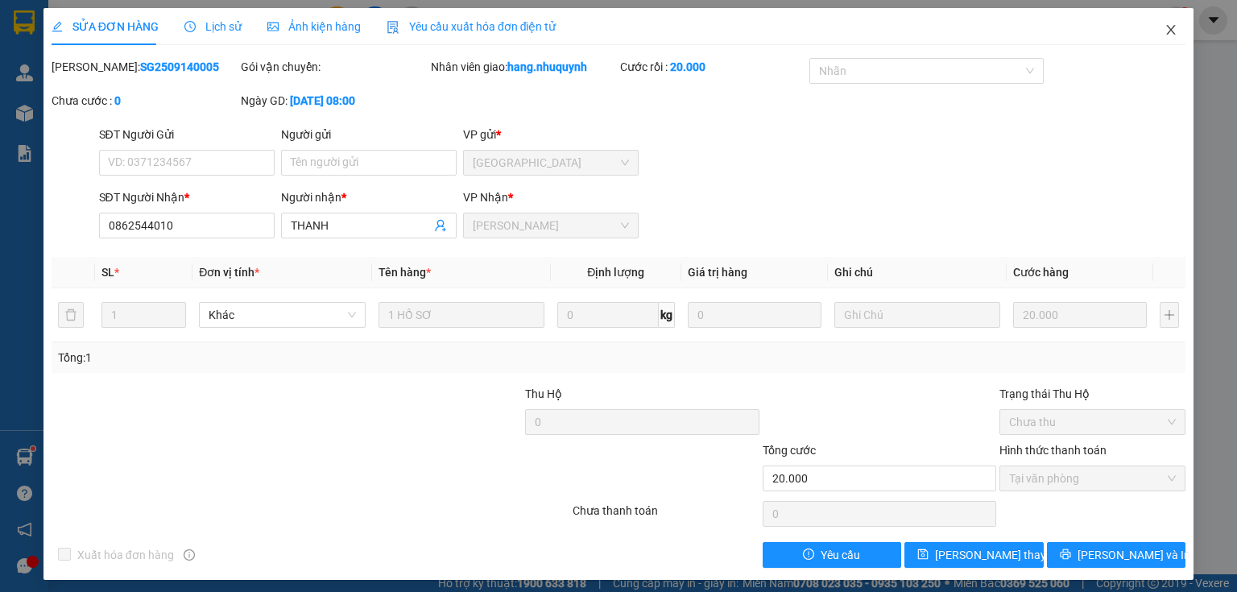
drag, startPoint x: 1161, startPoint y: 31, endPoint x: 742, endPoint y: 15, distance: 419.0
click at [1164, 30] on icon "close" at bounding box center [1170, 29] width 13 height 13
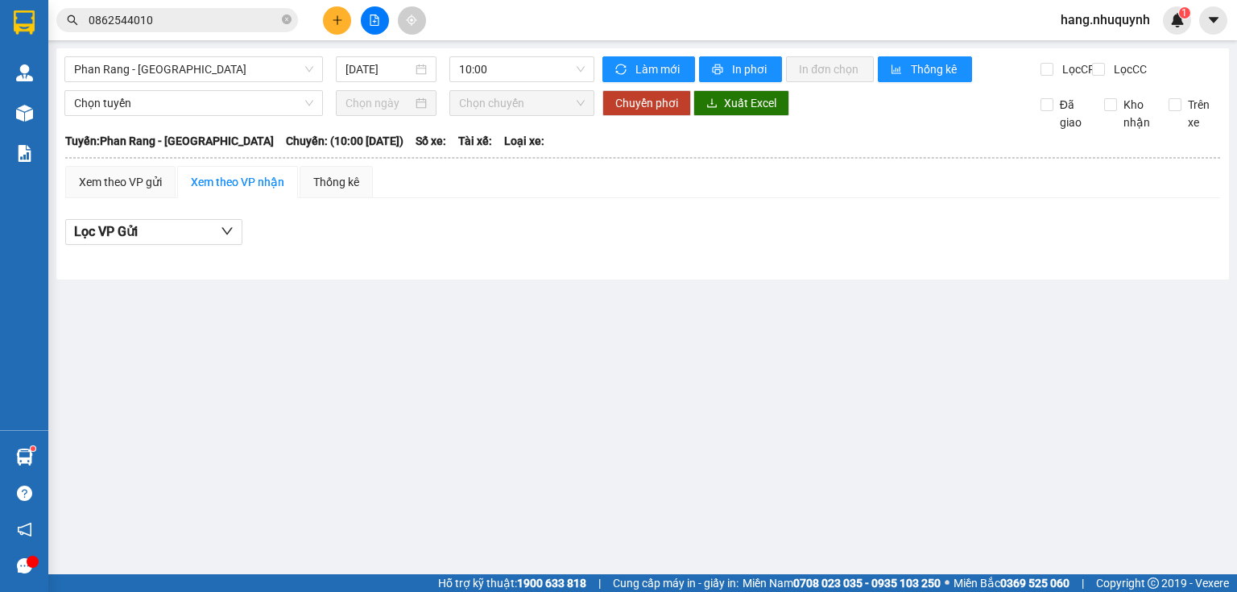
click at [161, 23] on input "0862544010" at bounding box center [184, 20] width 190 height 18
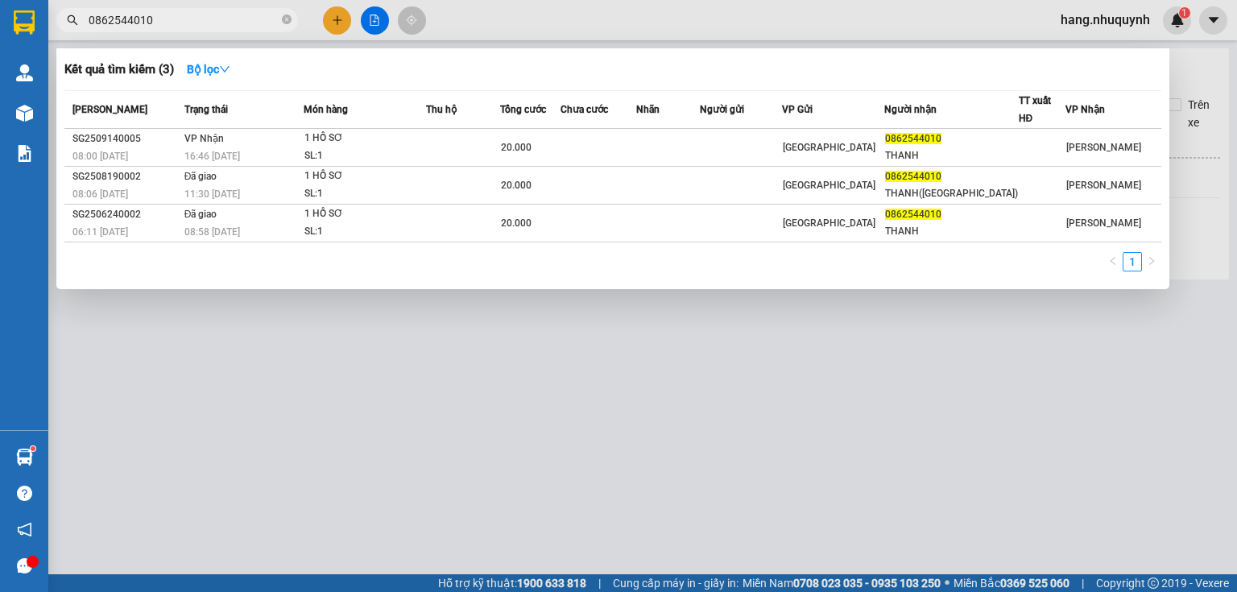
click at [161, 23] on input "0862544010" at bounding box center [184, 20] width 190 height 18
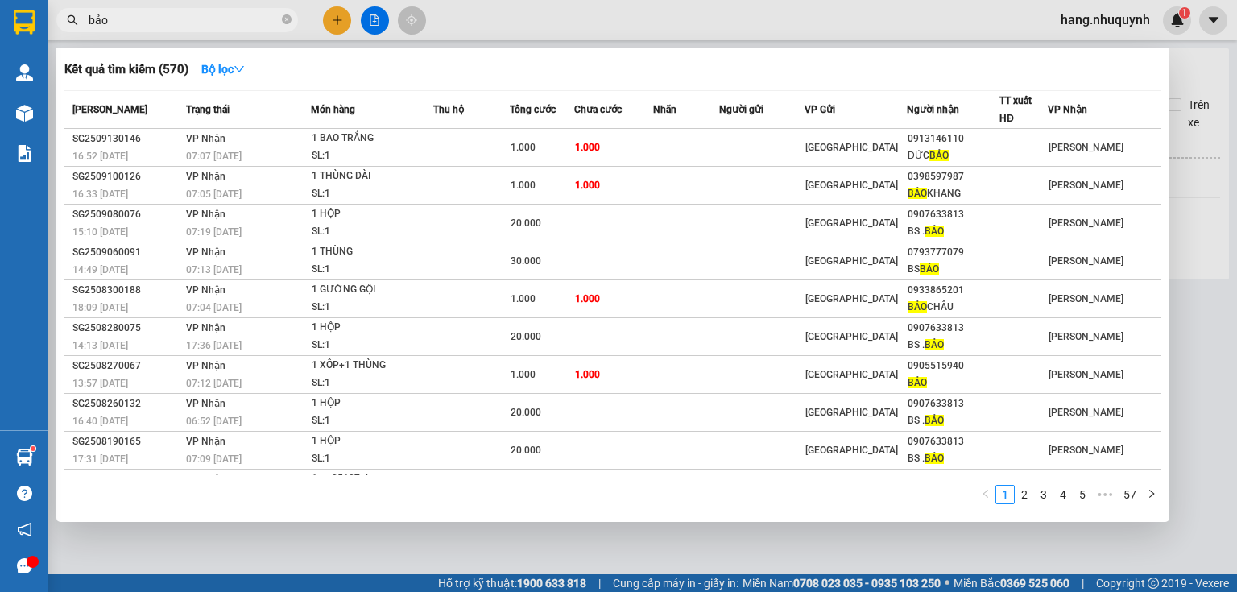
click at [248, 23] on input "bảo" at bounding box center [184, 20] width 190 height 18
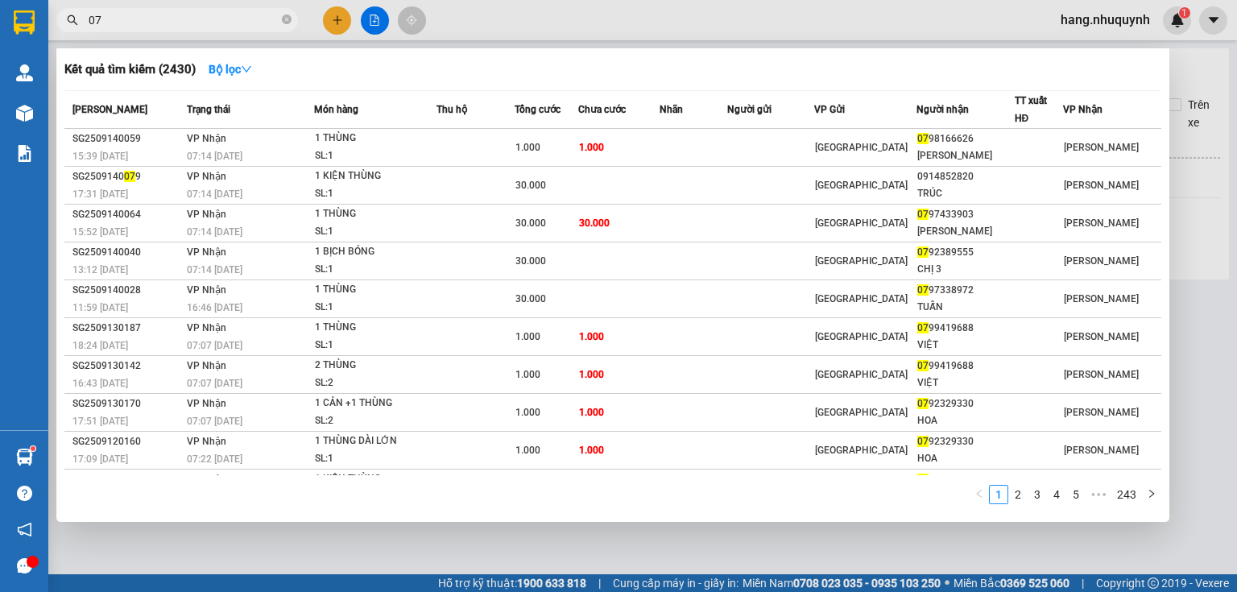
click at [166, 16] on input "07" at bounding box center [184, 20] width 190 height 18
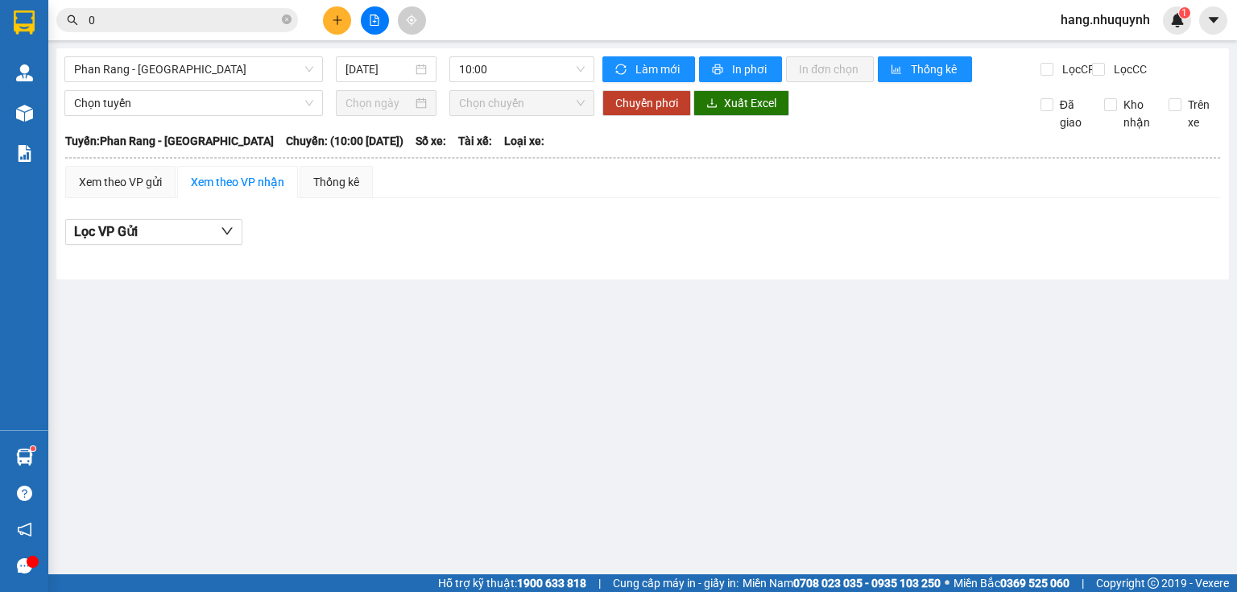
click at [168, 19] on input "0" at bounding box center [184, 20] width 190 height 18
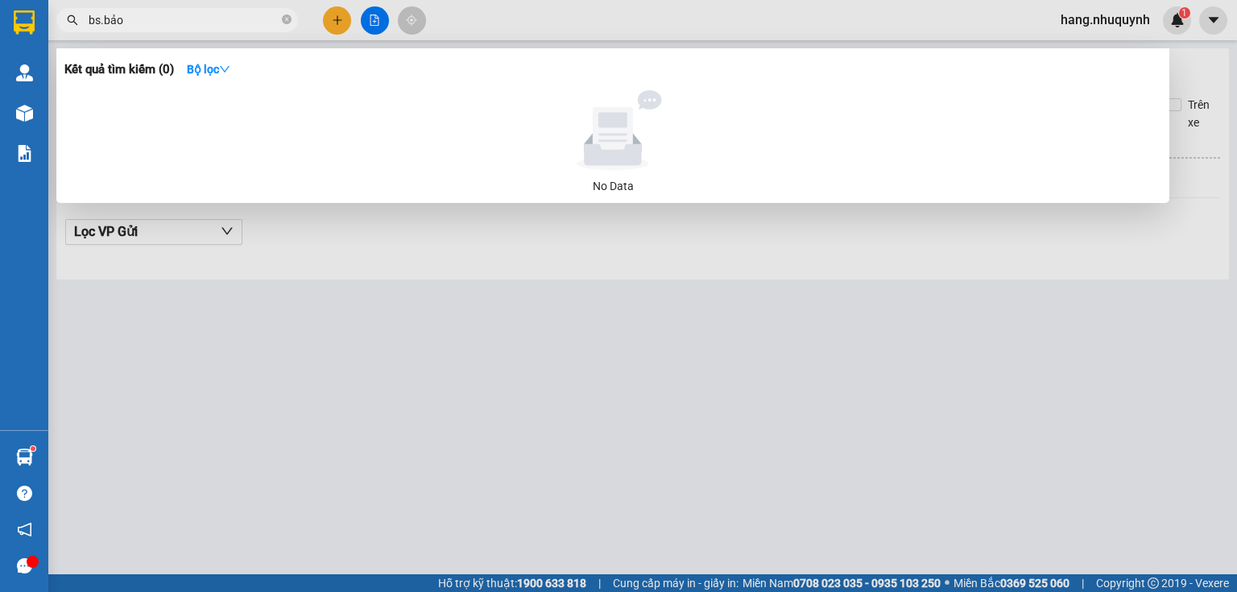
click at [102, 23] on input "bs.bảo" at bounding box center [184, 20] width 190 height 18
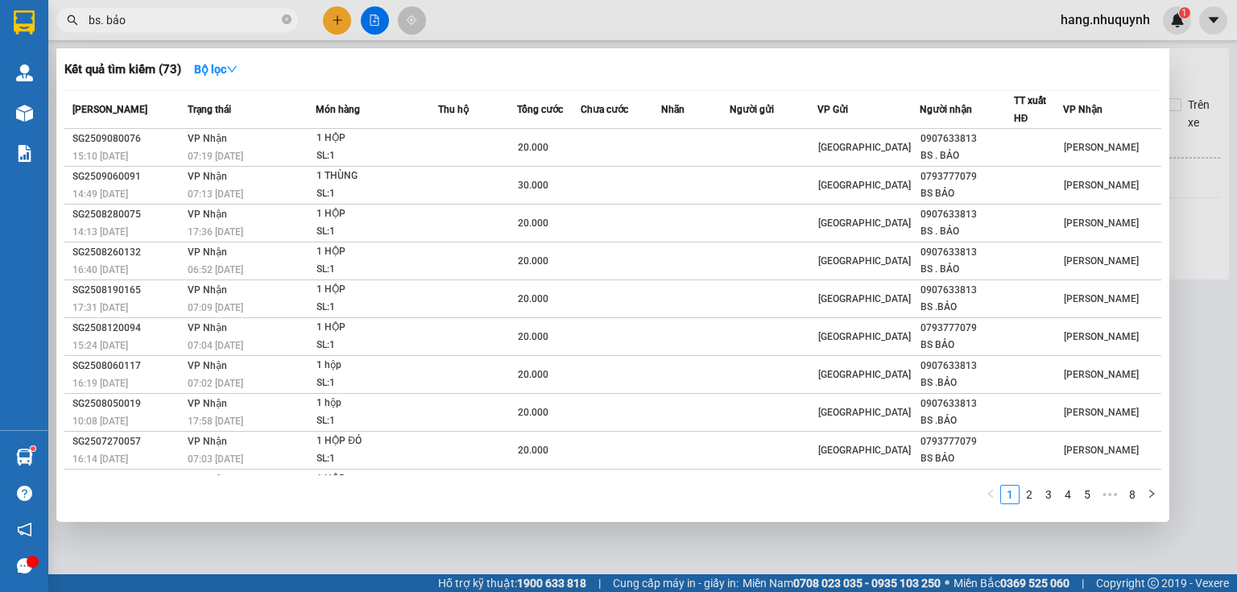
click at [101, 28] on input "bs. bảo" at bounding box center [184, 20] width 190 height 18
click at [219, 18] on input "bs bảo" at bounding box center [184, 20] width 190 height 18
click at [217, 19] on input "bs bảo" at bounding box center [184, 20] width 190 height 18
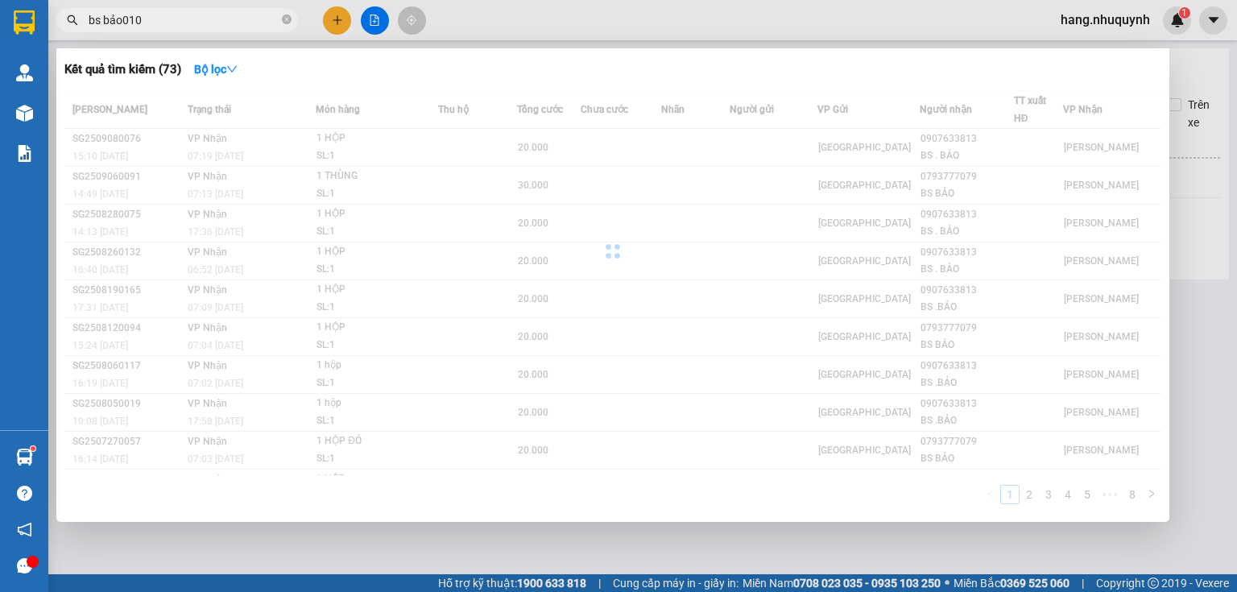
drag, startPoint x: 121, startPoint y: 19, endPoint x: 36, endPoint y: 48, distance: 89.1
click at [36, 48] on section "Kết quả tìm kiếm ( 73 ) Bộ lọc Mã ĐH Trạng thái Món hàng Thu hộ Tổng cước Chưa …" at bounding box center [618, 296] width 1237 height 592
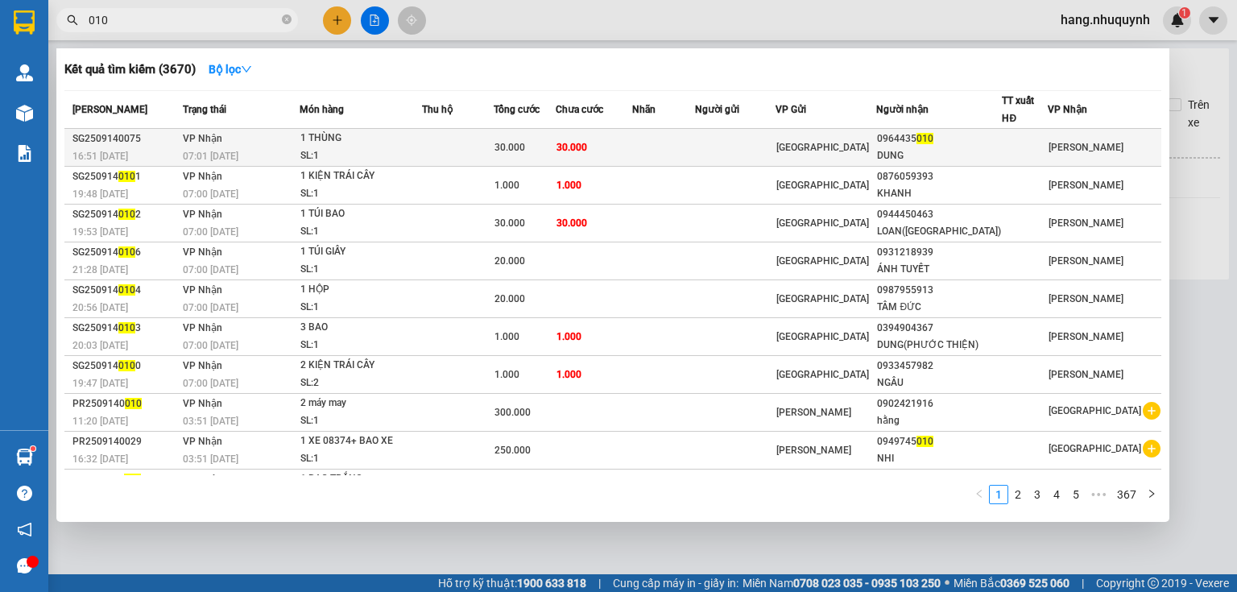
type input "010"
click at [622, 144] on td "30.000" at bounding box center [594, 148] width 76 height 38
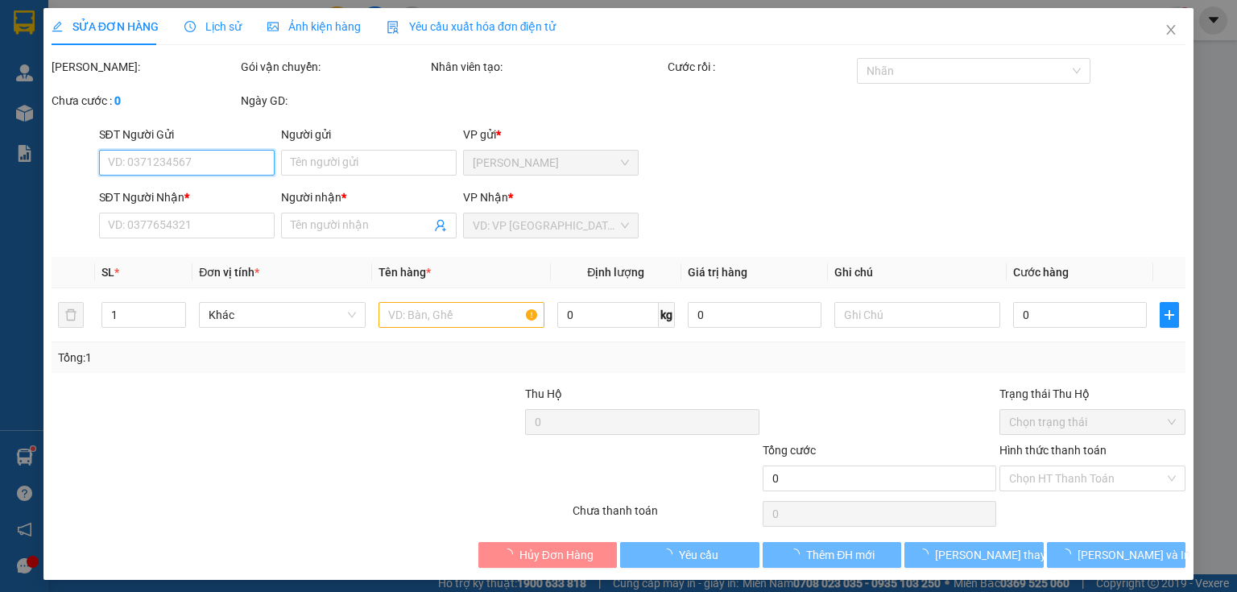
type input "0964435010"
type input "DUNG"
type input "30.000"
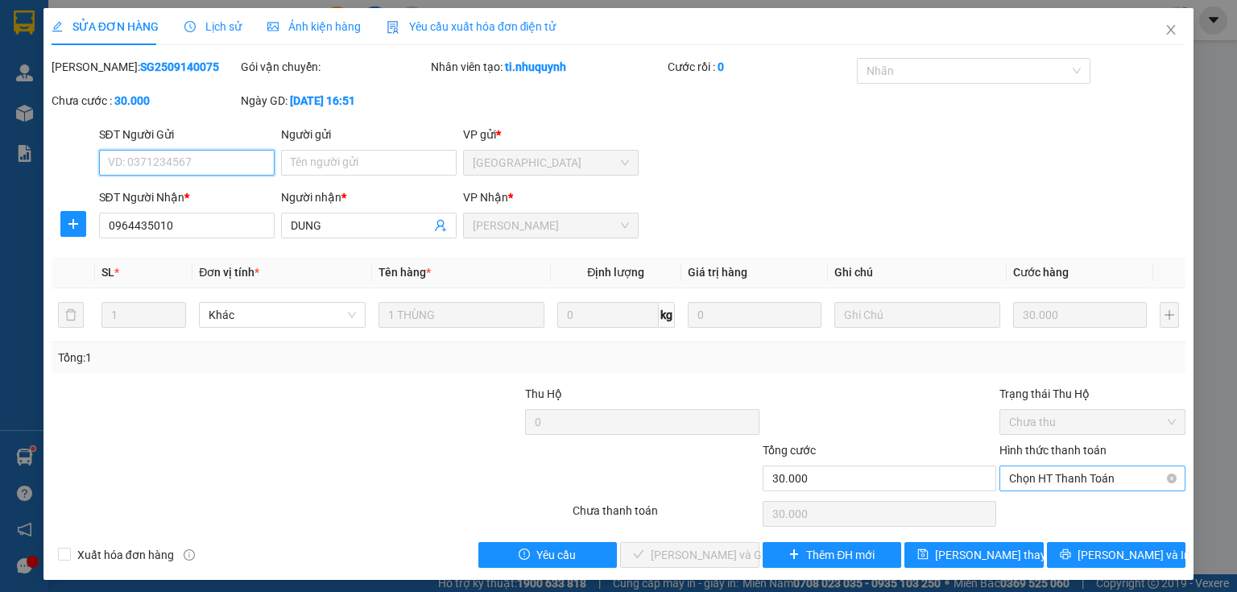
click at [1067, 473] on span "Chọn HT Thanh Toán" at bounding box center [1092, 478] width 167 height 24
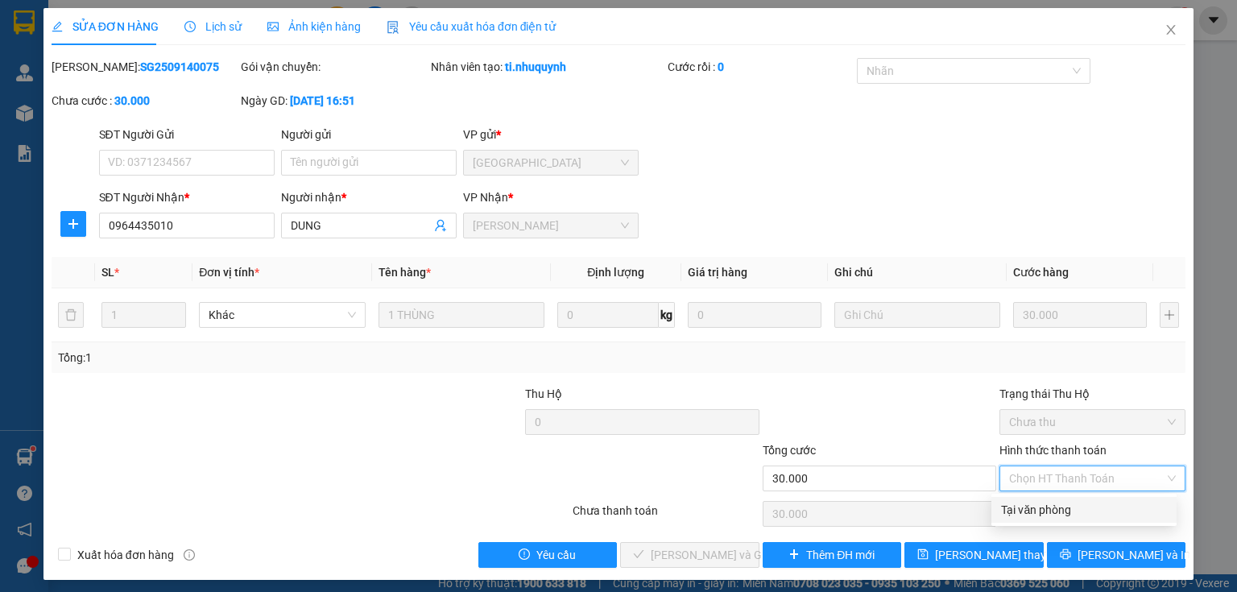
drag, startPoint x: 1057, startPoint y: 503, endPoint x: 744, endPoint y: 579, distance: 322.2
click at [1054, 505] on div "Tại văn phòng" at bounding box center [1084, 510] width 166 height 18
type input "0"
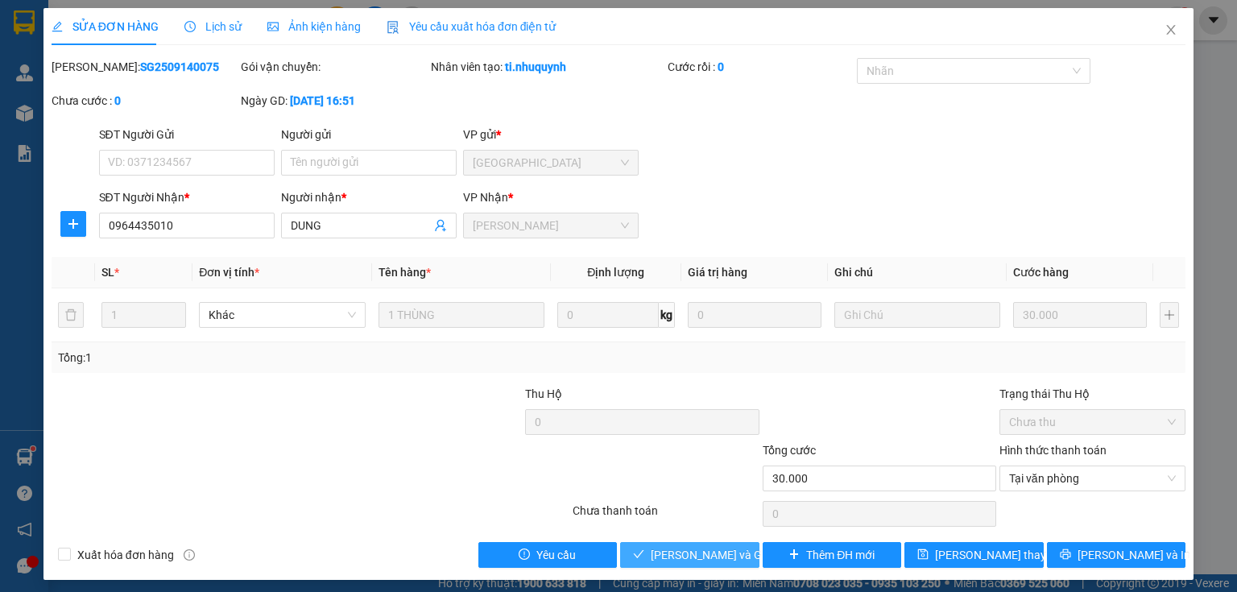
click at [713, 560] on span "[PERSON_NAME] và Giao hàng" at bounding box center [728, 555] width 155 height 18
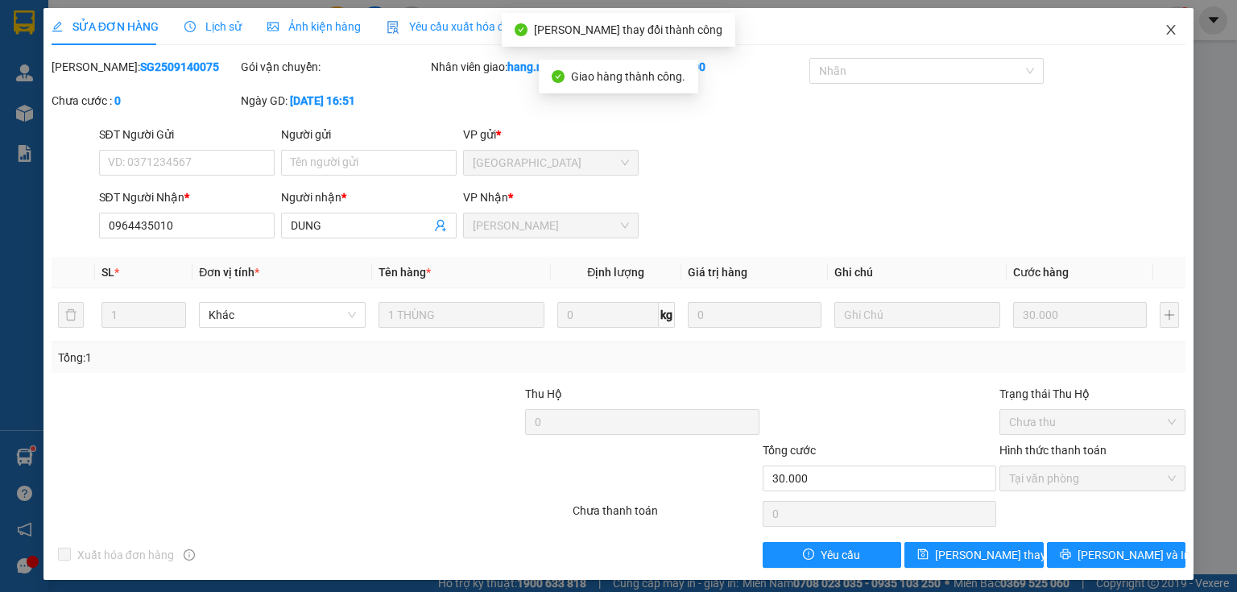
click at [1166, 27] on icon "close" at bounding box center [1170, 29] width 13 height 13
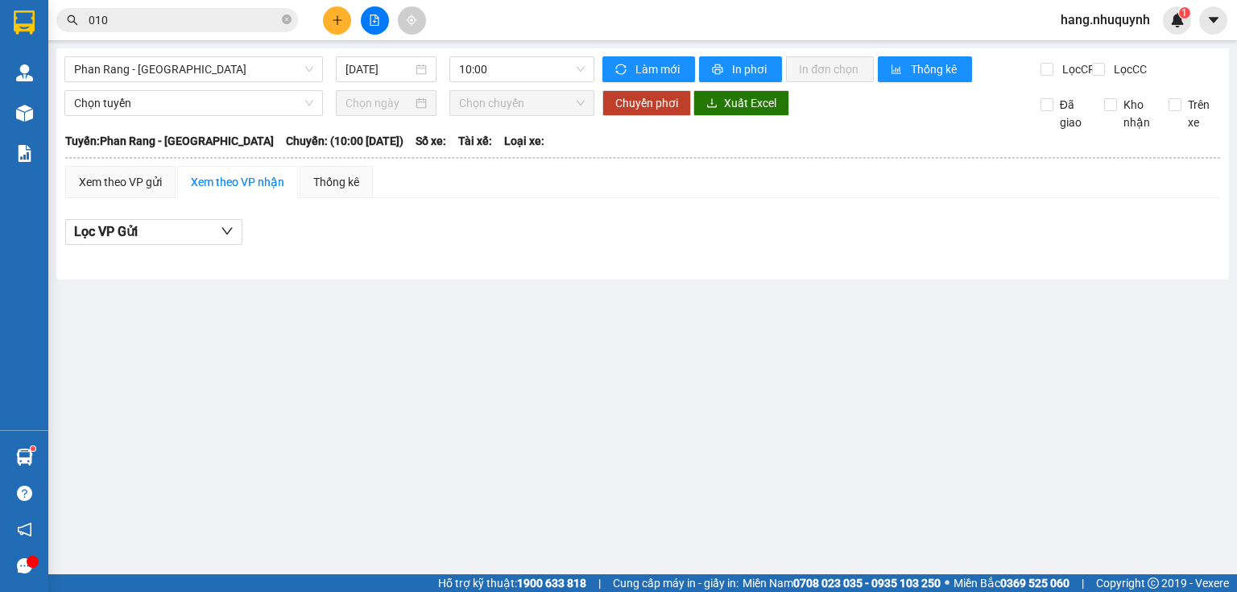
click at [215, 23] on input "010" at bounding box center [184, 20] width 190 height 18
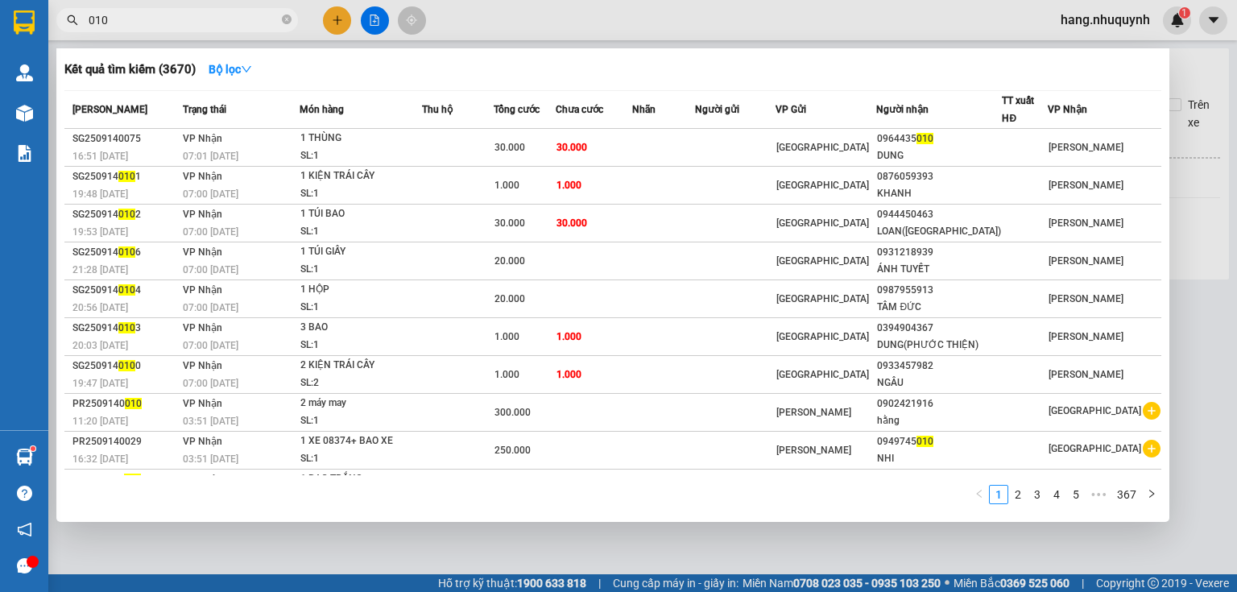
click at [215, 23] on input "010" at bounding box center [184, 20] width 190 height 18
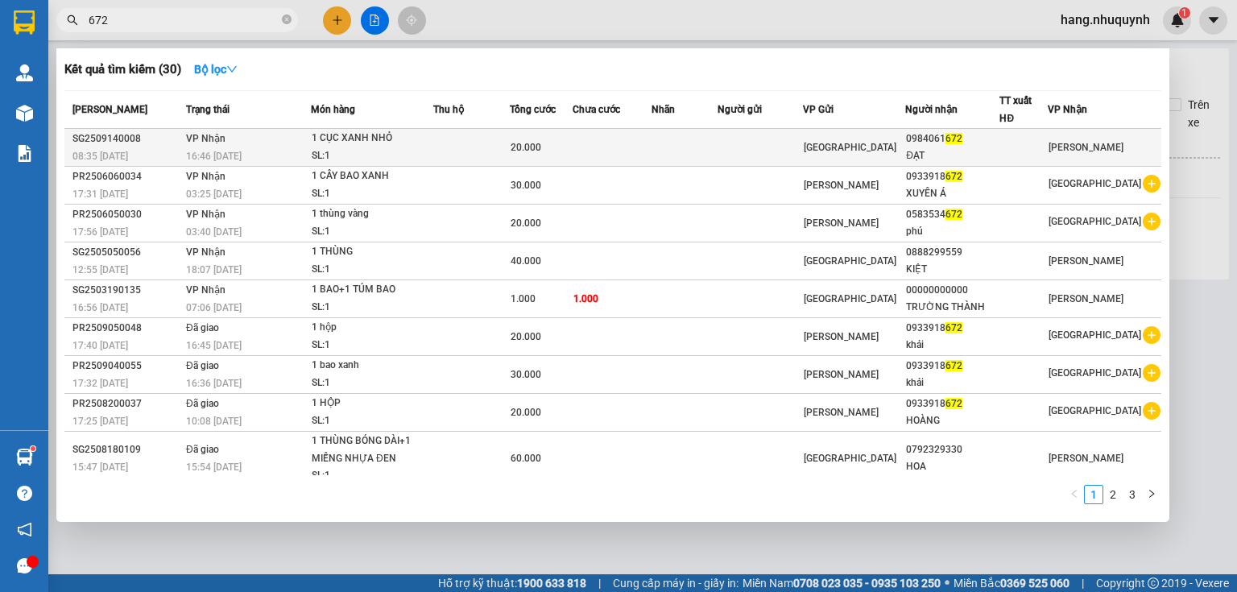
type input "672"
click at [556, 154] on div "20.000" at bounding box center [540, 147] width 60 height 18
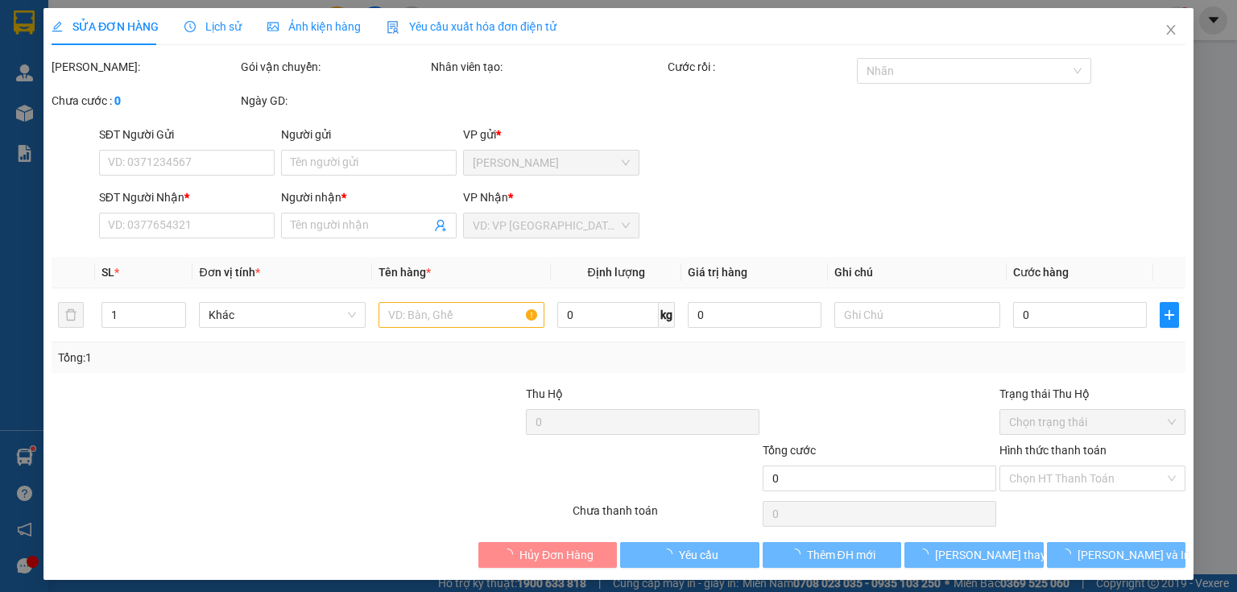
type input "0984061672"
type input "ĐẠT"
type input "20.000"
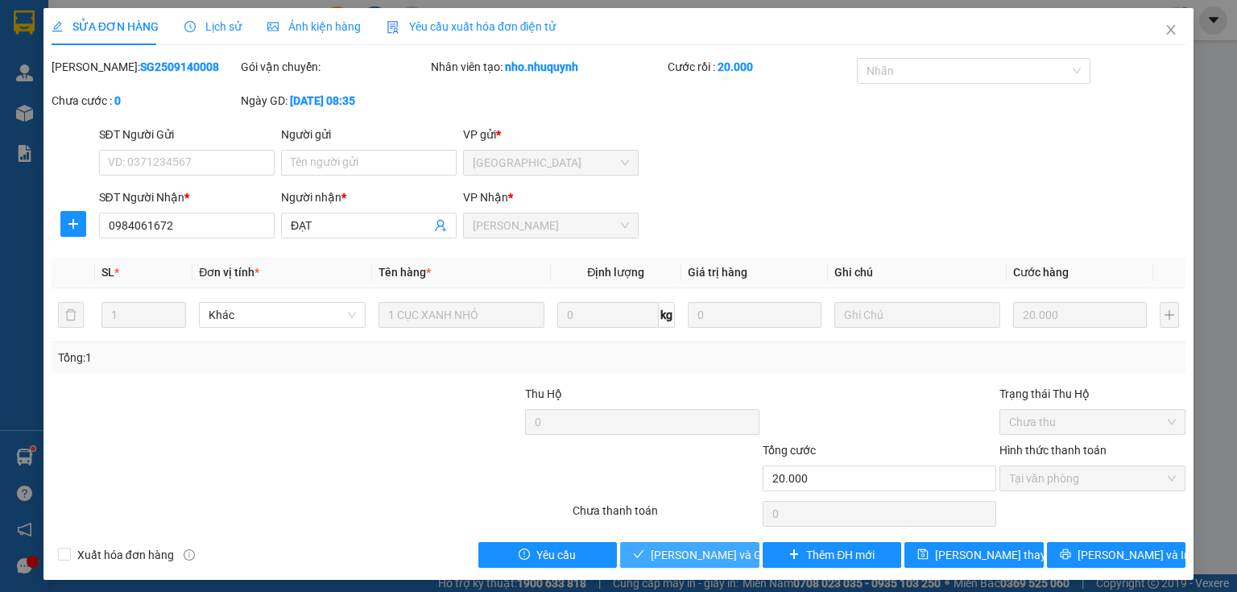
click at [660, 550] on span "[PERSON_NAME] và Giao hàng" at bounding box center [728, 555] width 155 height 18
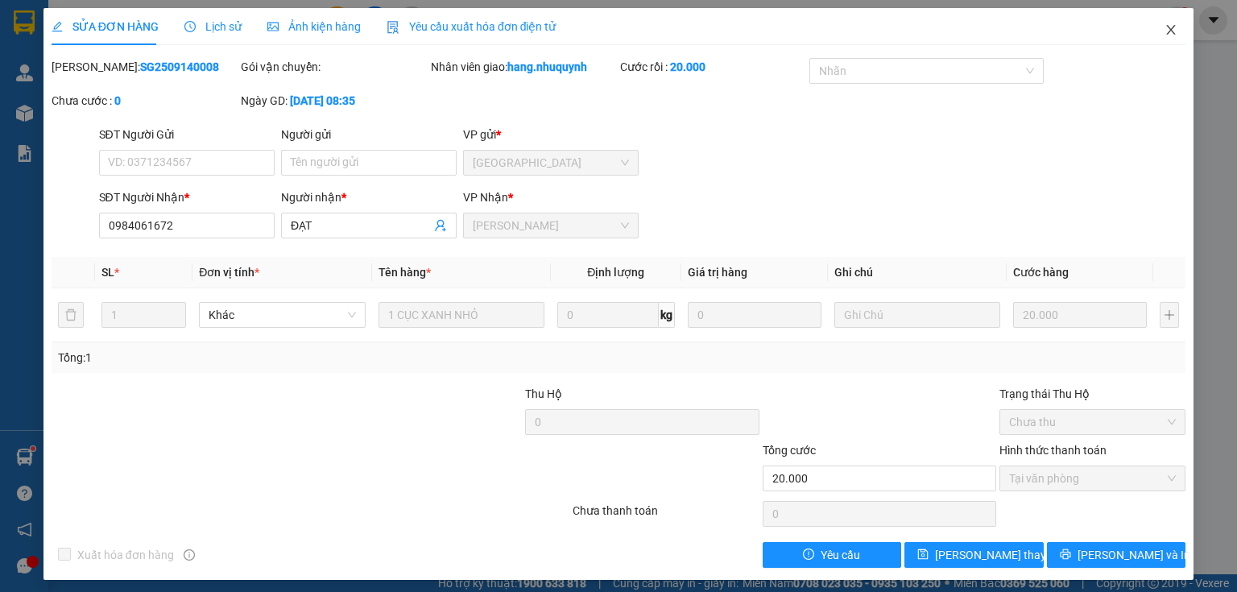
drag, startPoint x: 1165, startPoint y: 32, endPoint x: 779, endPoint y: 32, distance: 386.5
click at [1164, 32] on icon "close" at bounding box center [1170, 29] width 13 height 13
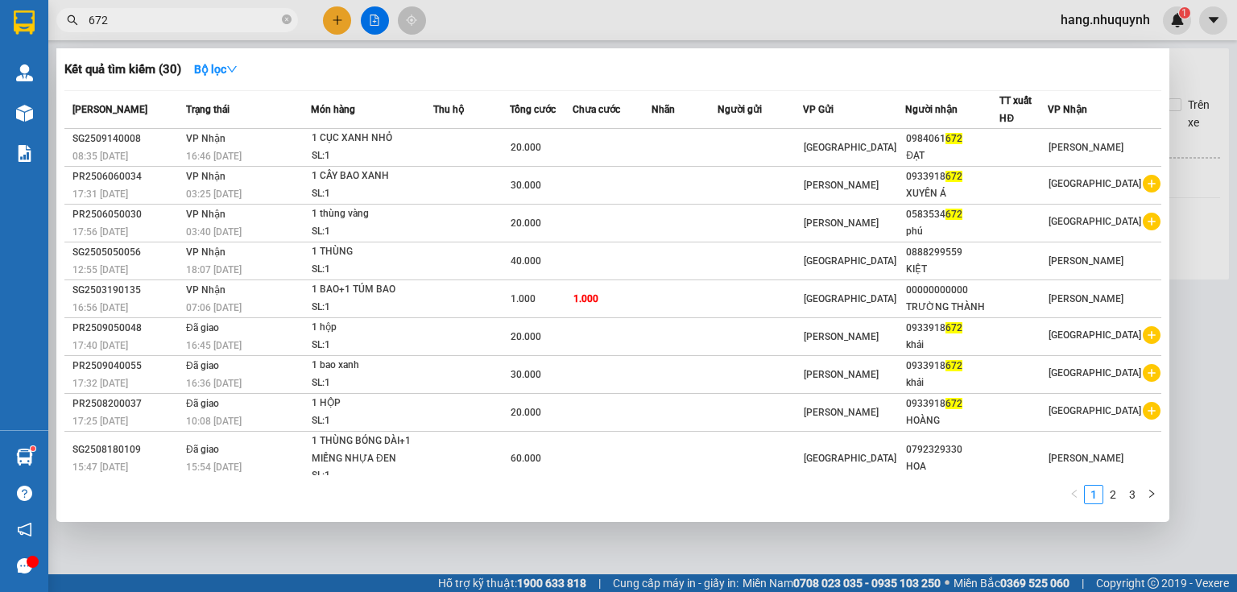
click at [233, 27] on input "672" at bounding box center [184, 20] width 190 height 18
click at [232, 25] on input "672" at bounding box center [184, 20] width 190 height 18
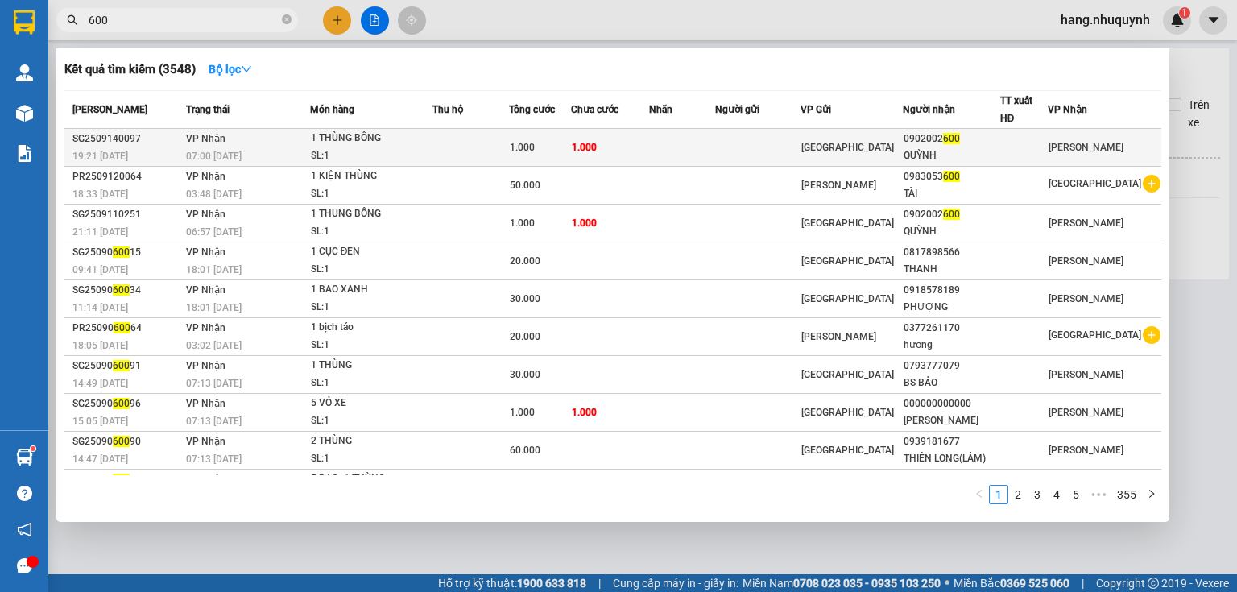
type input "600"
click at [432, 145] on div "1 THÙNG BÔNG" at bounding box center [371, 139] width 121 height 18
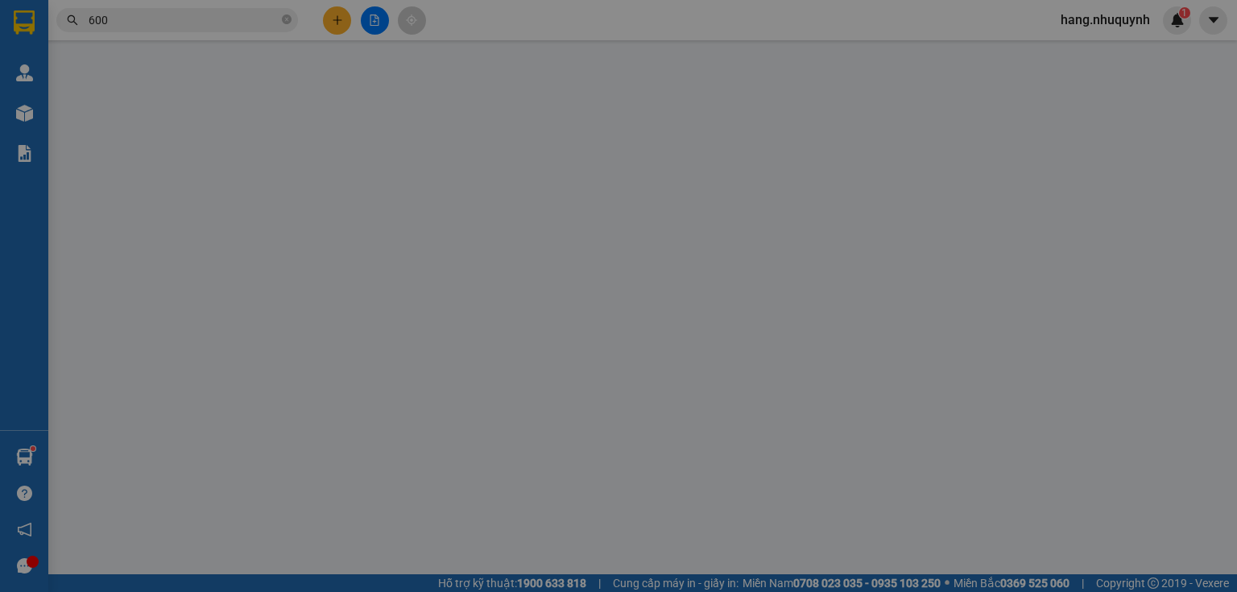
type input "0902002600"
type input "QUỲNH"
type input "1.000"
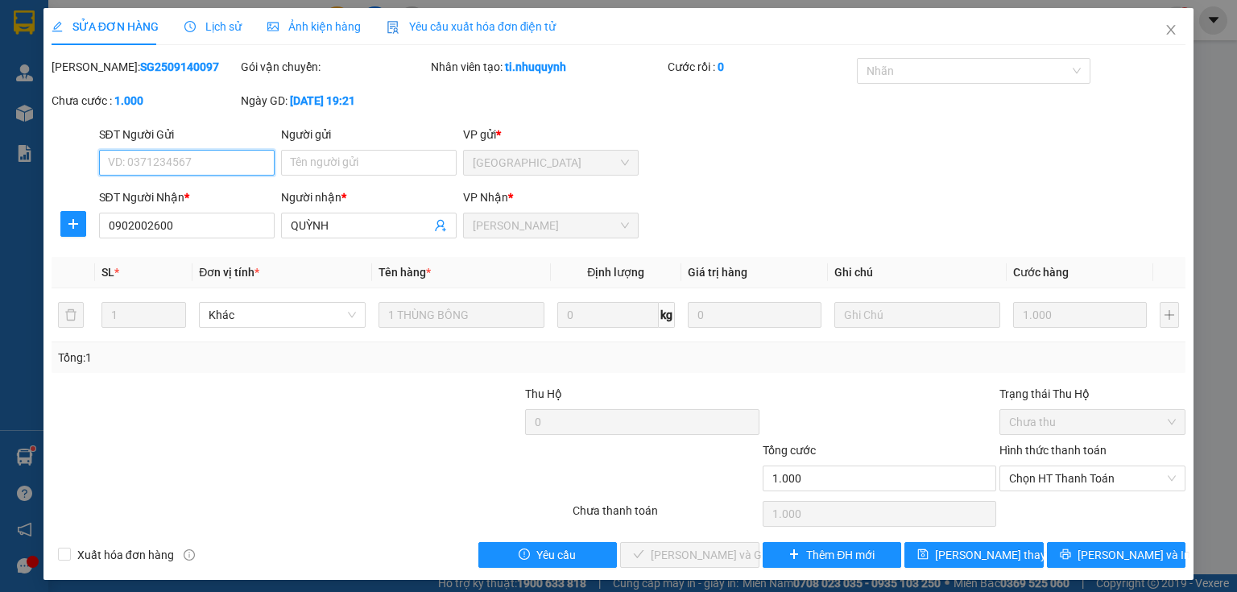
drag, startPoint x: 1093, startPoint y: 477, endPoint x: 1085, endPoint y: 493, distance: 16.9
click at [1092, 481] on span "Chọn HT Thanh Toán" at bounding box center [1092, 478] width 167 height 24
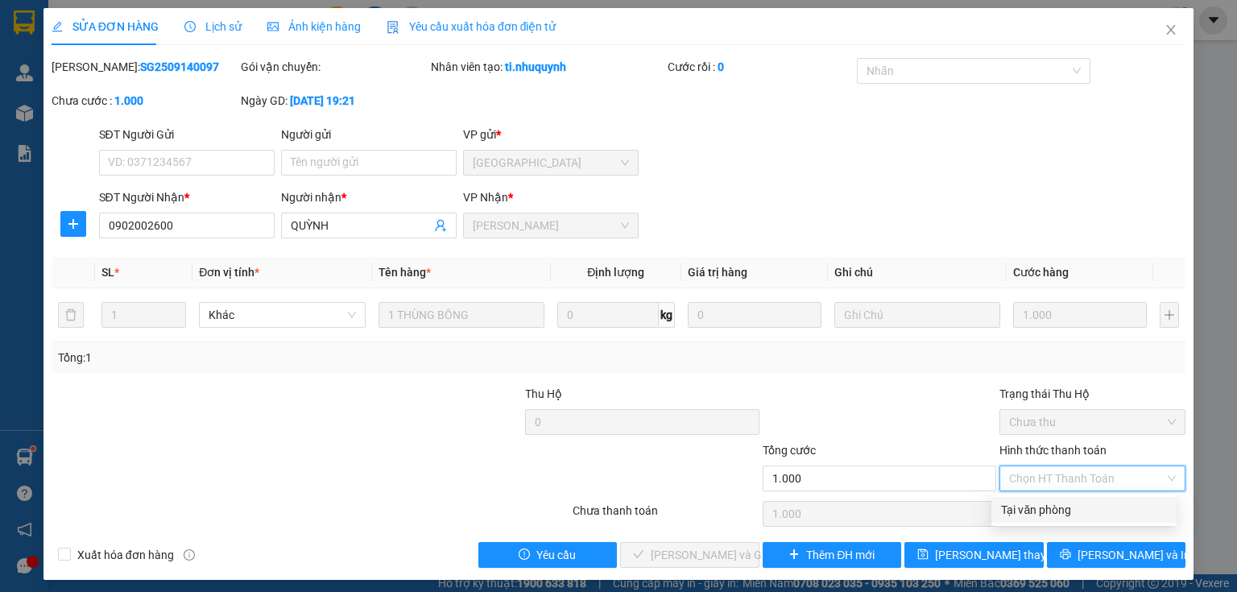
drag, startPoint x: 1057, startPoint y: 516, endPoint x: 989, endPoint y: 526, distance: 69.1
click at [1056, 515] on div "Tại văn phòng" at bounding box center [1084, 510] width 166 height 18
type input "0"
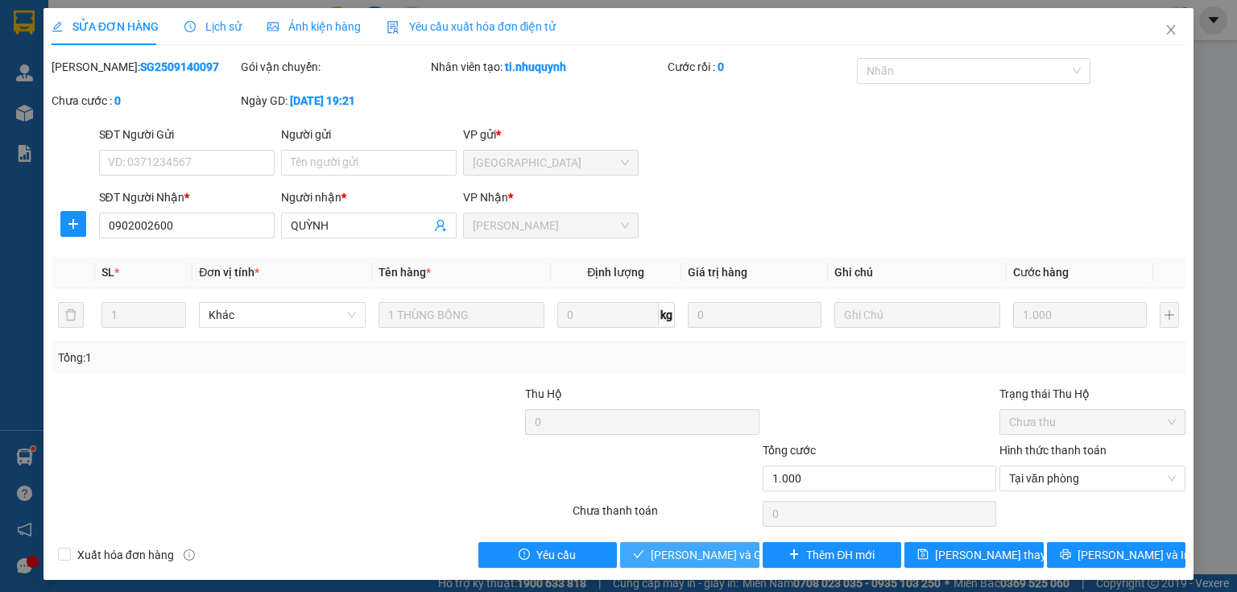
drag, startPoint x: 725, startPoint y: 556, endPoint x: 1236, endPoint y: 64, distance: 710.1
click at [725, 548] on span "[PERSON_NAME] và Giao hàng" at bounding box center [728, 555] width 155 height 18
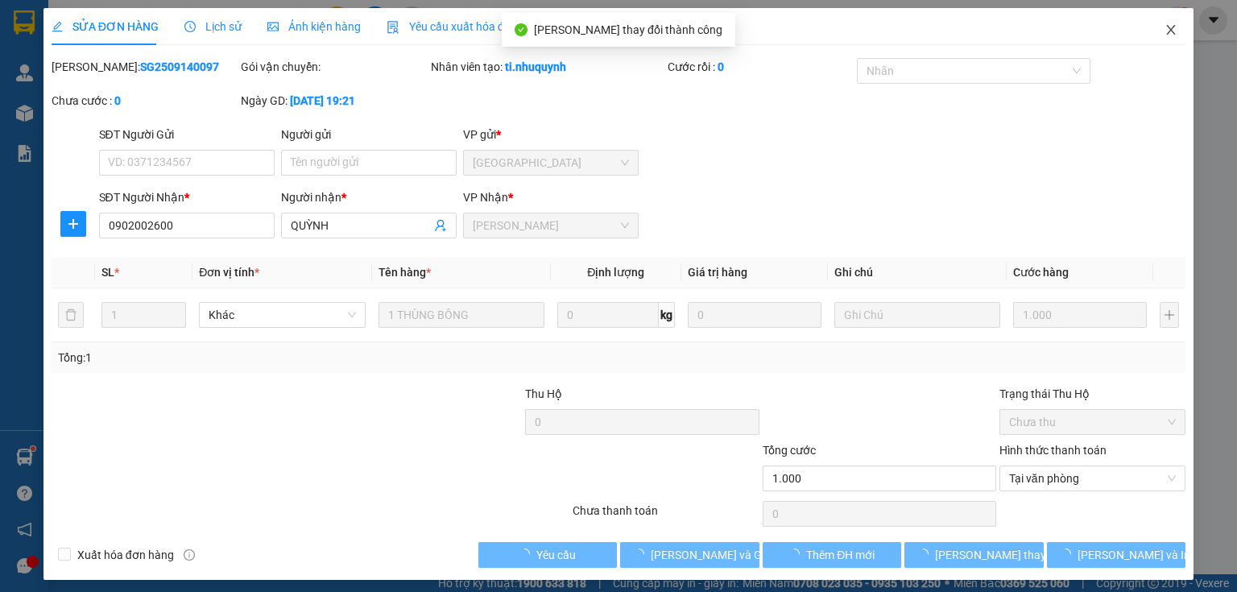
drag, startPoint x: 1161, startPoint y: 31, endPoint x: 676, endPoint y: 35, distance: 484.7
click at [1164, 31] on icon "close" at bounding box center [1170, 29] width 13 height 13
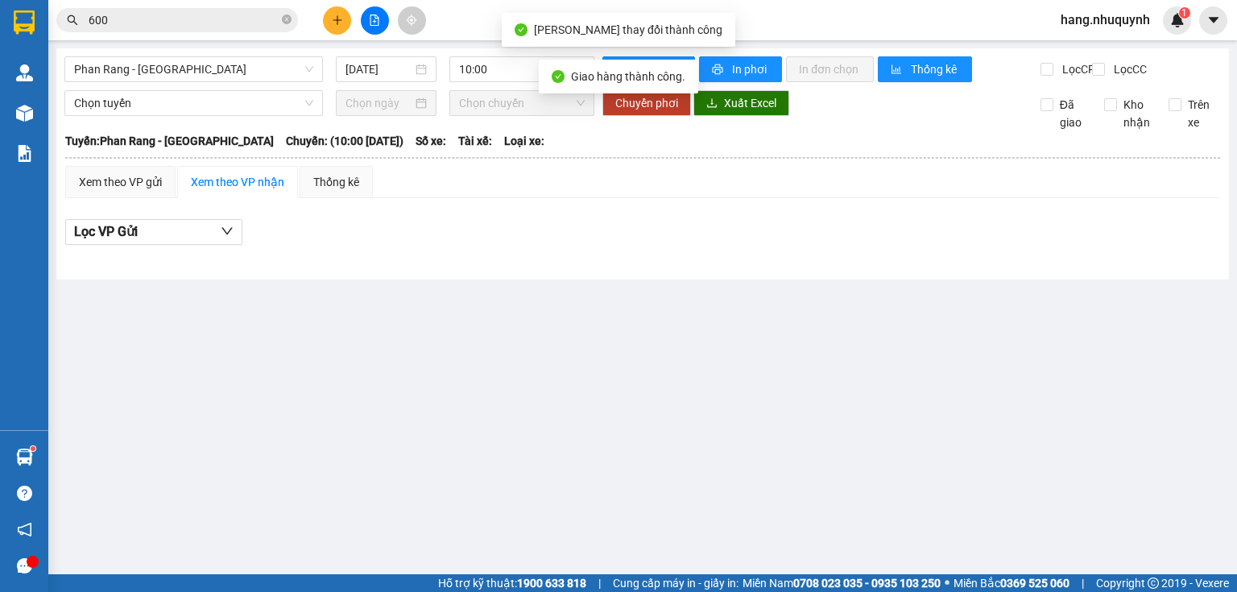
click at [222, 17] on input "600" at bounding box center [184, 20] width 190 height 18
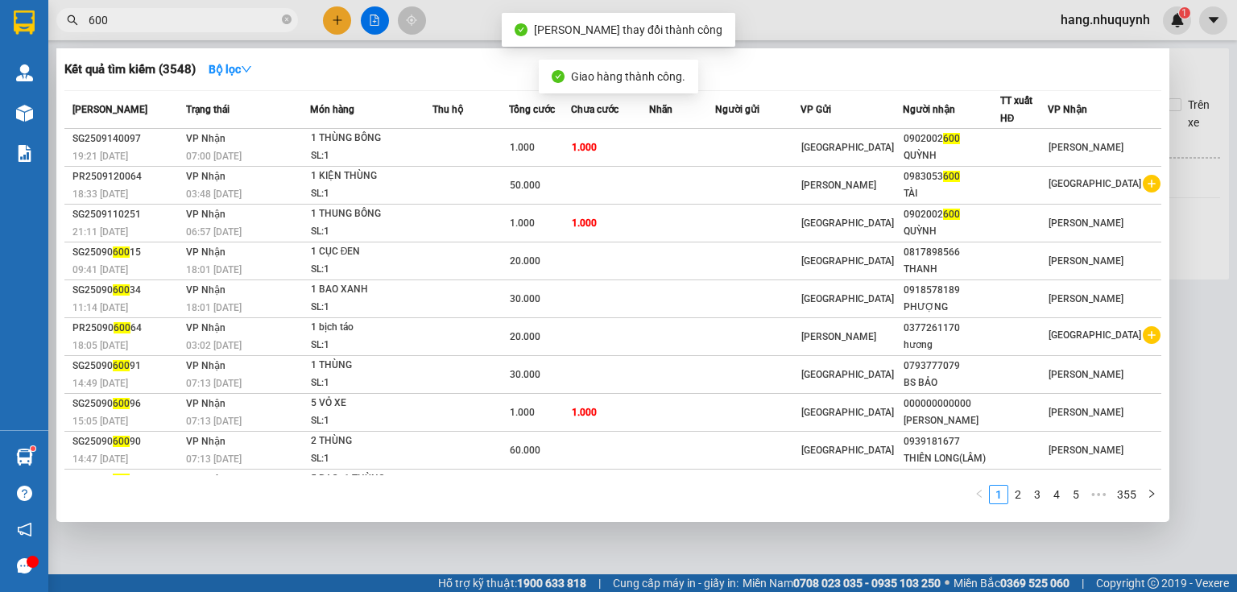
click at [222, 17] on input "600" at bounding box center [184, 20] width 190 height 18
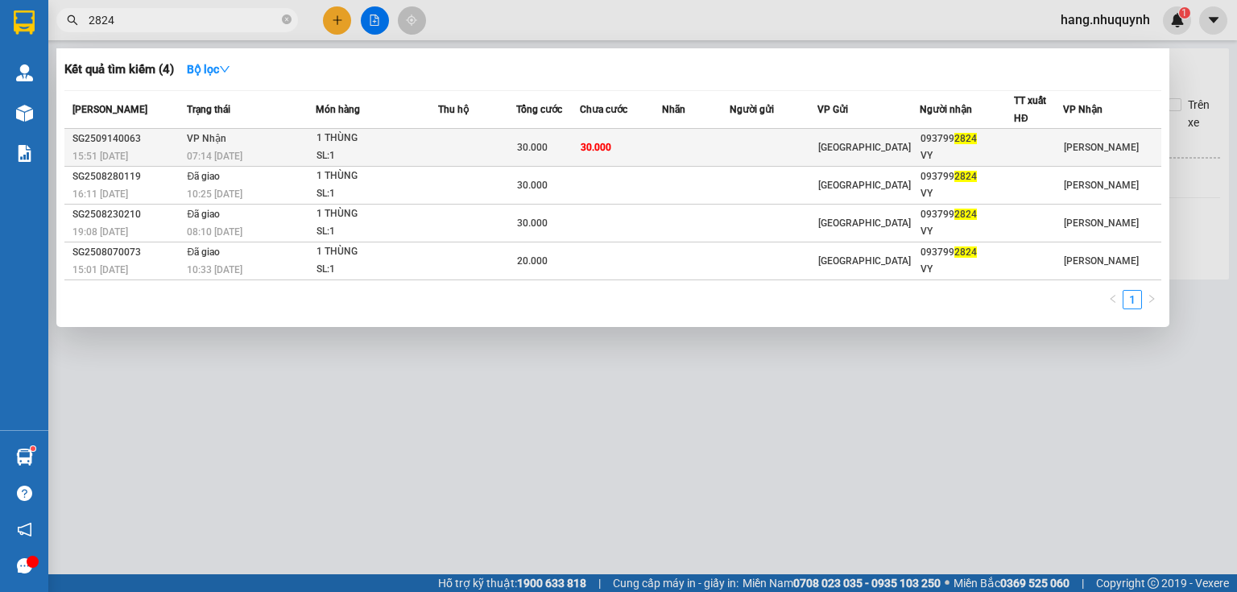
type input "2824"
click at [481, 143] on td at bounding box center [477, 148] width 79 height 38
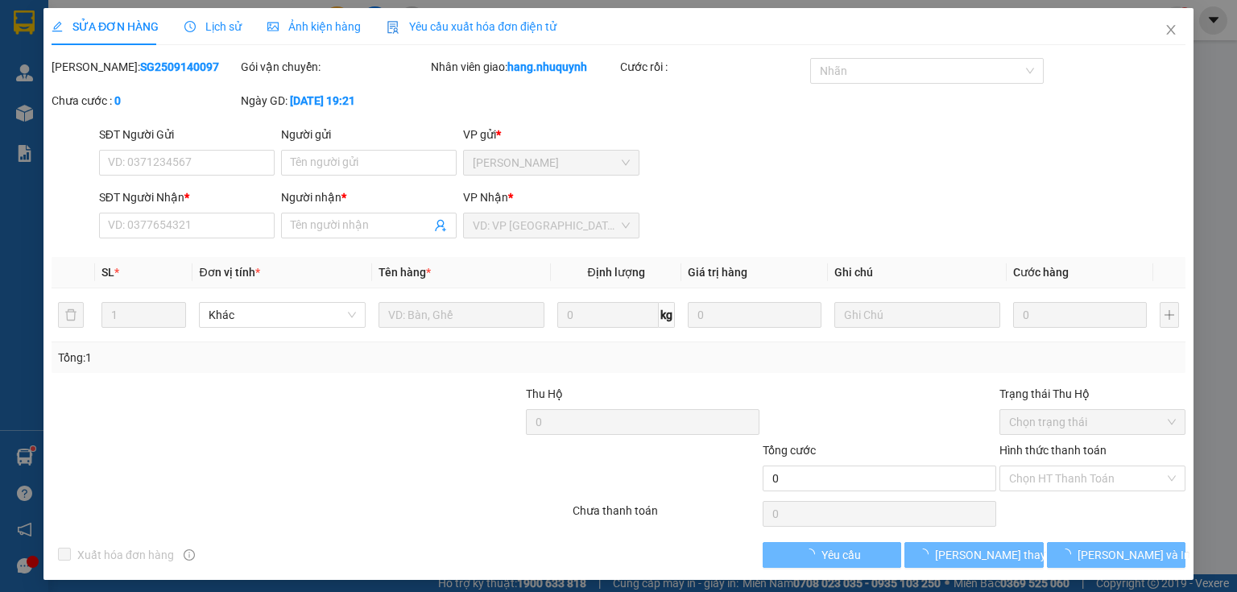
type input "0937992824"
type input "VY"
type input "30.000"
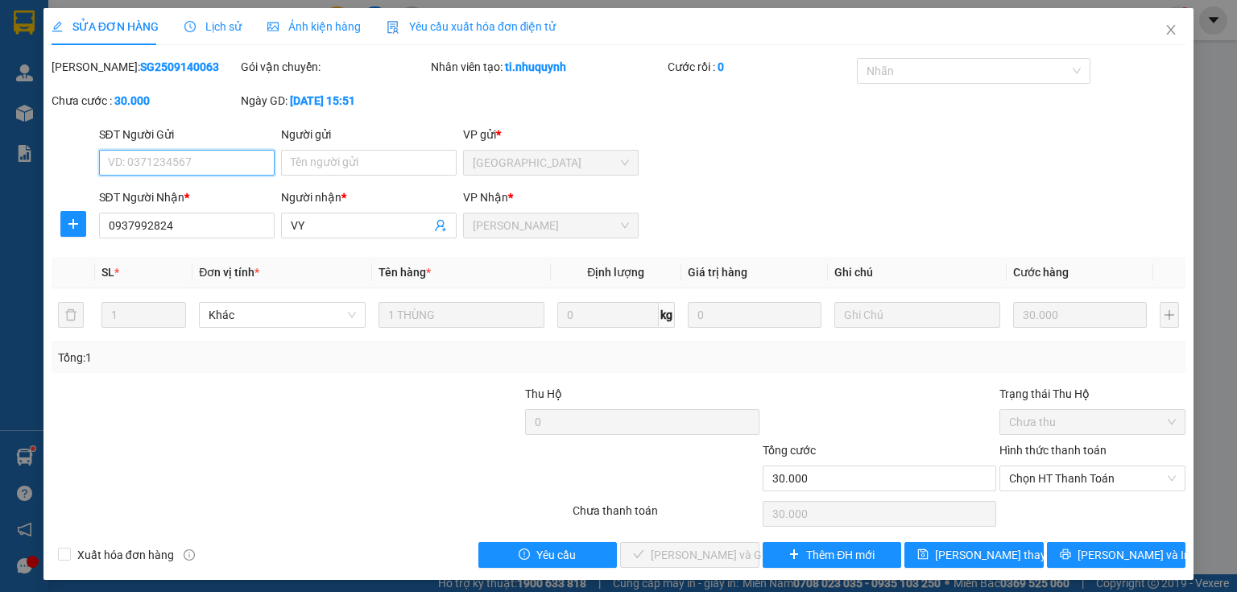
drag, startPoint x: 1064, startPoint y: 473, endPoint x: 1069, endPoint y: 496, distance: 23.1
click at [1066, 474] on span "Chọn HT Thanh Toán" at bounding box center [1092, 478] width 167 height 24
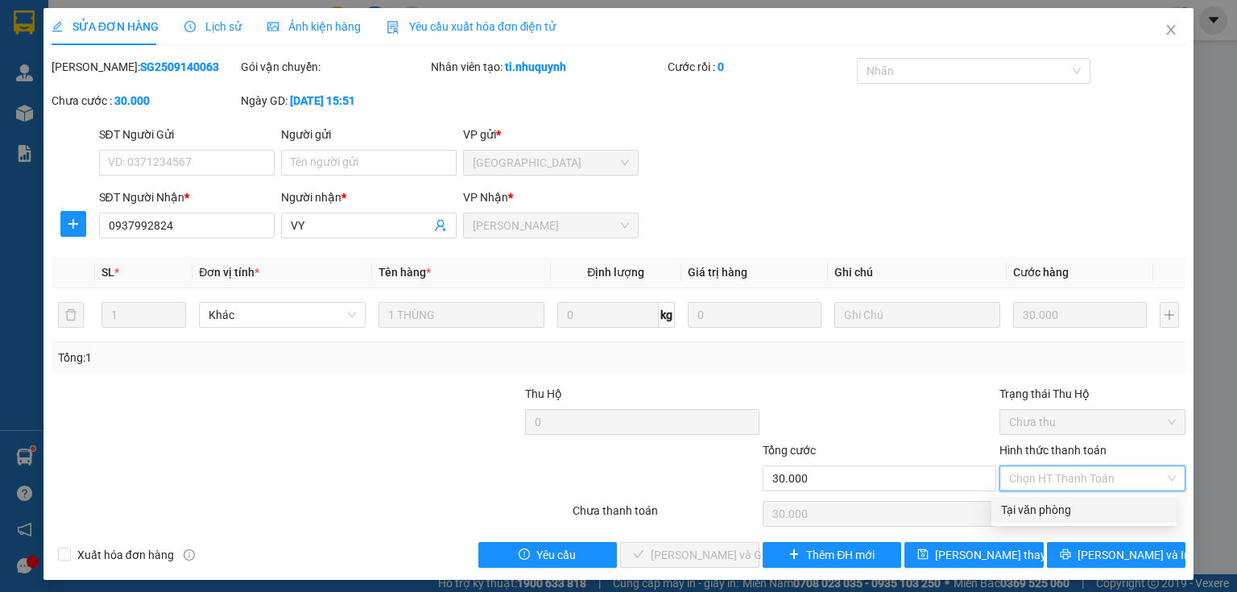
drag, startPoint x: 1054, startPoint y: 509, endPoint x: 1032, endPoint y: 525, distance: 27.1
click at [1053, 509] on div "Tại văn phòng" at bounding box center [1084, 510] width 166 height 18
type input "0"
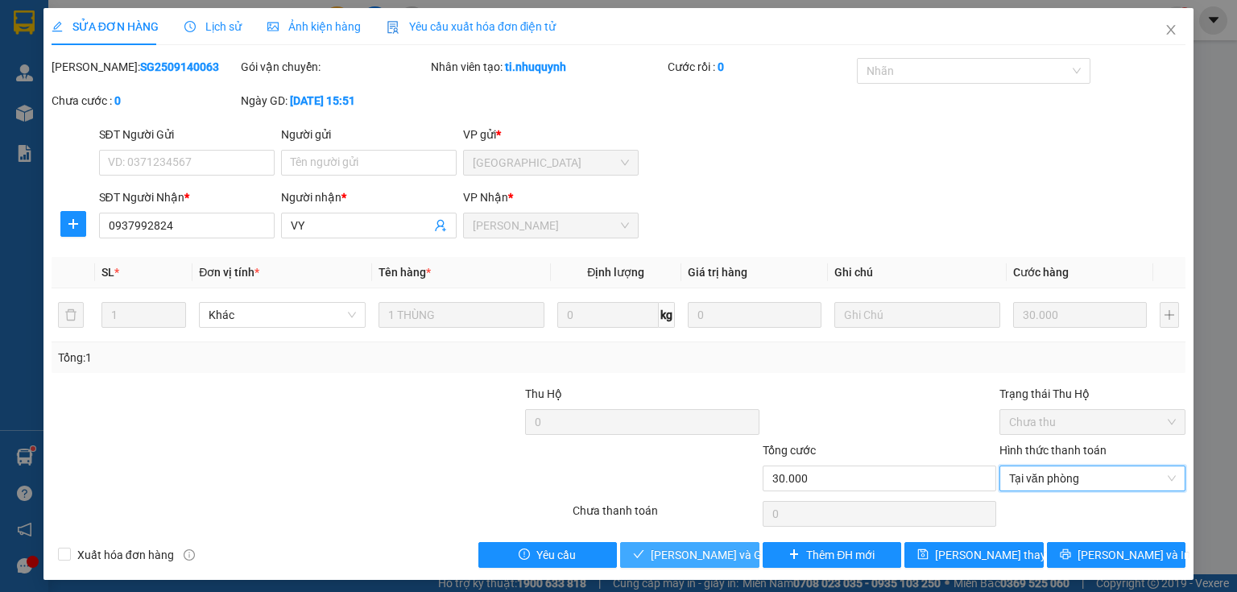
click at [667, 546] on span "[PERSON_NAME] và Giao hàng" at bounding box center [728, 555] width 155 height 18
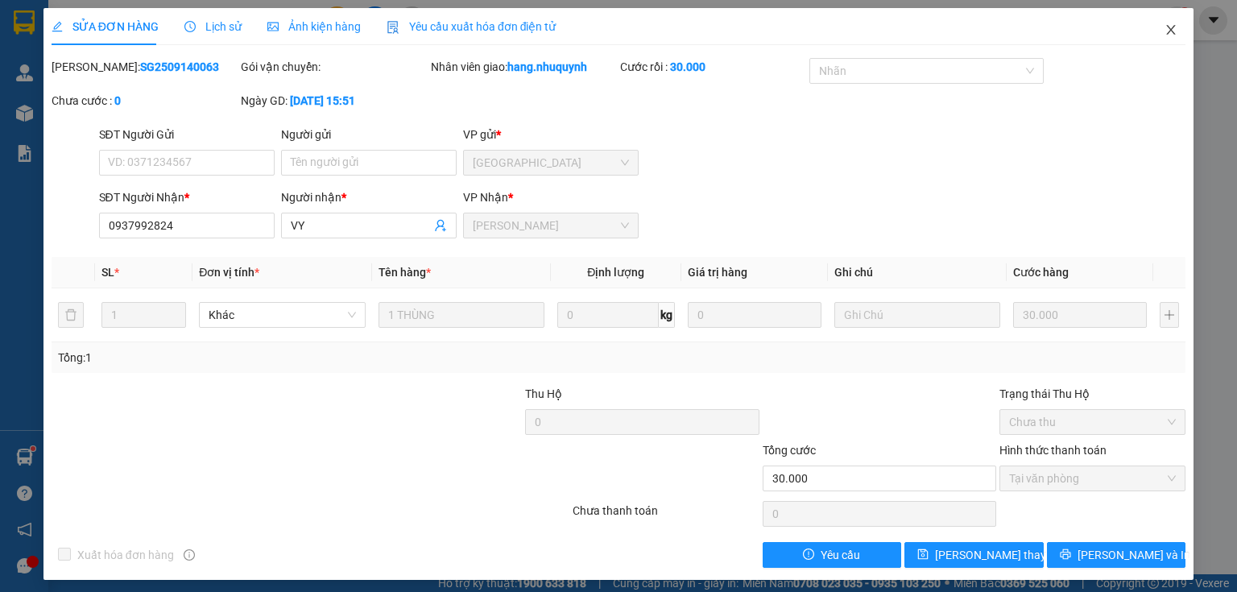
click at [1164, 30] on icon "close" at bounding box center [1170, 29] width 13 height 13
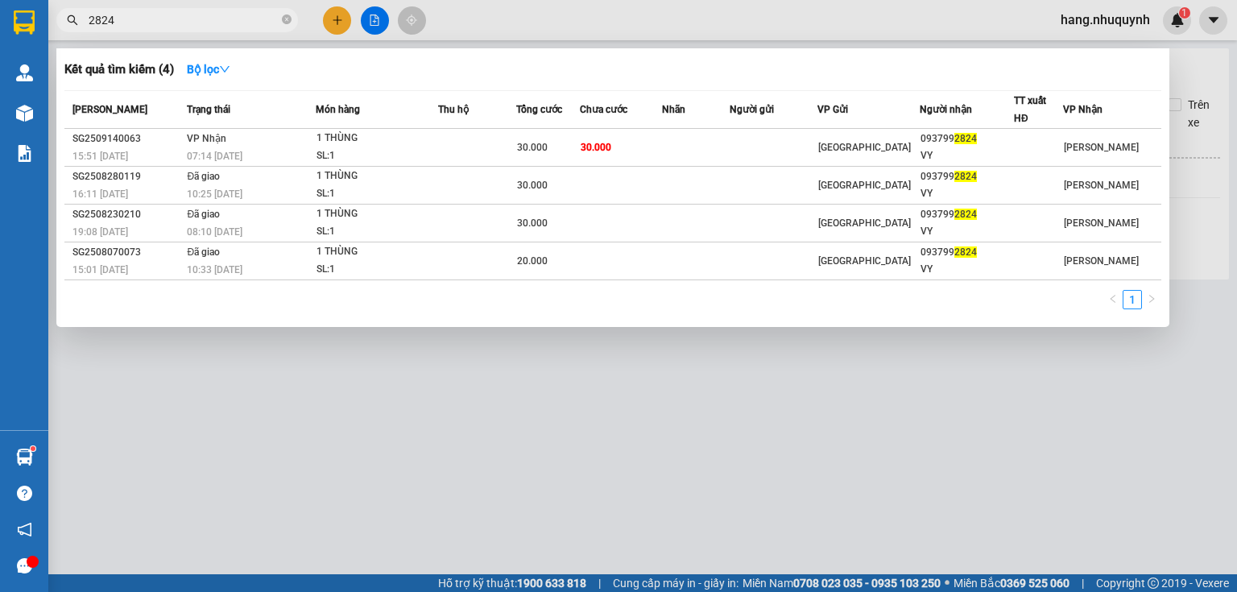
click at [145, 26] on input "2824" at bounding box center [184, 20] width 190 height 18
click at [200, 25] on input "2824" at bounding box center [184, 20] width 190 height 18
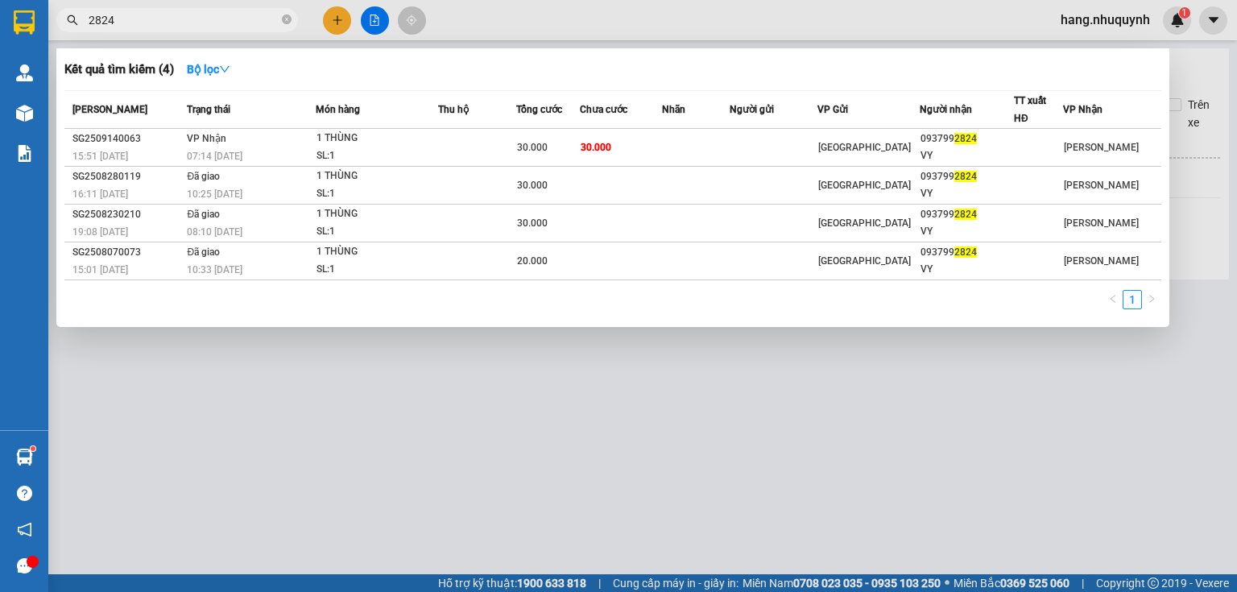
click at [200, 25] on input "2824" at bounding box center [184, 20] width 190 height 18
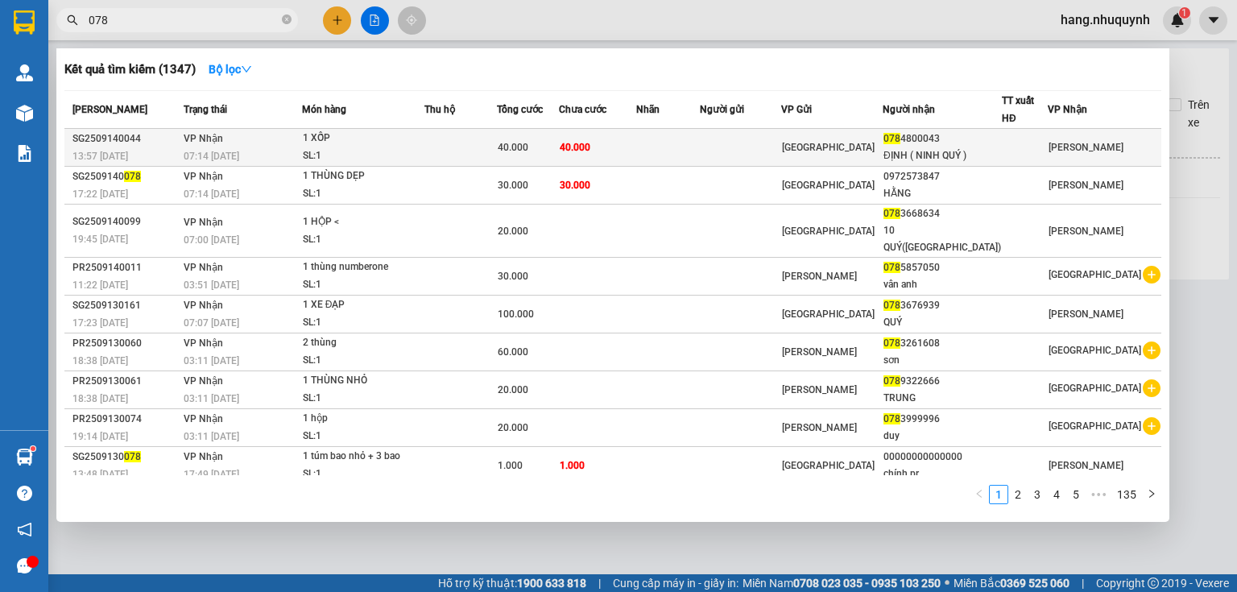
type input "078"
click at [351, 153] on div "SL: 1" at bounding box center [363, 156] width 121 height 18
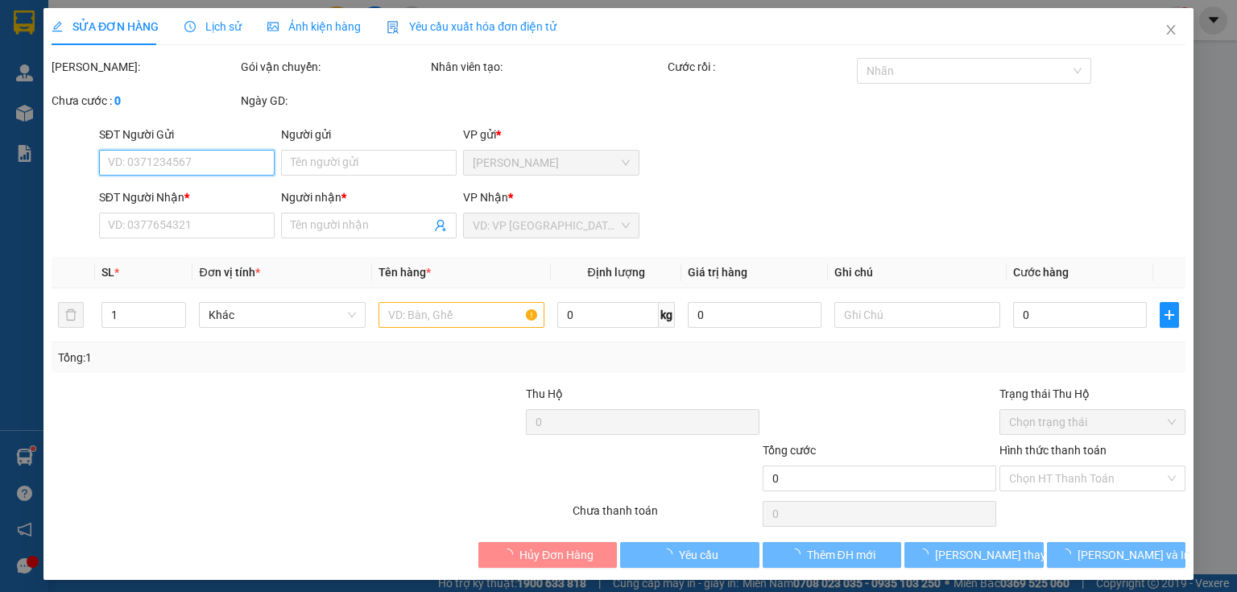
type input "0784800043"
type input "ĐỊNH ( NINH QUÝ )"
type input "40.000"
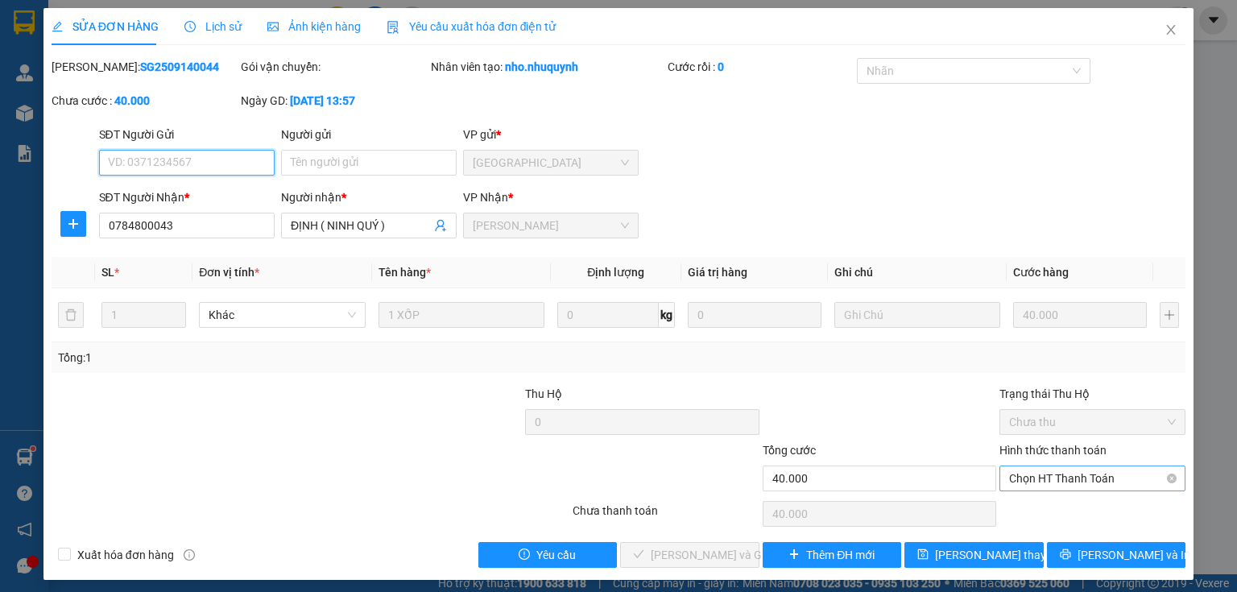
click at [1097, 475] on span "Chọn HT Thanh Toán" at bounding box center [1092, 478] width 167 height 24
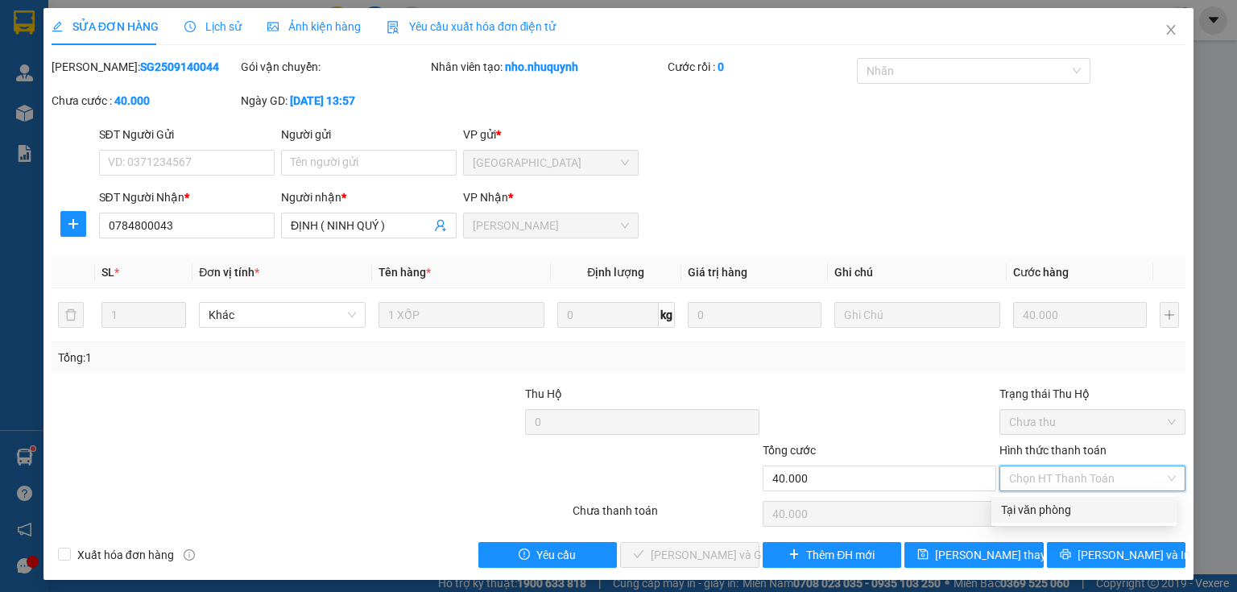
click at [1078, 516] on div "Tại văn phòng" at bounding box center [1084, 510] width 166 height 18
type input "0"
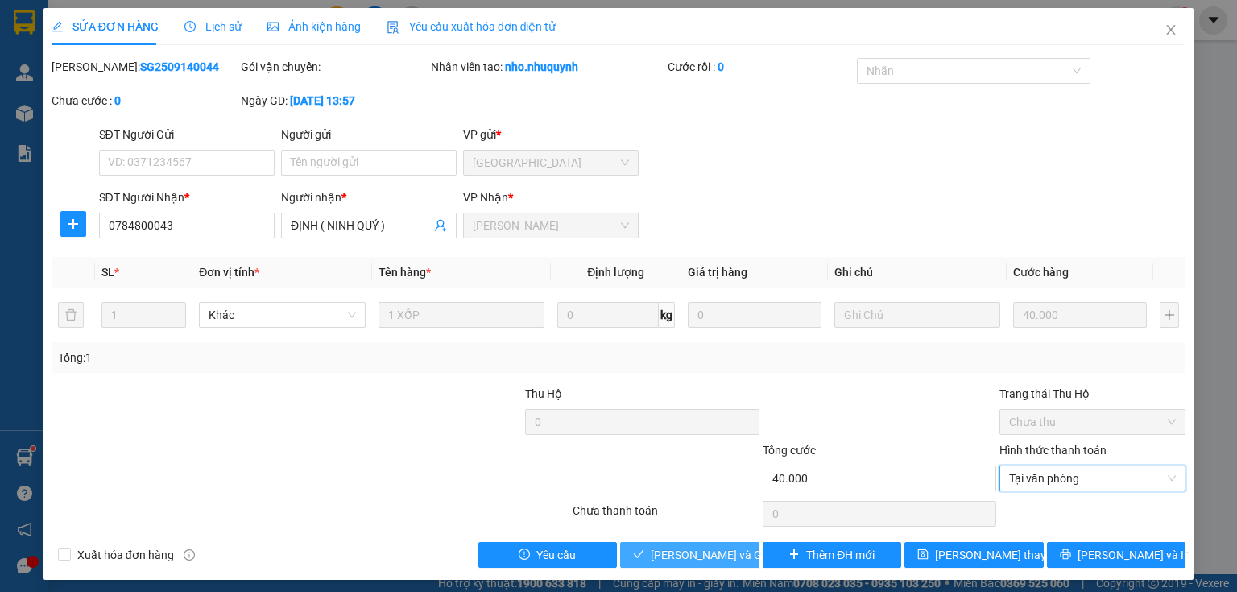
click at [699, 560] on span "[PERSON_NAME] và Giao hàng" at bounding box center [728, 555] width 155 height 18
